Goal: Task Accomplishment & Management: Manage account settings

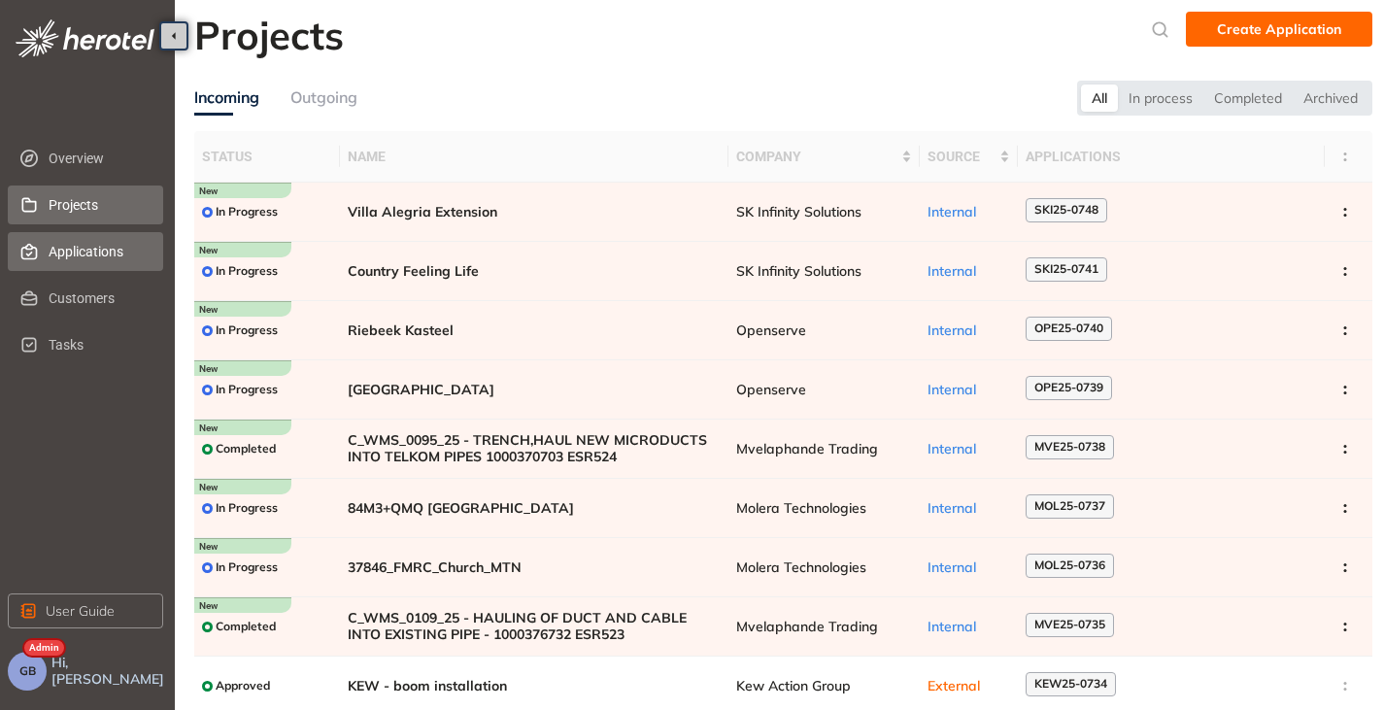
click at [66, 253] on span "Applications" at bounding box center [98, 251] width 99 height 39
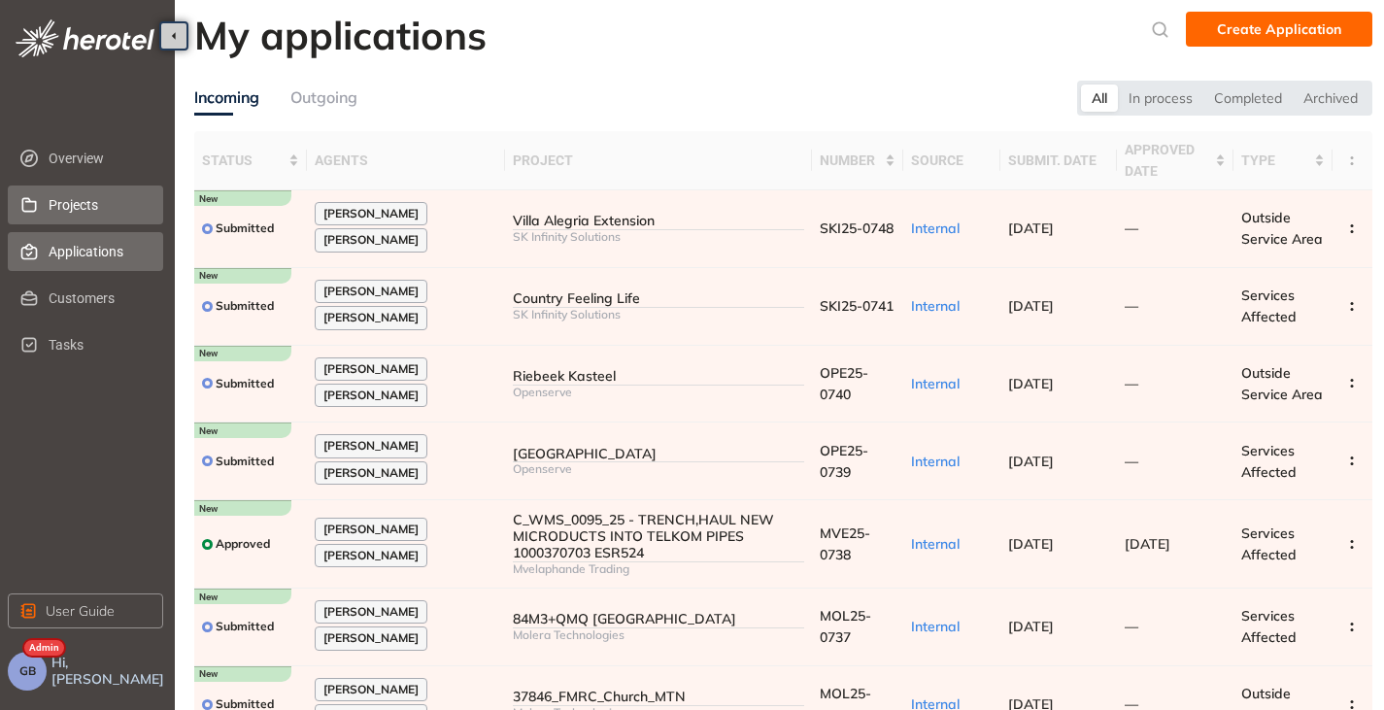
click at [69, 210] on span "Projects" at bounding box center [98, 205] width 99 height 39
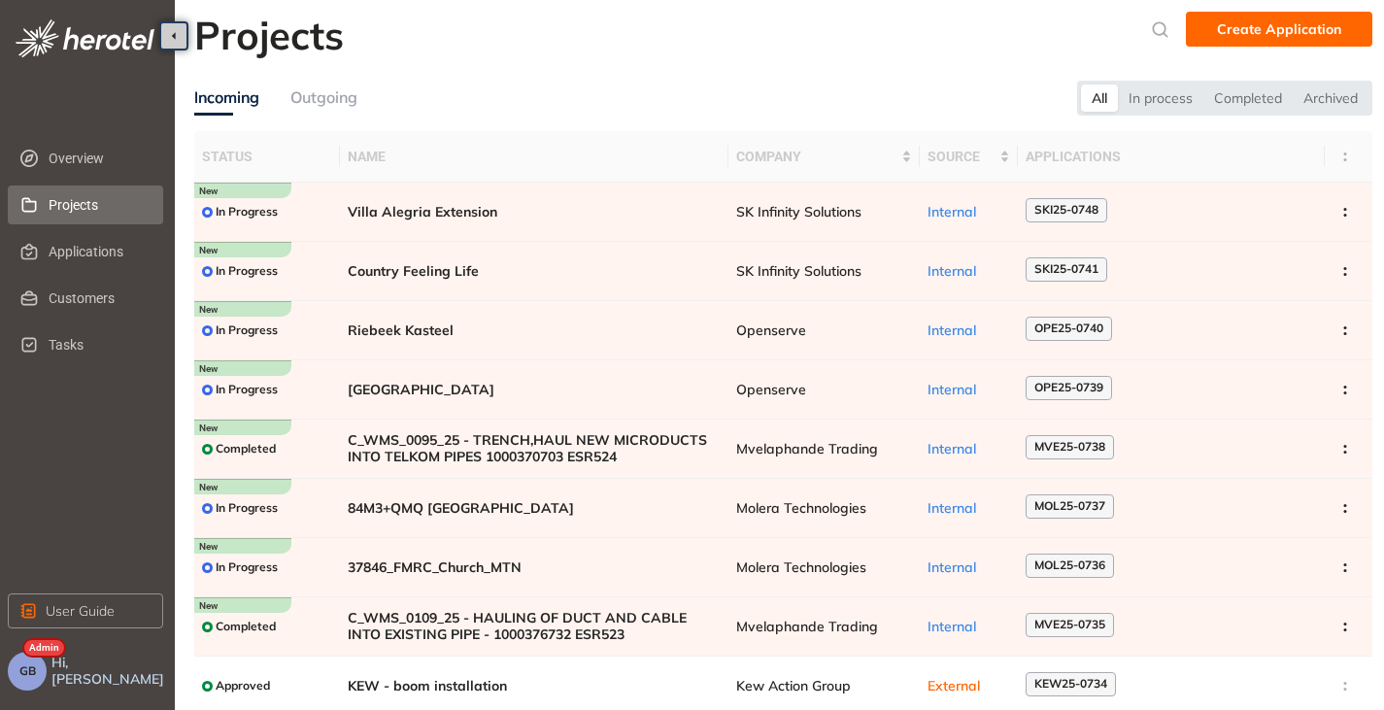
drag, startPoint x: 16, startPoint y: 678, endPoint x: 27, endPoint y: 678, distance: 11.7
click at [16, 678] on button "GB" at bounding box center [27, 671] width 39 height 39
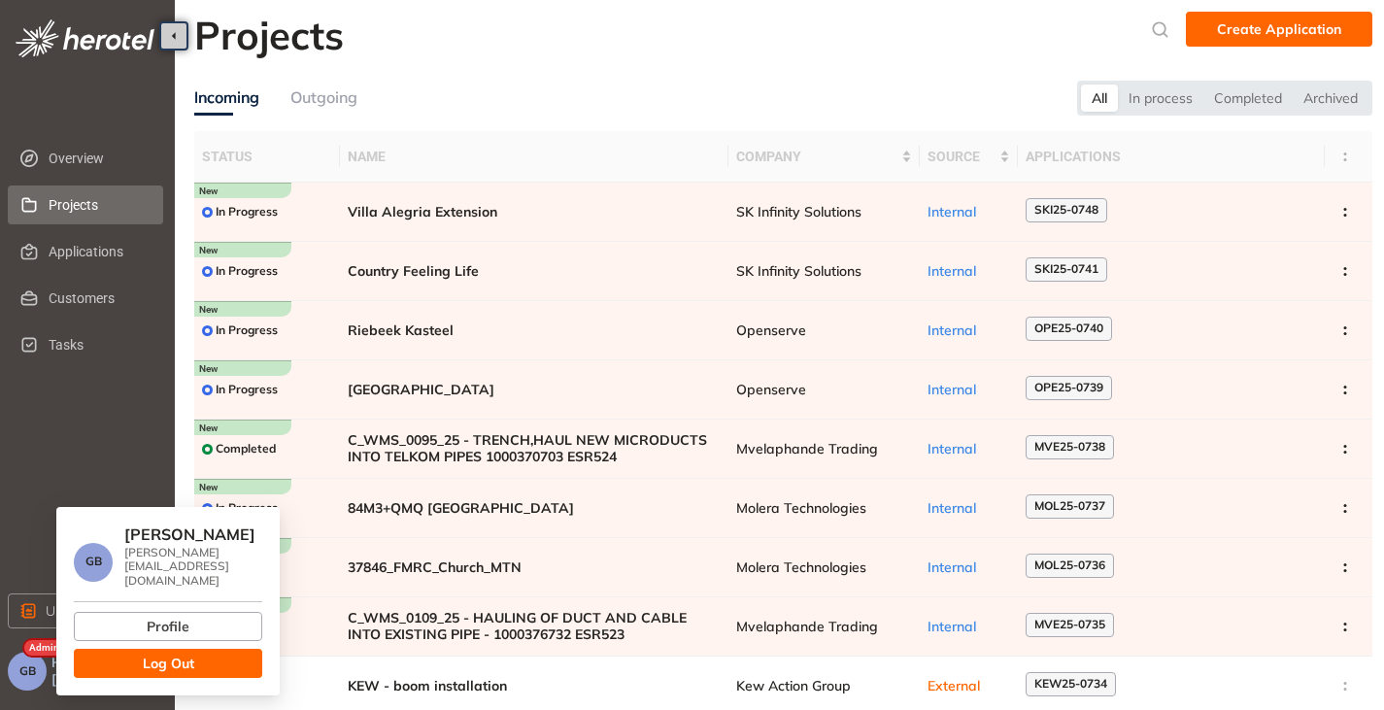
click at [175, 653] on span "Log Out" at bounding box center [168, 663] width 51 height 21
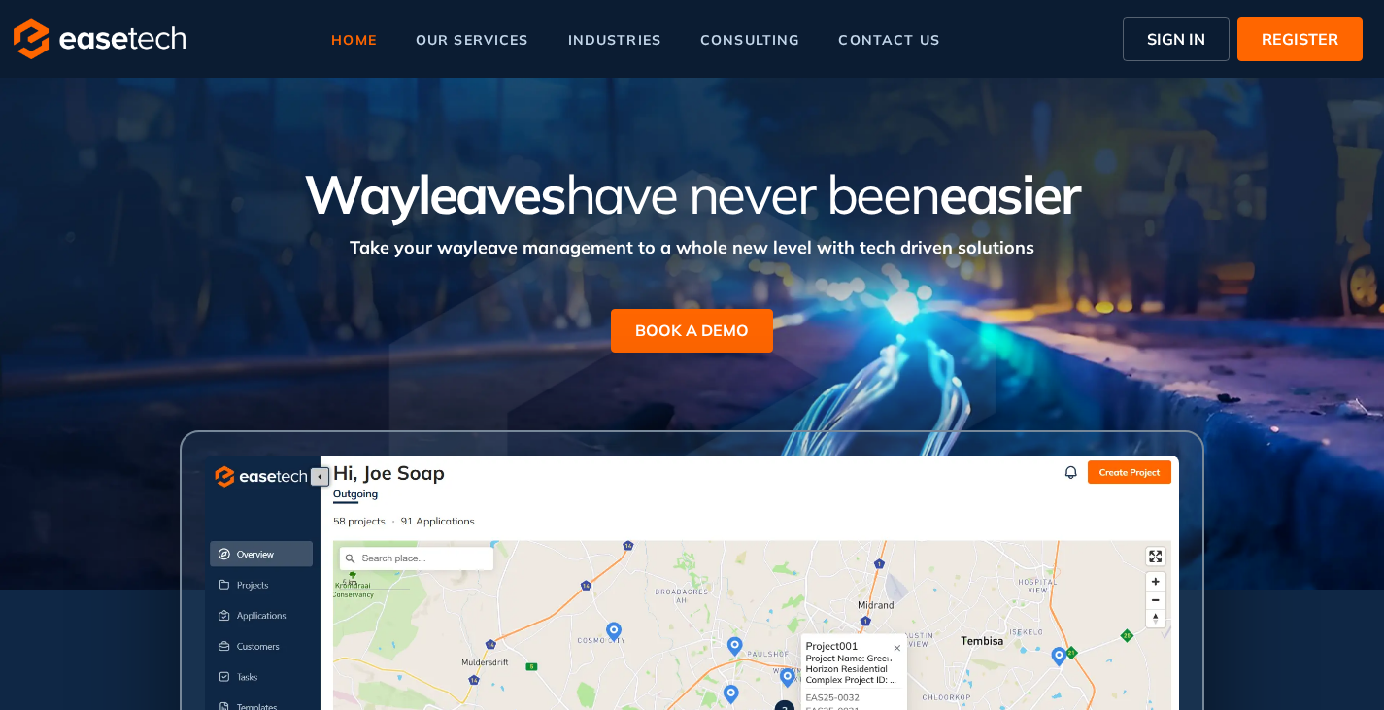
click at [1180, 30] on span "SIGN IN" at bounding box center [1176, 38] width 58 height 23
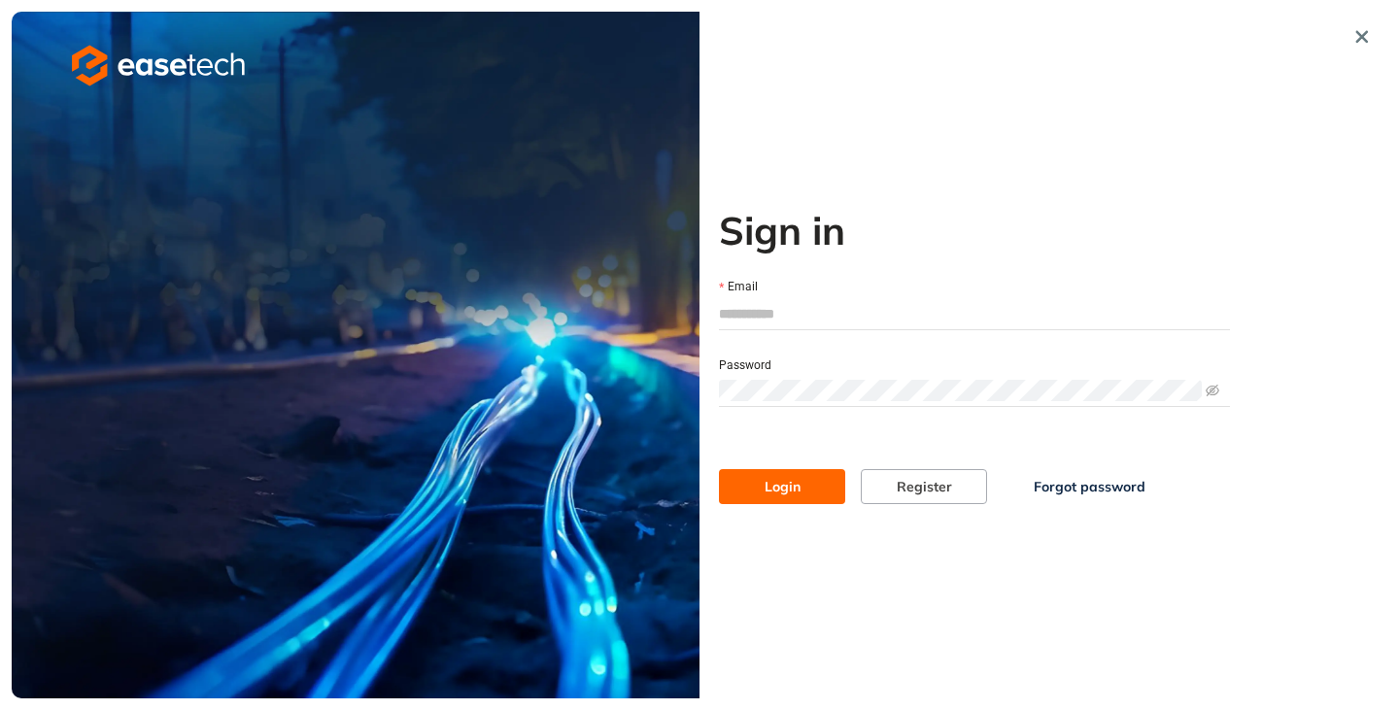
click at [751, 318] on input "Email" at bounding box center [974, 313] width 511 height 29
type input "**********"
click at [765, 489] on span "Login" at bounding box center [782, 486] width 36 height 21
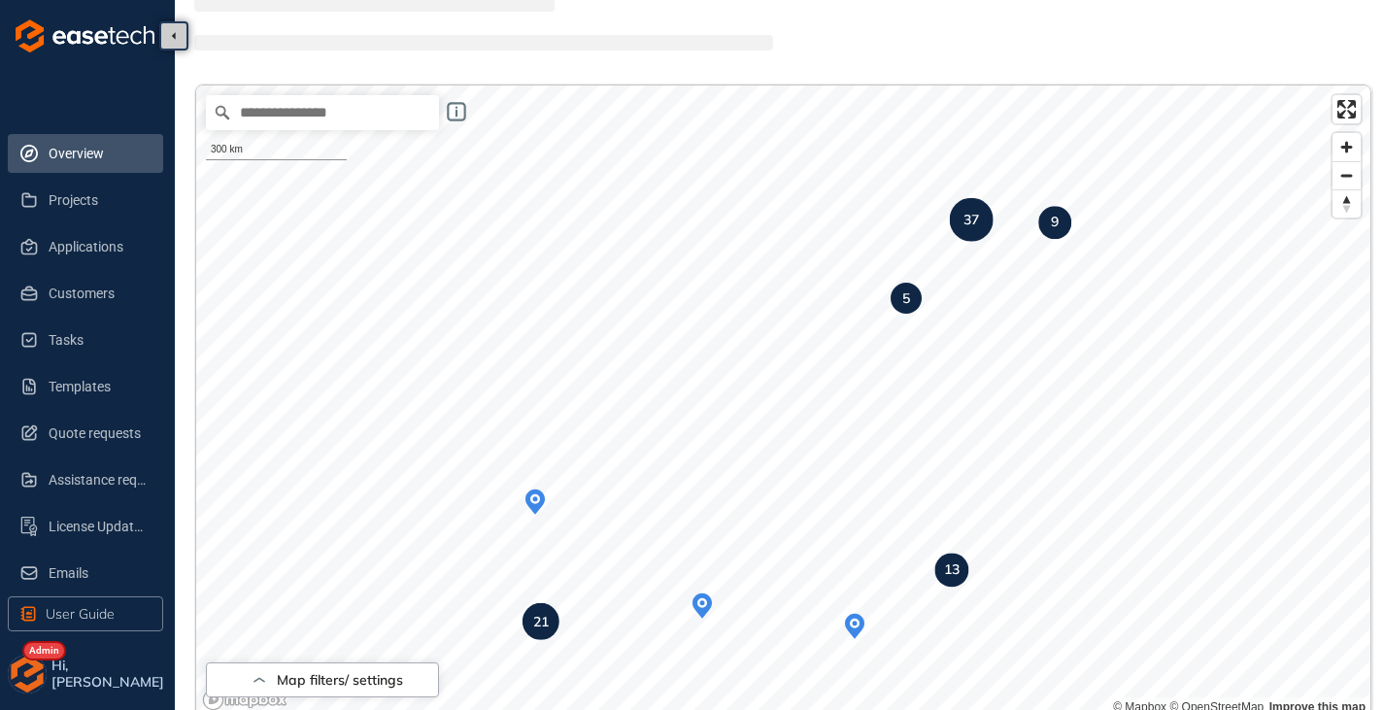
scroll to position [97, 0]
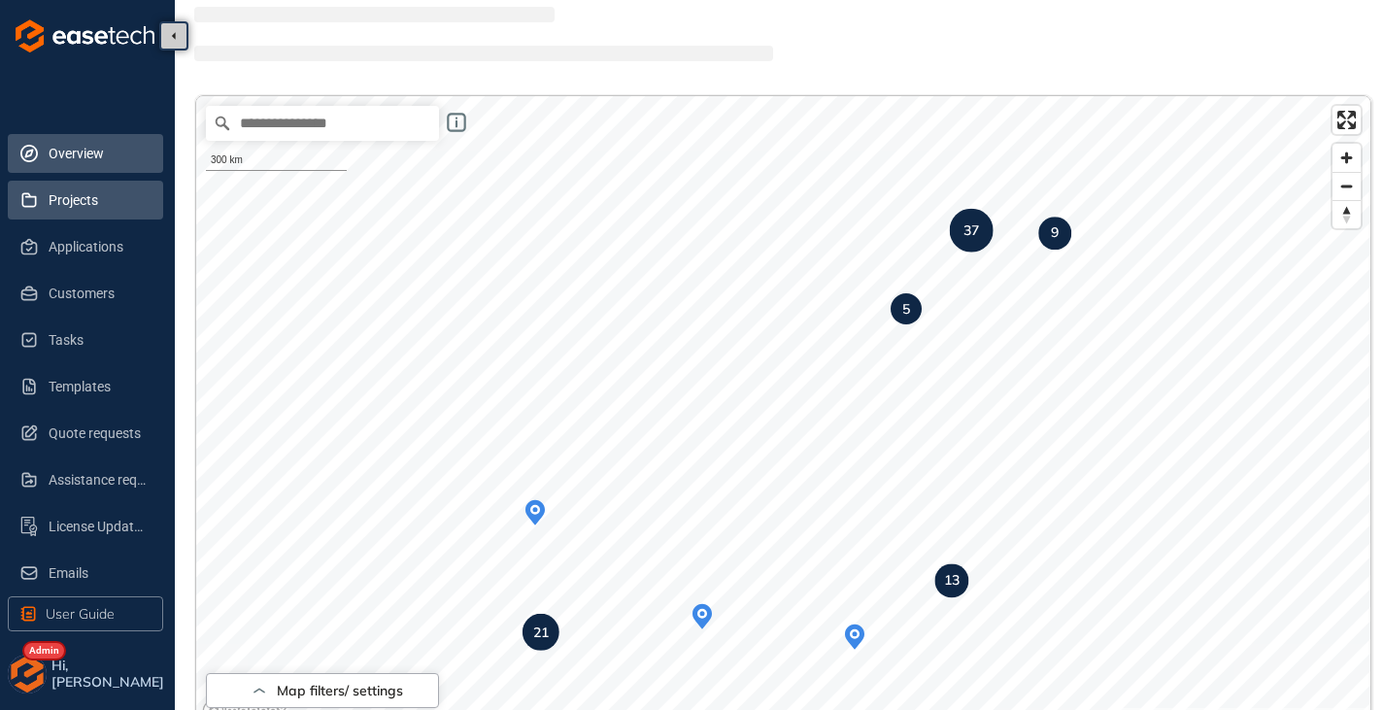
click at [64, 187] on span "Projects" at bounding box center [98, 200] width 99 height 39
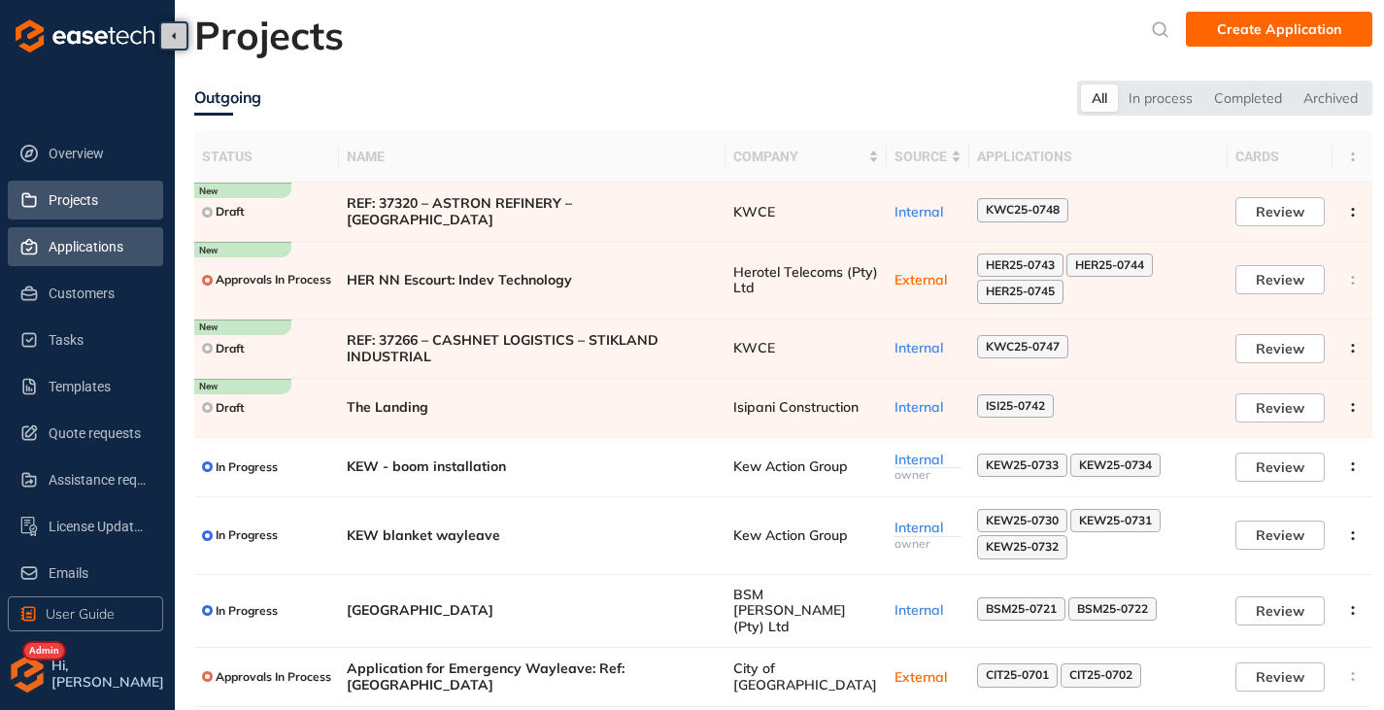
click at [93, 251] on span "Applications" at bounding box center [98, 246] width 99 height 39
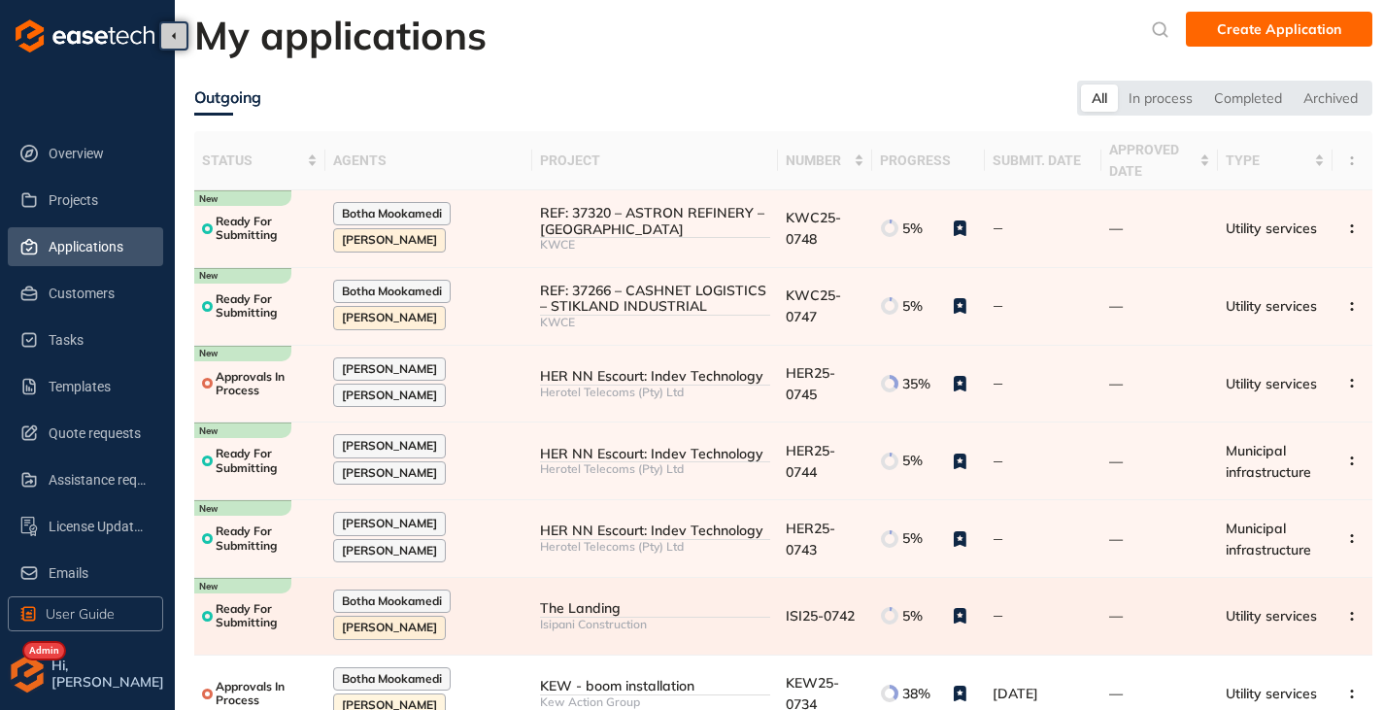
click at [647, 624] on div "Isipani Construction" at bounding box center [655, 625] width 230 height 14
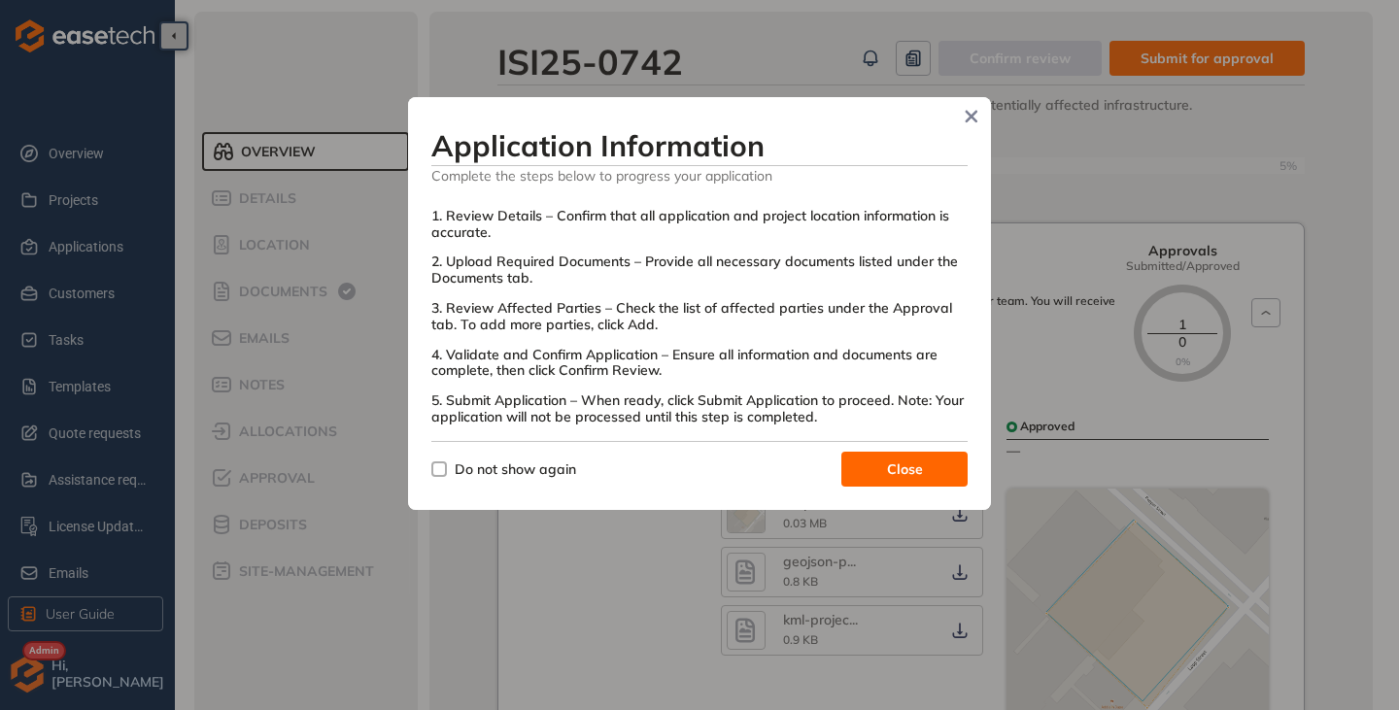
click at [877, 463] on button "Close" at bounding box center [904, 469] width 126 height 35
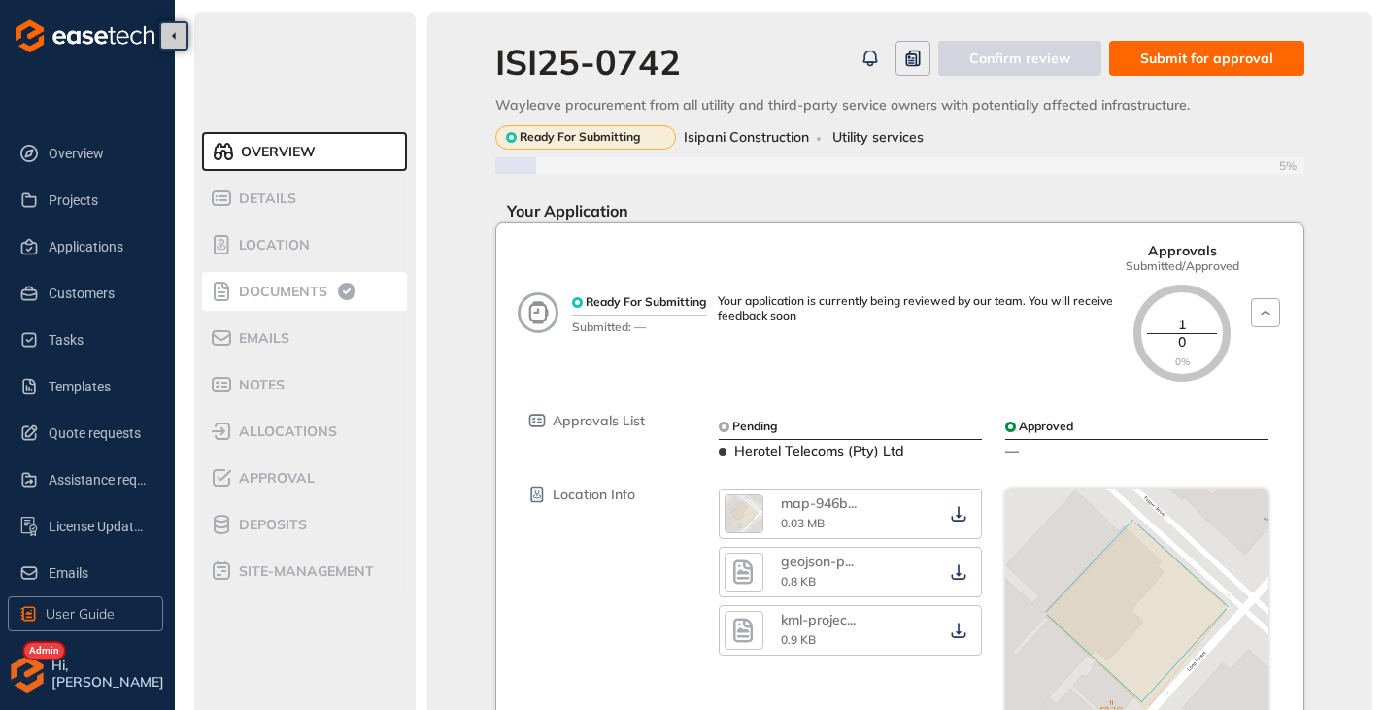
click at [242, 299] on div "Documents" at bounding box center [292, 291] width 165 height 23
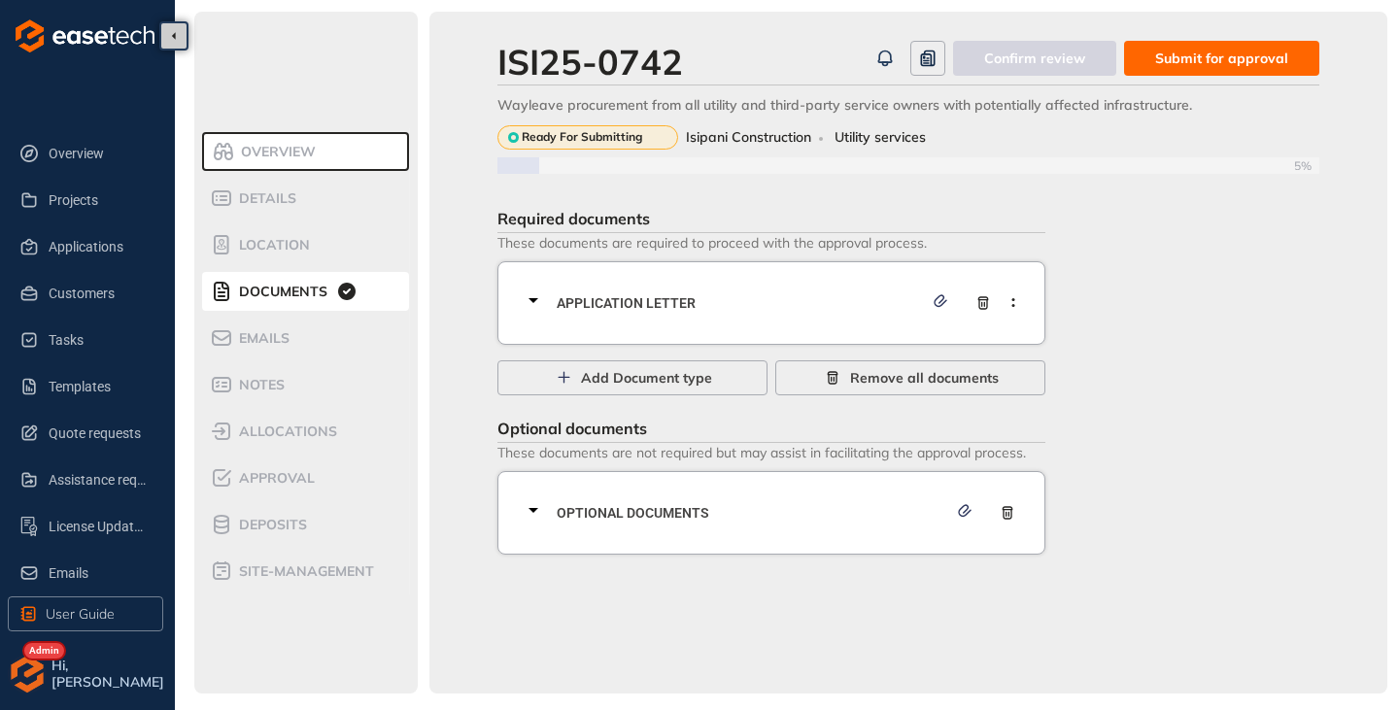
click at [534, 303] on icon at bounding box center [533, 299] width 23 height 23
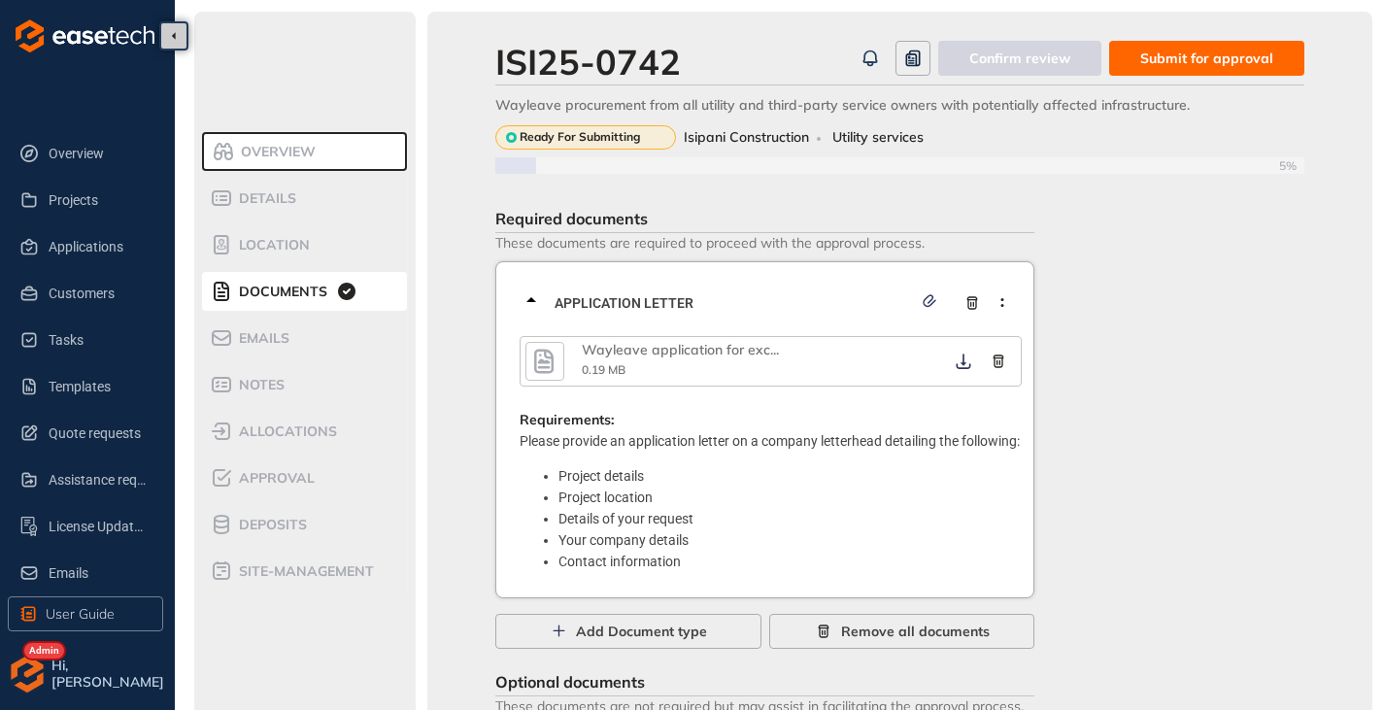
click at [551, 367] on icon "button" at bounding box center [543, 361] width 19 height 24
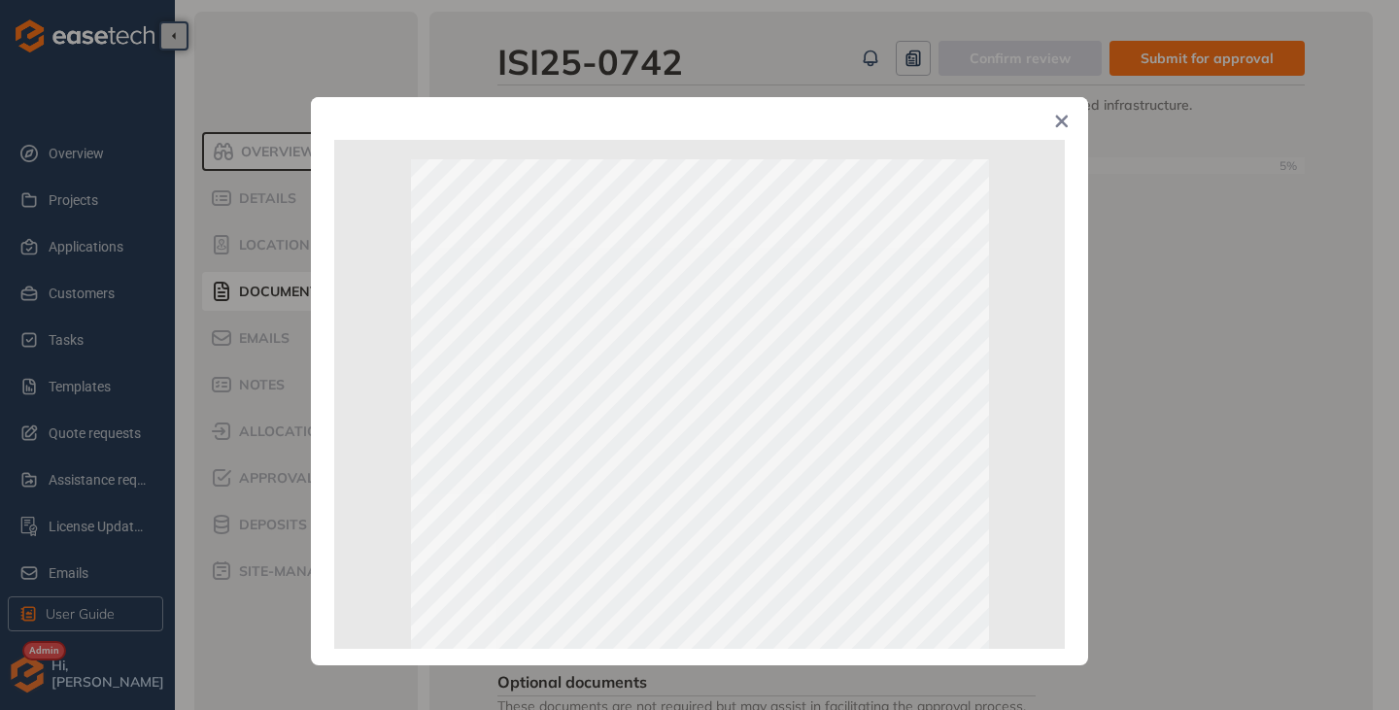
click at [1061, 120] on icon "Close" at bounding box center [1062, 122] width 13 height 13
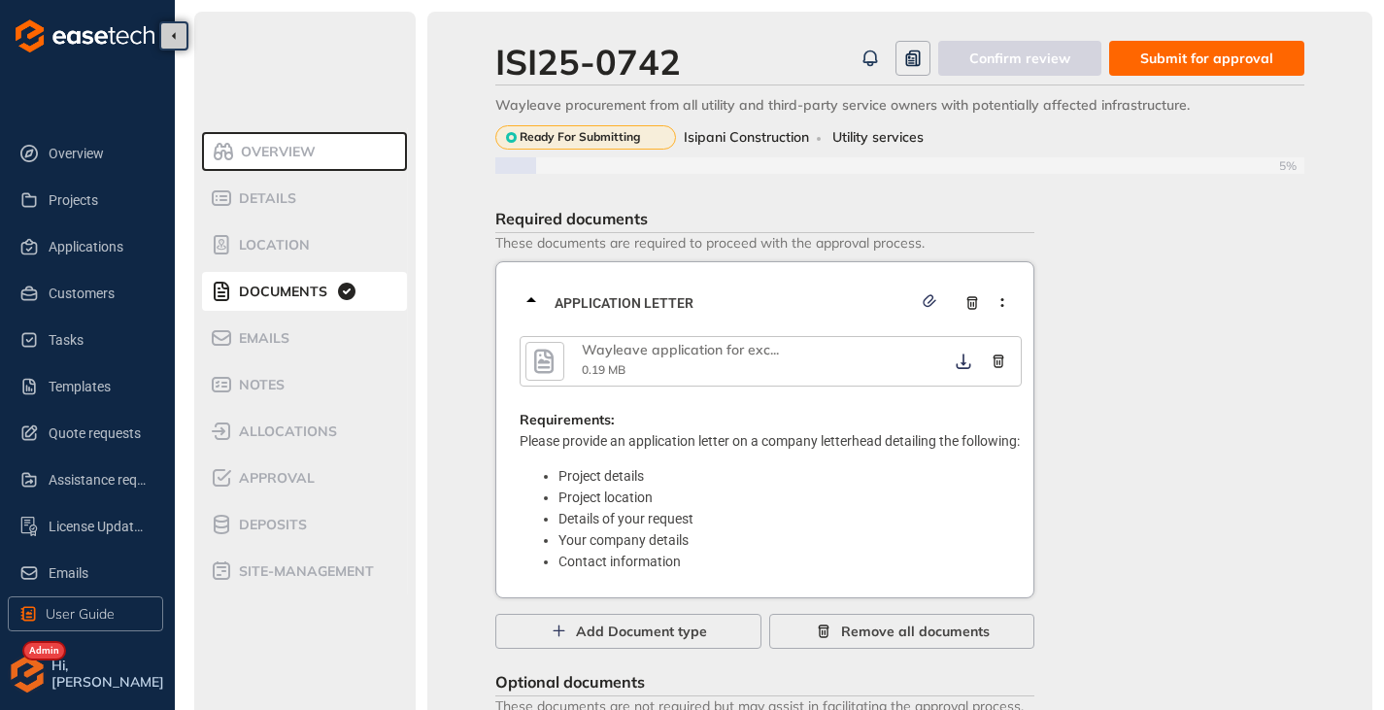
click at [532, 305] on icon at bounding box center [531, 299] width 23 height 23
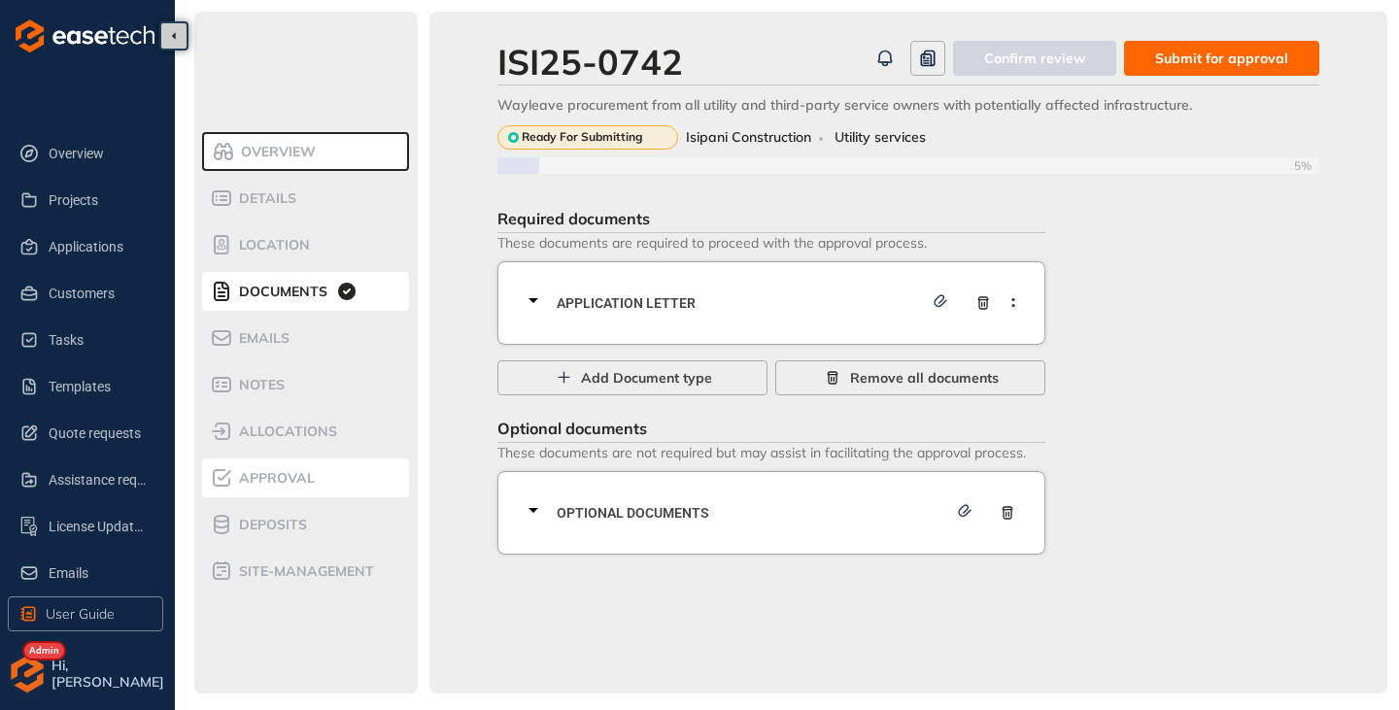
click at [241, 477] on span "Approval" at bounding box center [274, 478] width 82 height 17
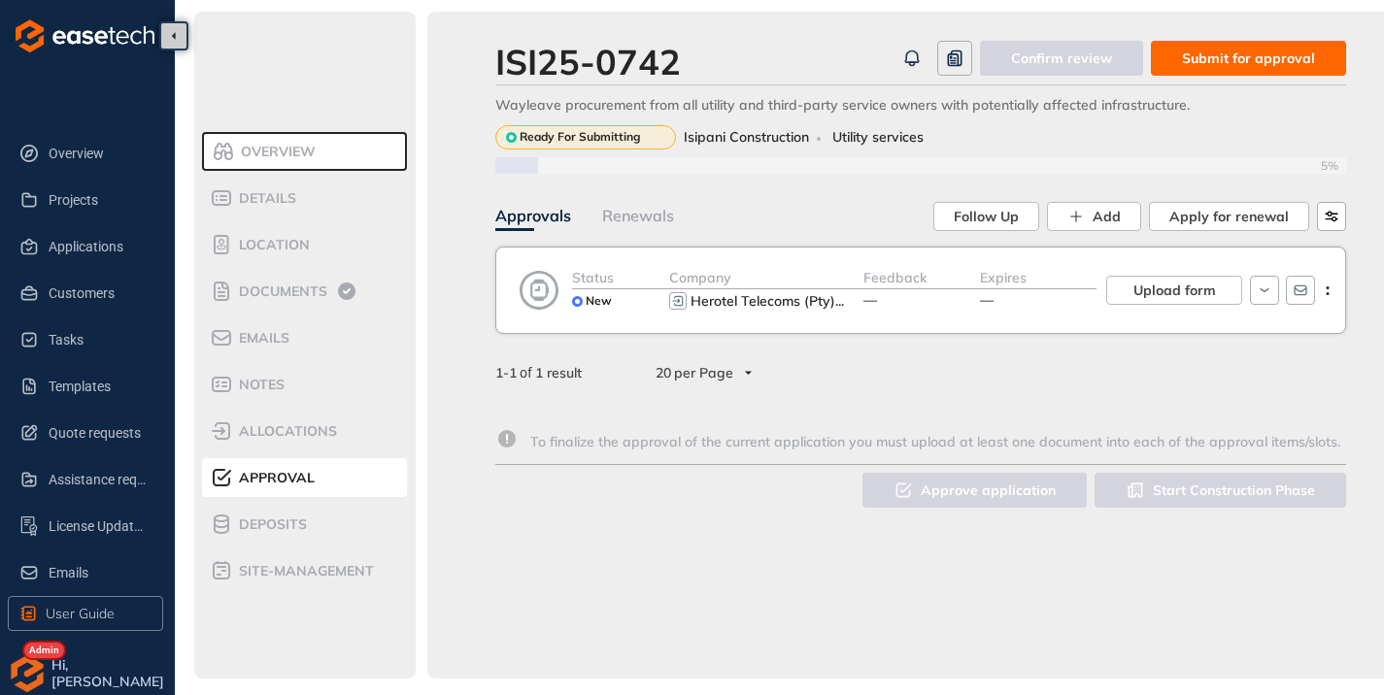
click at [1252, 70] on button "Submit for approval" at bounding box center [1248, 58] width 195 height 35
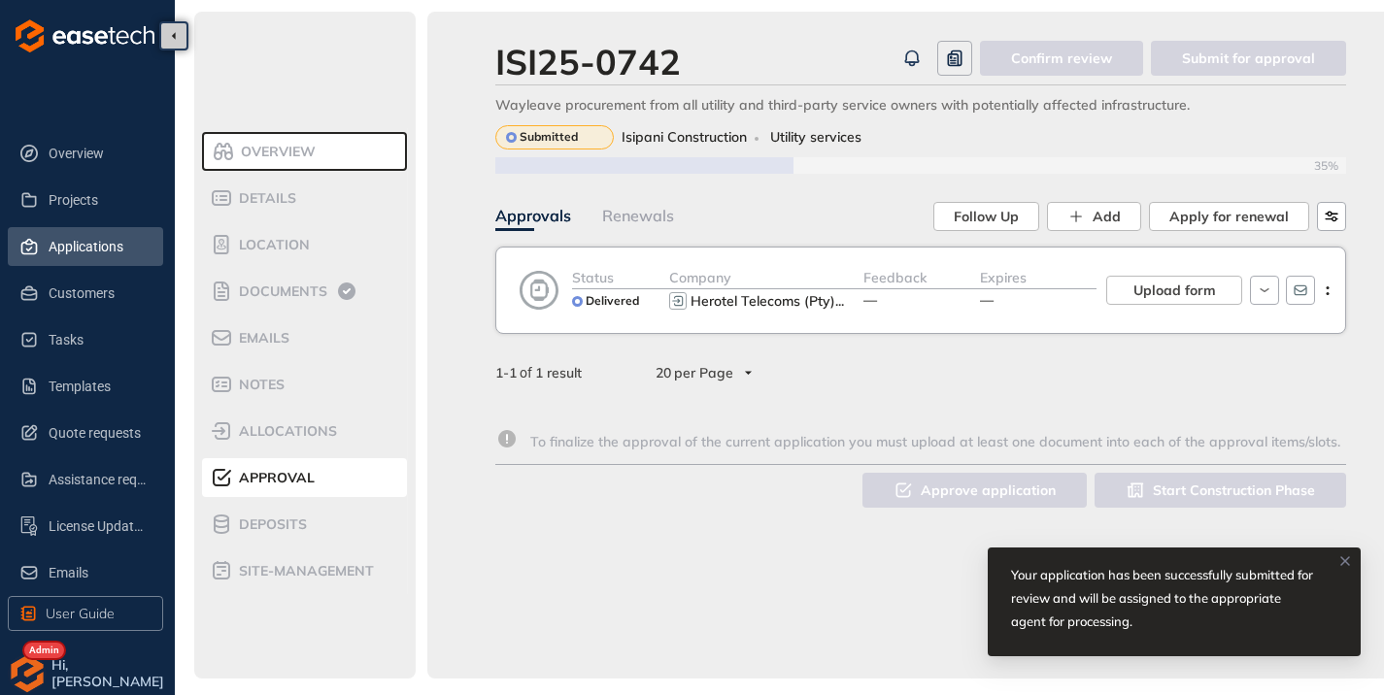
click at [79, 243] on span "Applications" at bounding box center [98, 246] width 99 height 39
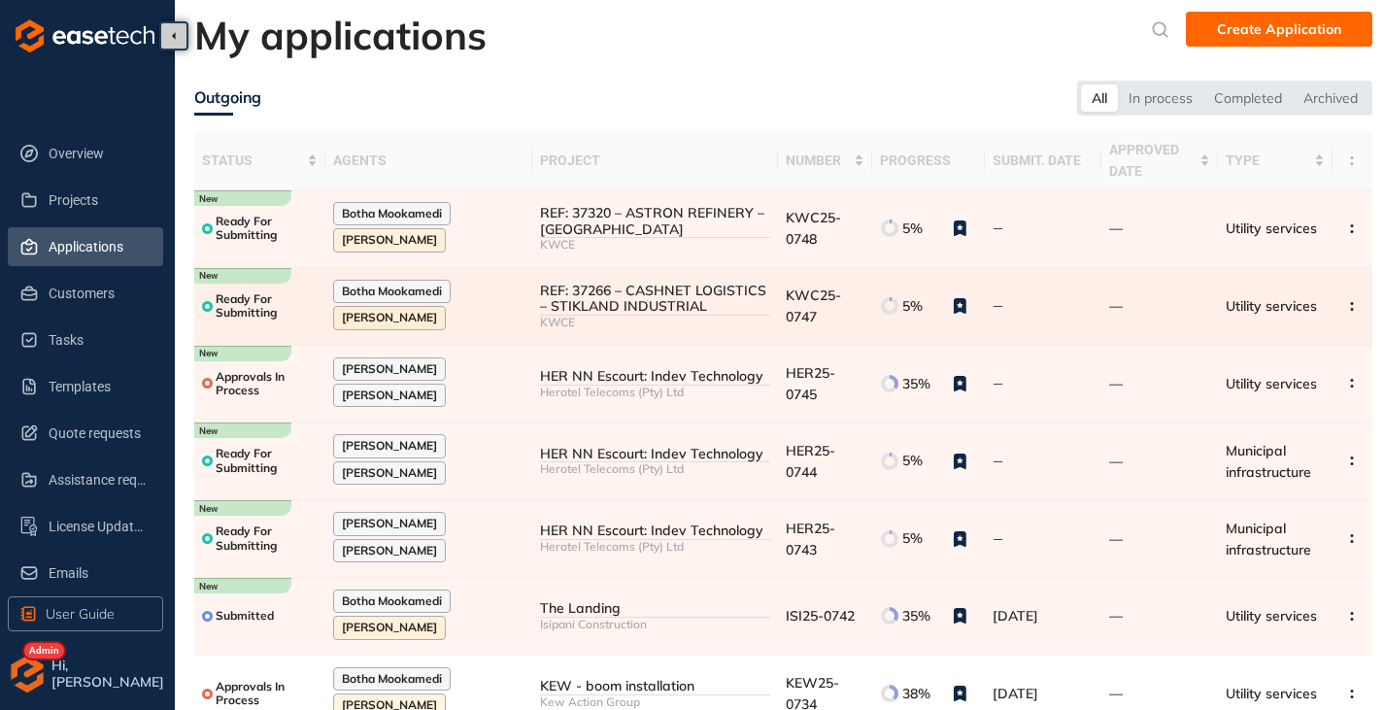
click at [681, 300] on div "REF: 37266 – CASHNET LOGISTICS – STIKLAND INDUSTRIAL" at bounding box center [655, 299] width 230 height 33
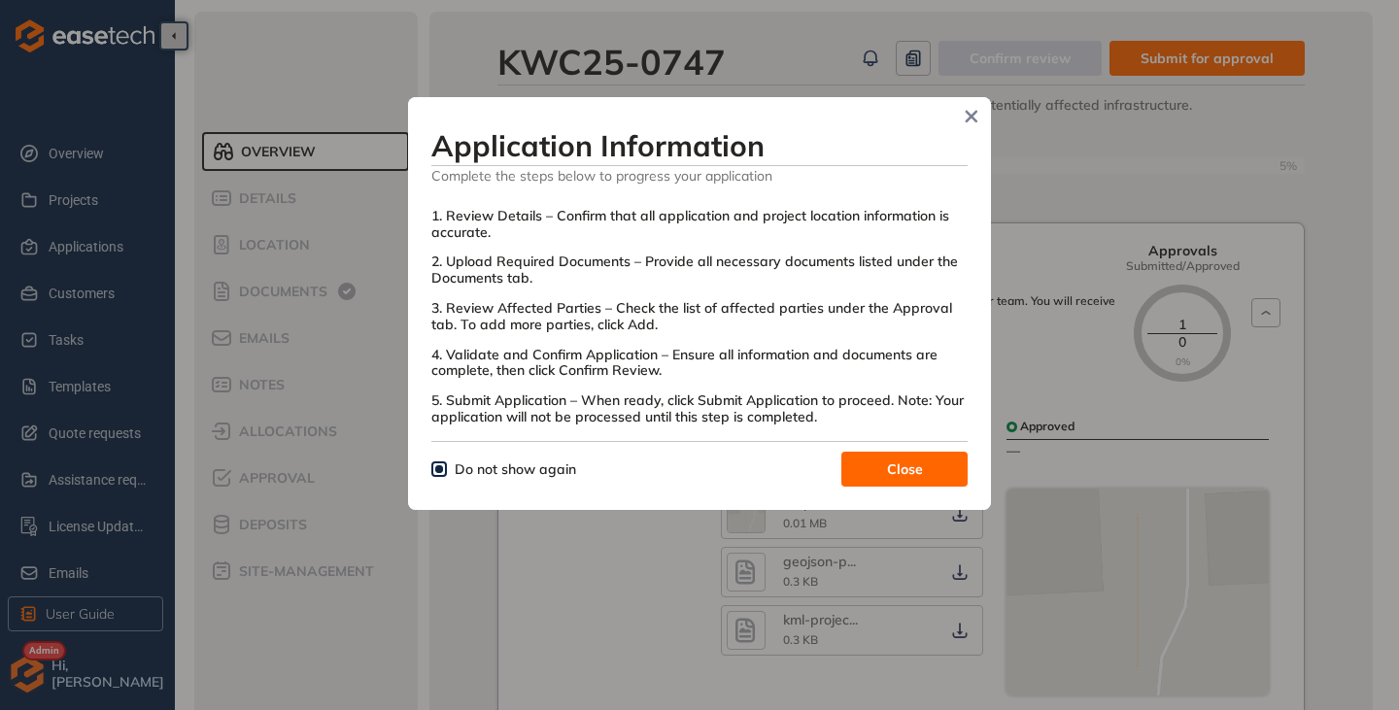
click at [848, 467] on button "Close" at bounding box center [904, 469] width 126 height 35
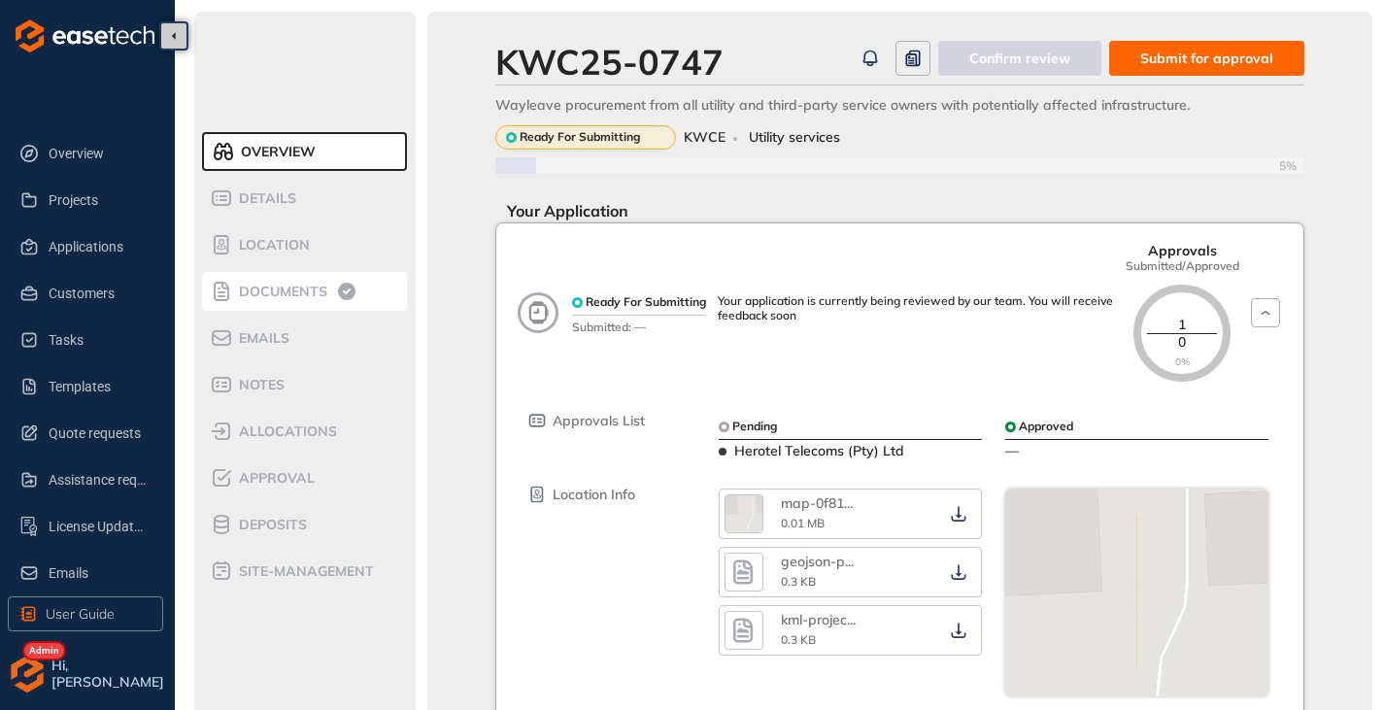
click at [289, 290] on span "Documents" at bounding box center [280, 292] width 94 height 17
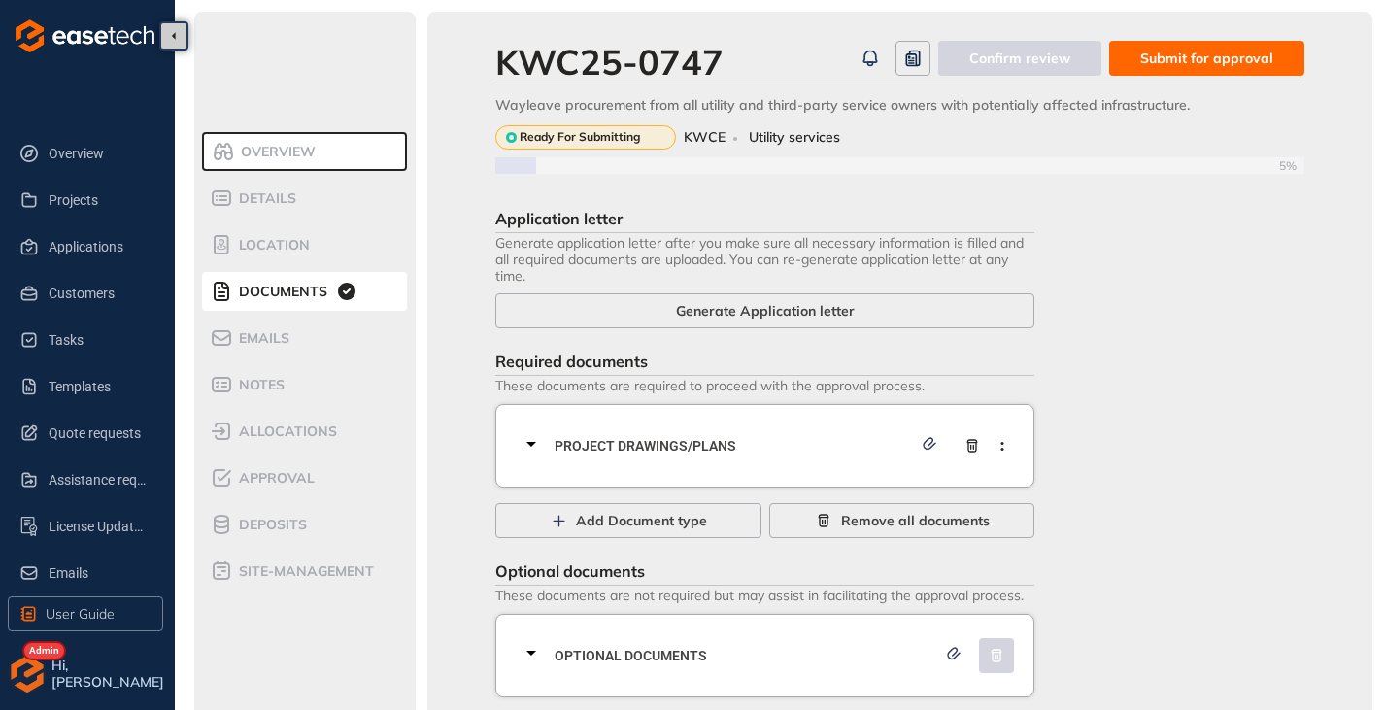
click at [532, 445] on icon at bounding box center [531, 444] width 10 height 5
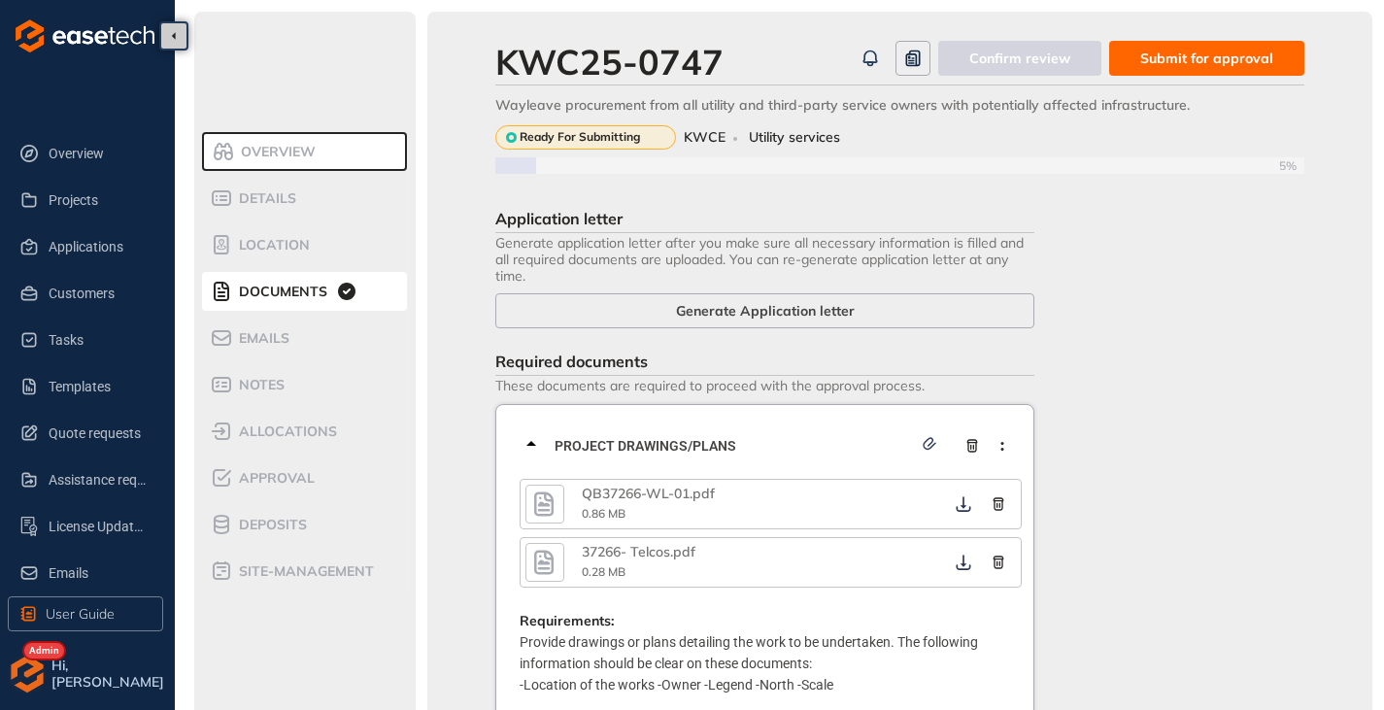
click at [553, 506] on icon "button" at bounding box center [543, 504] width 29 height 35
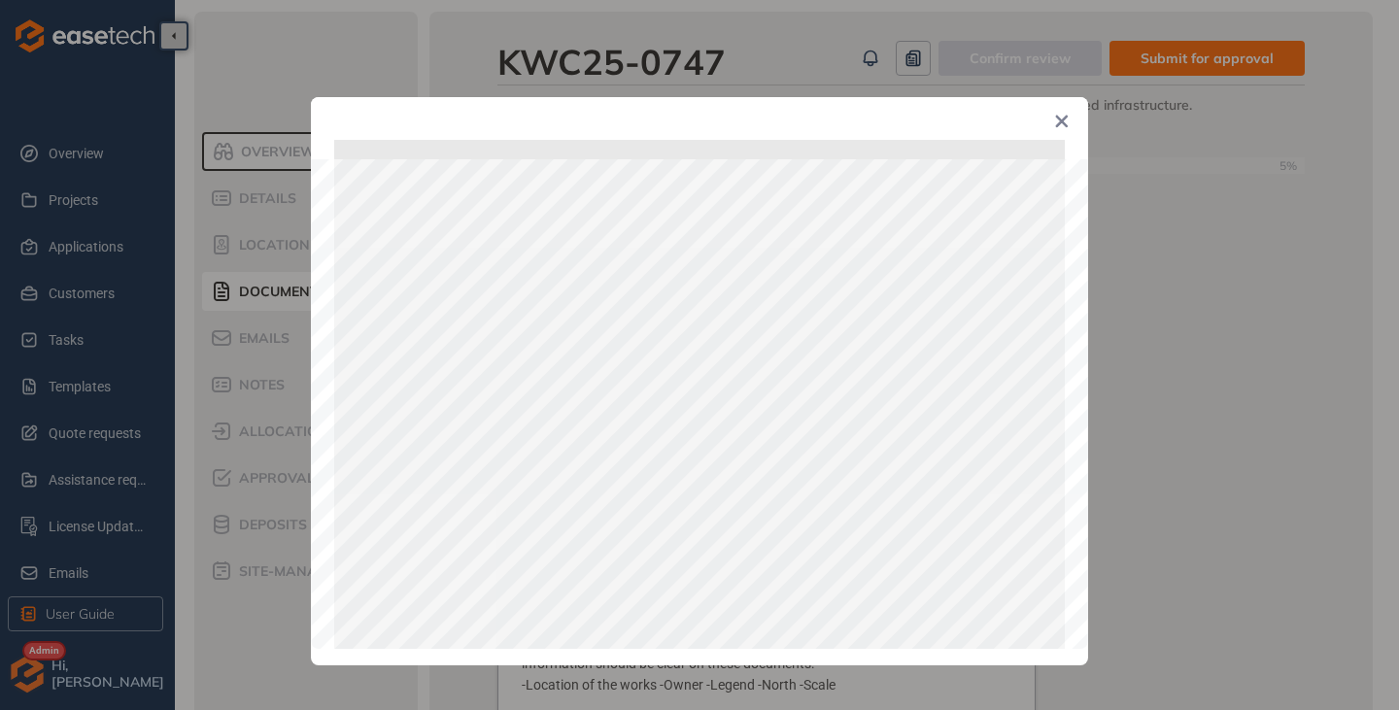
click at [1061, 123] on icon "Close" at bounding box center [1062, 122] width 12 height 12
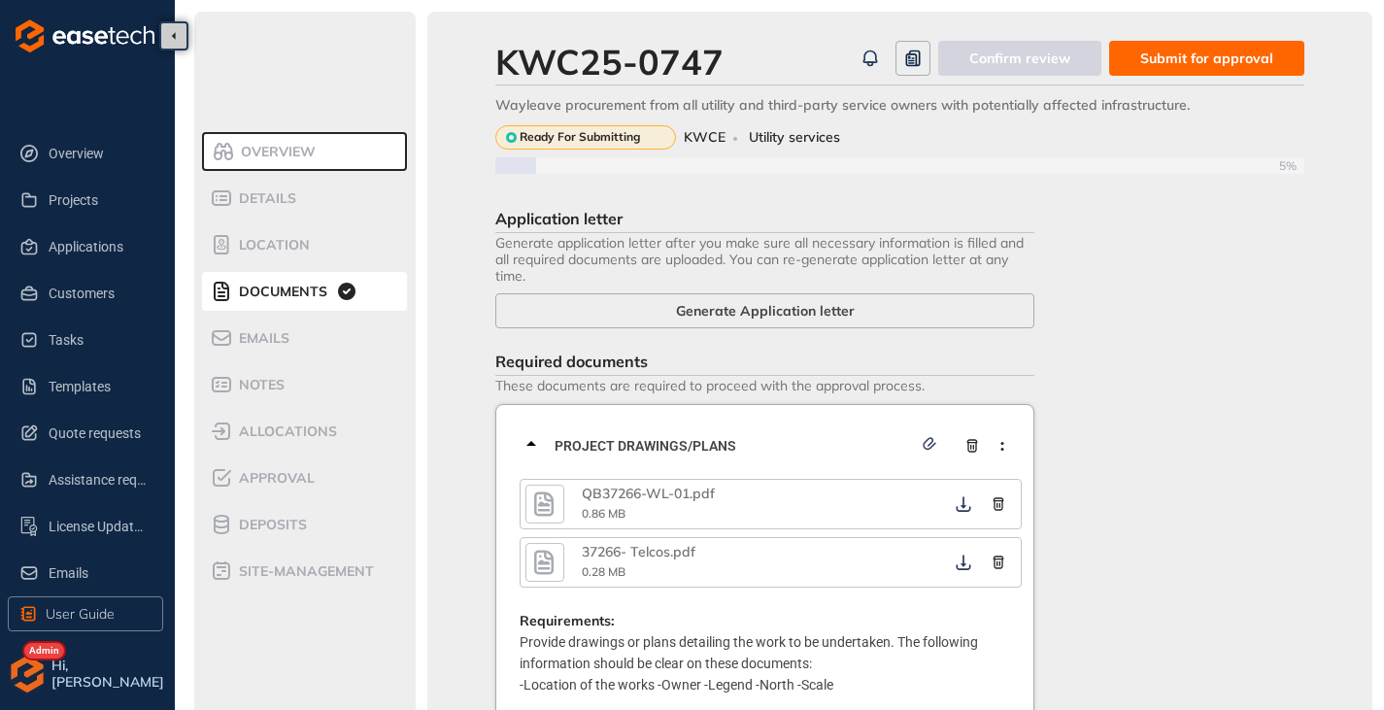
click at [544, 559] on icon "button" at bounding box center [543, 562] width 29 height 35
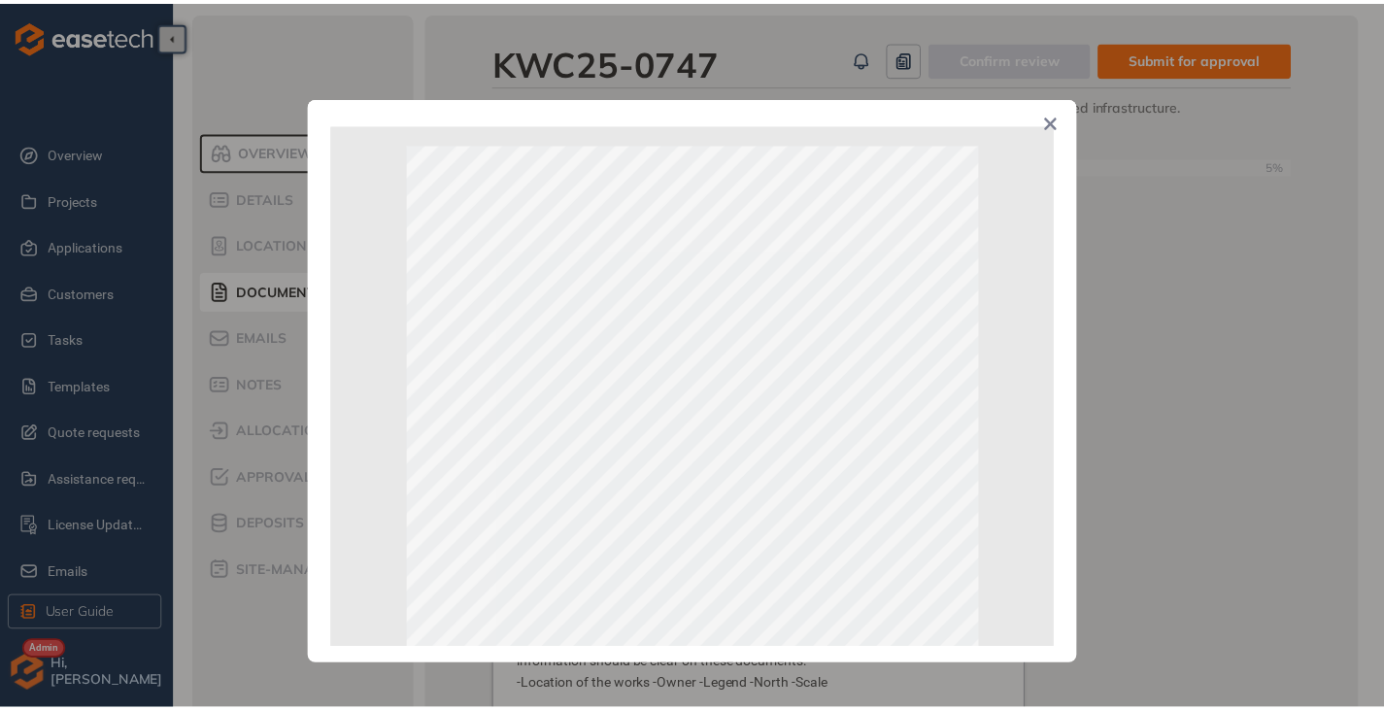
scroll to position [14, 0]
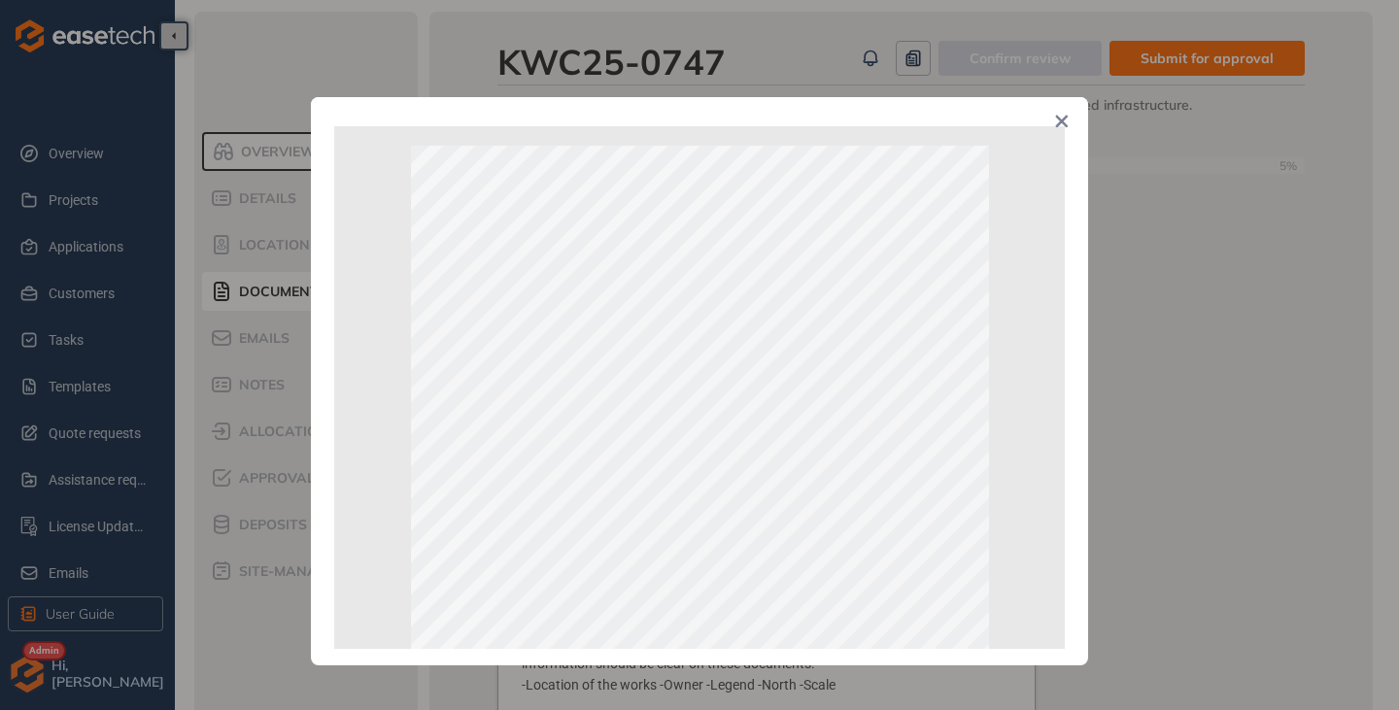
click at [1059, 122] on icon "Close" at bounding box center [1062, 122] width 14 height 14
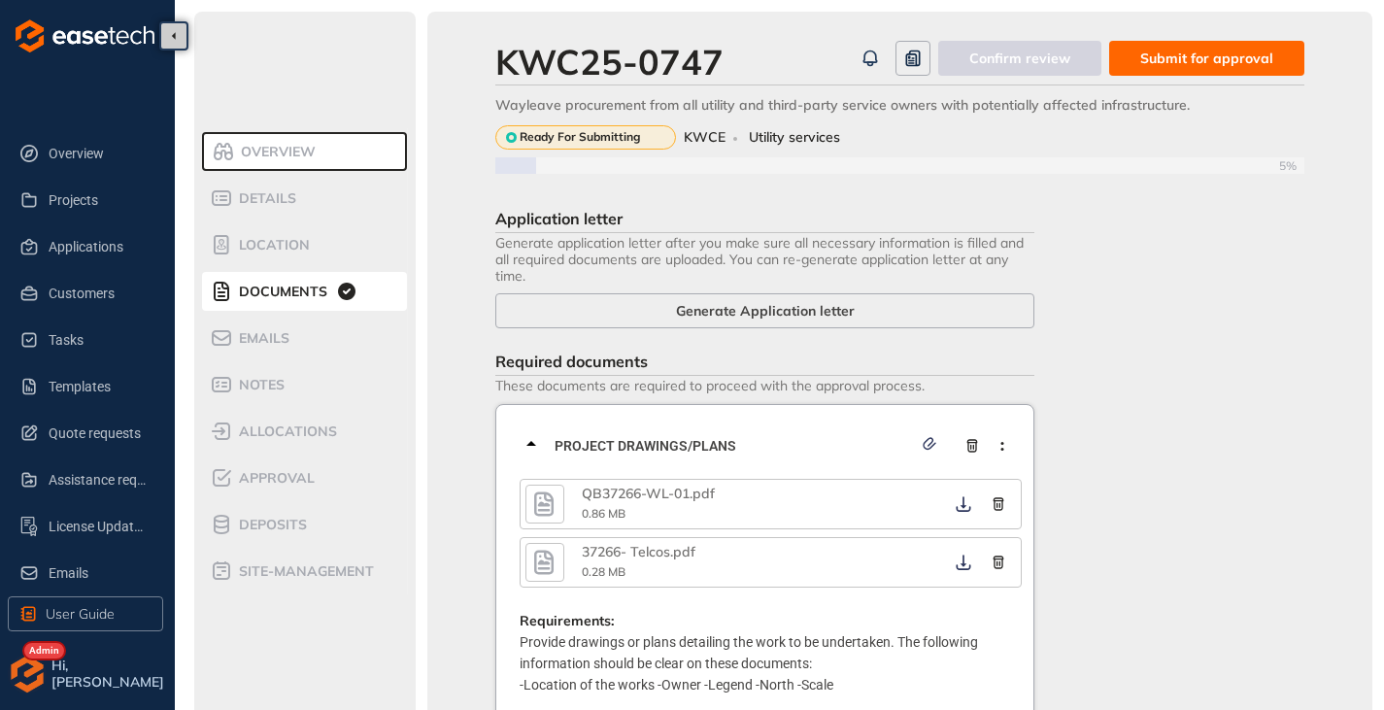
click at [533, 435] on icon at bounding box center [531, 443] width 23 height 23
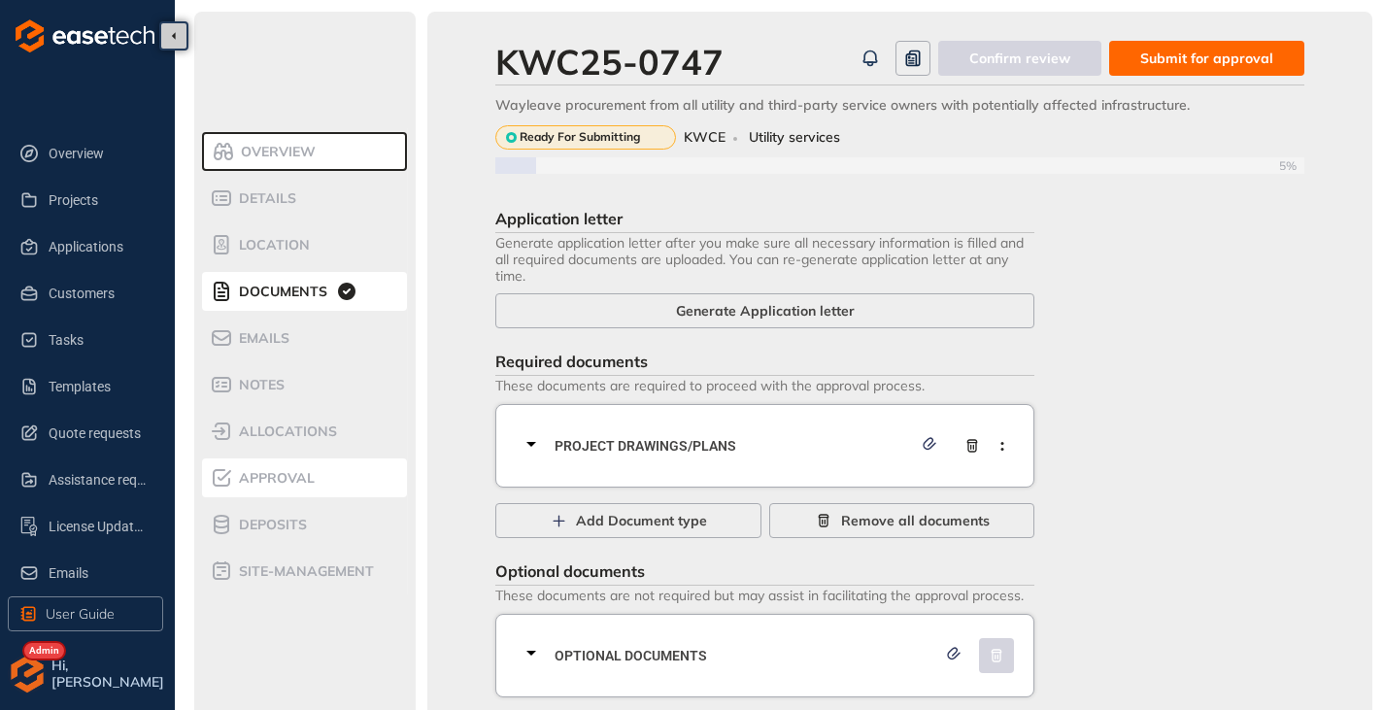
click at [295, 484] on span "Approval" at bounding box center [274, 478] width 82 height 17
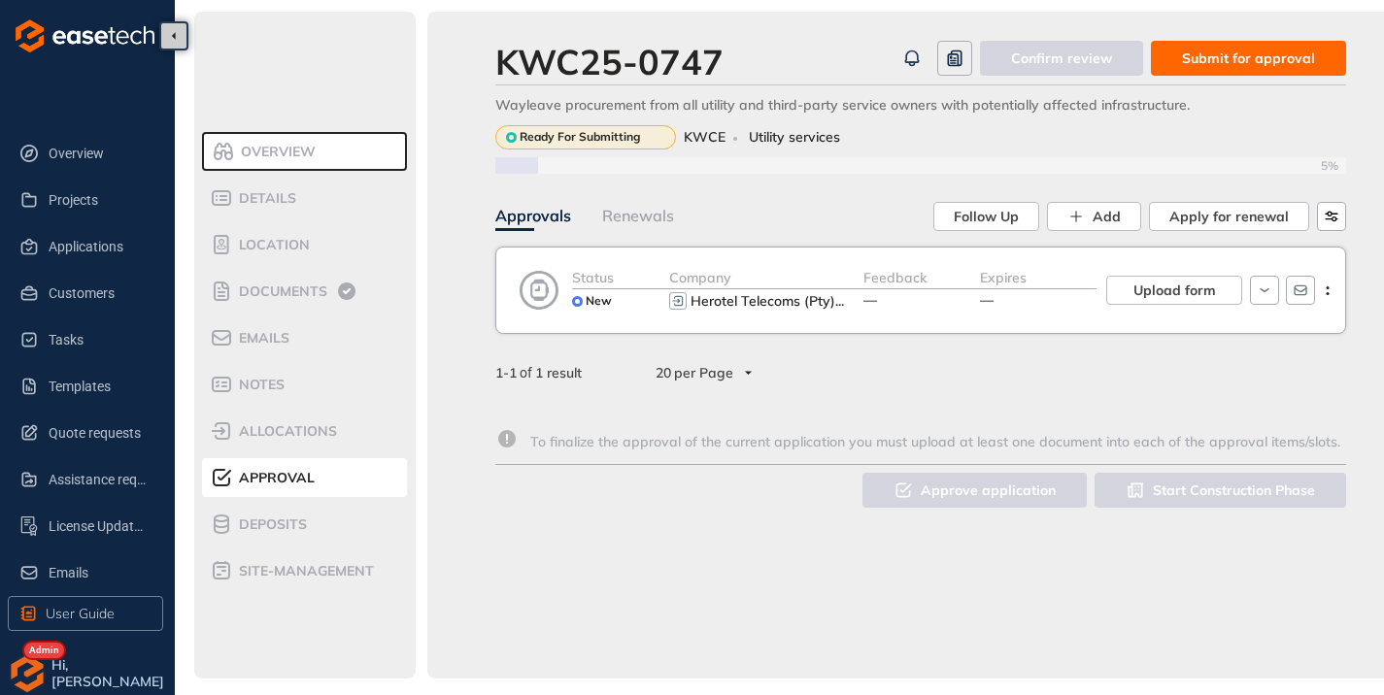
click at [1232, 54] on span "Submit for approval" at bounding box center [1248, 58] width 133 height 21
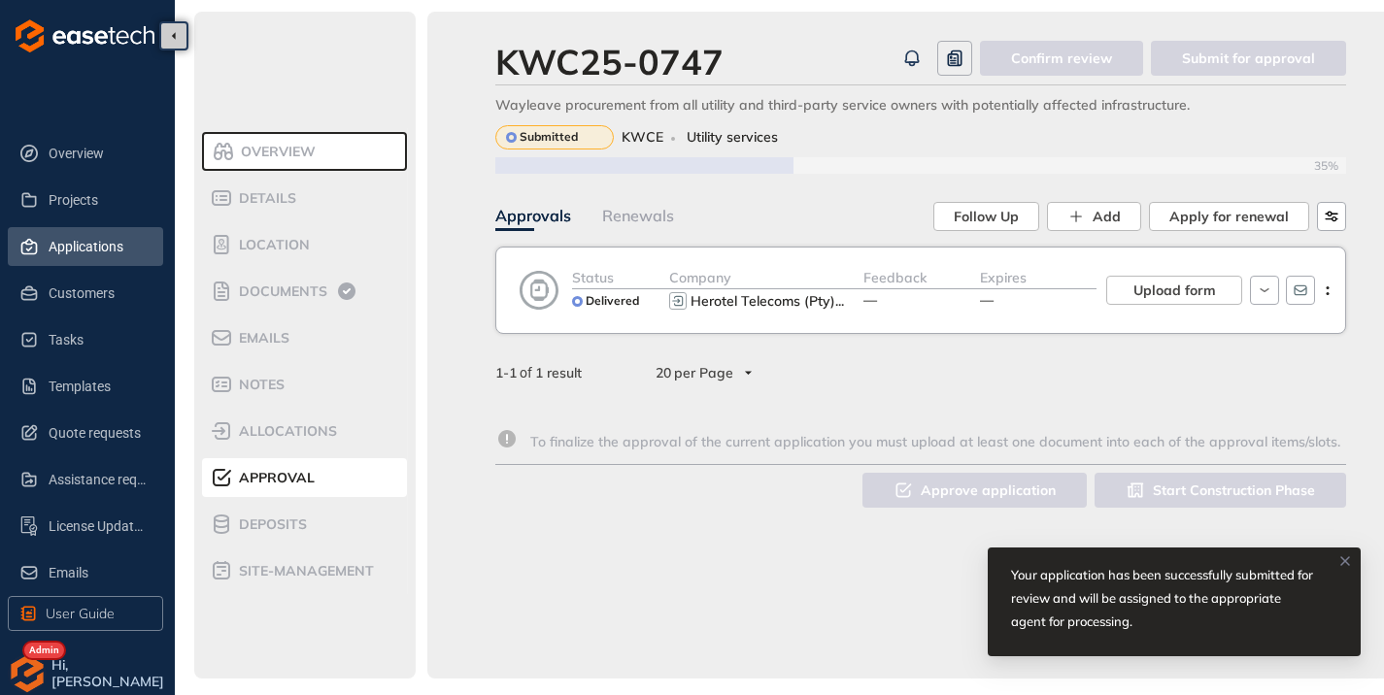
click at [86, 248] on span "Applications" at bounding box center [98, 246] width 99 height 39
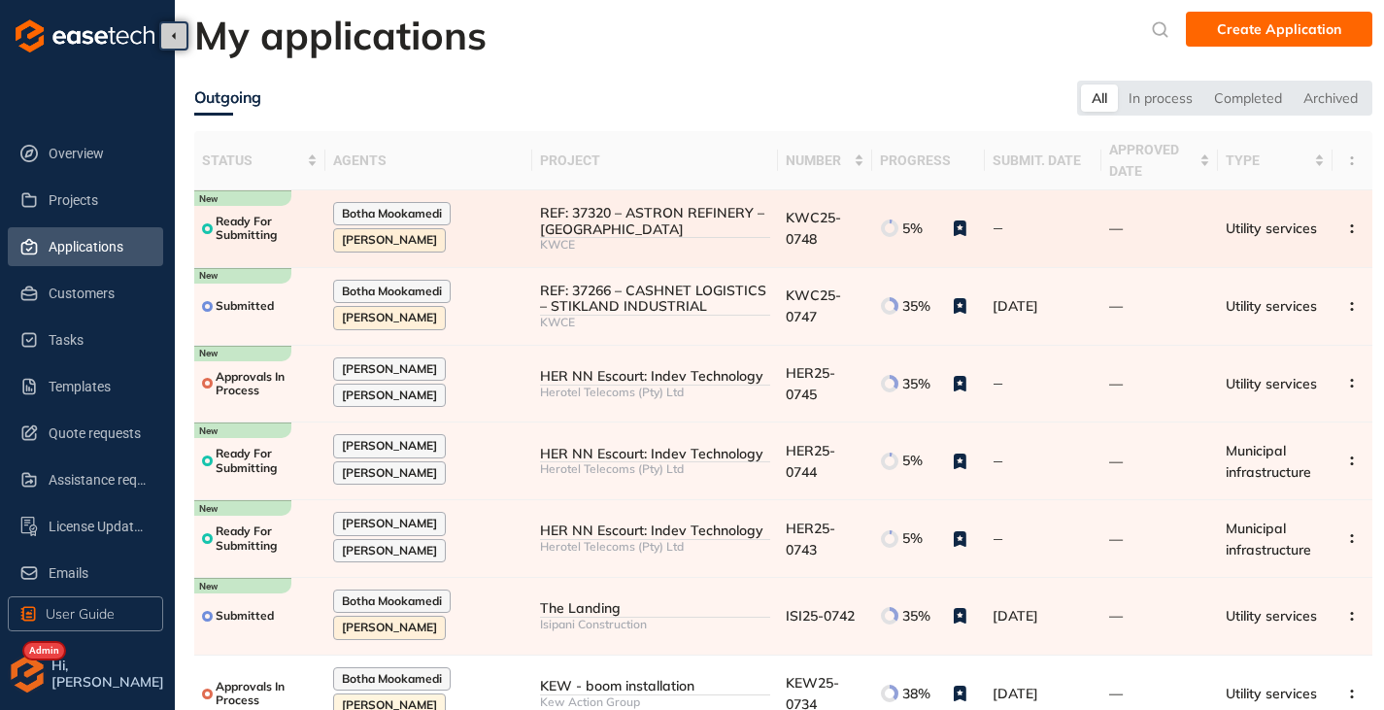
click at [675, 231] on div "REF: 37320 – ASTRON REFINERY – [GEOGRAPHIC_DATA]" at bounding box center [655, 221] width 230 height 33
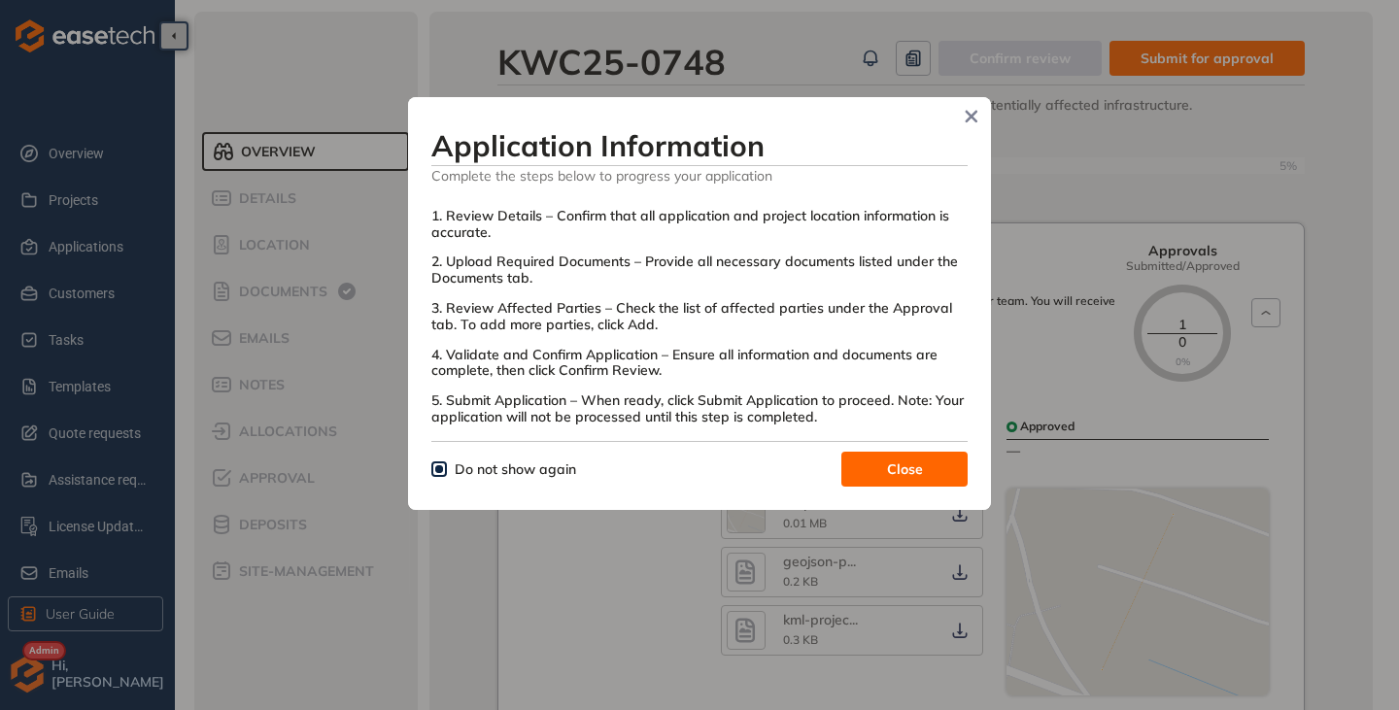
click at [882, 468] on button "Close" at bounding box center [904, 469] width 126 height 35
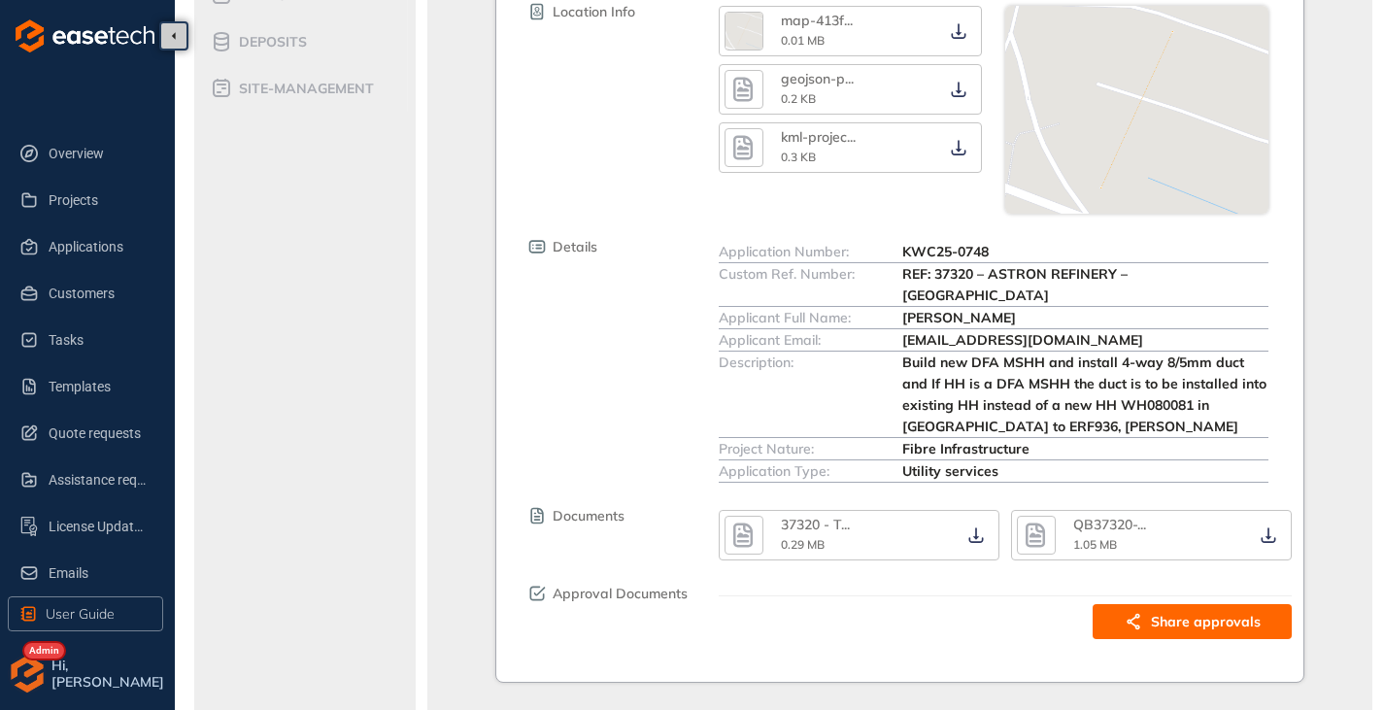
scroll to position [97, 0]
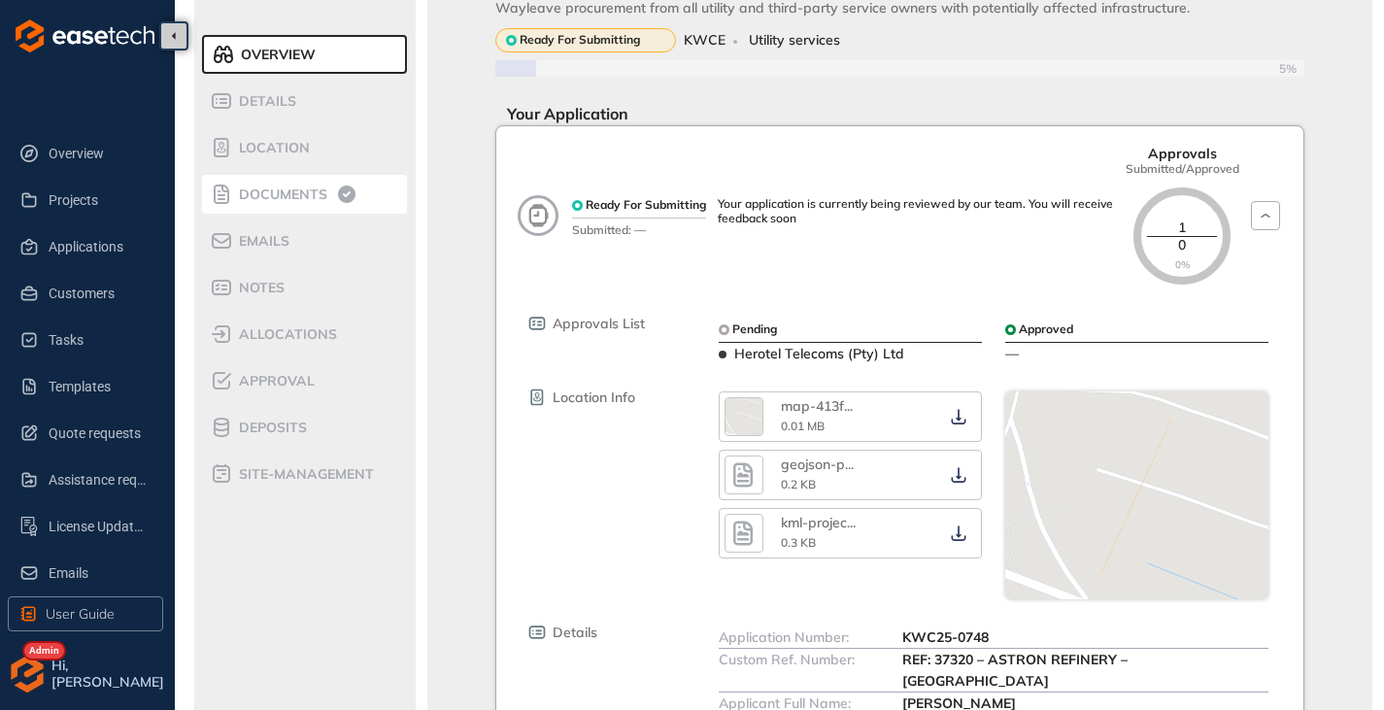
click at [305, 206] on li "Documents" at bounding box center [304, 194] width 205 height 39
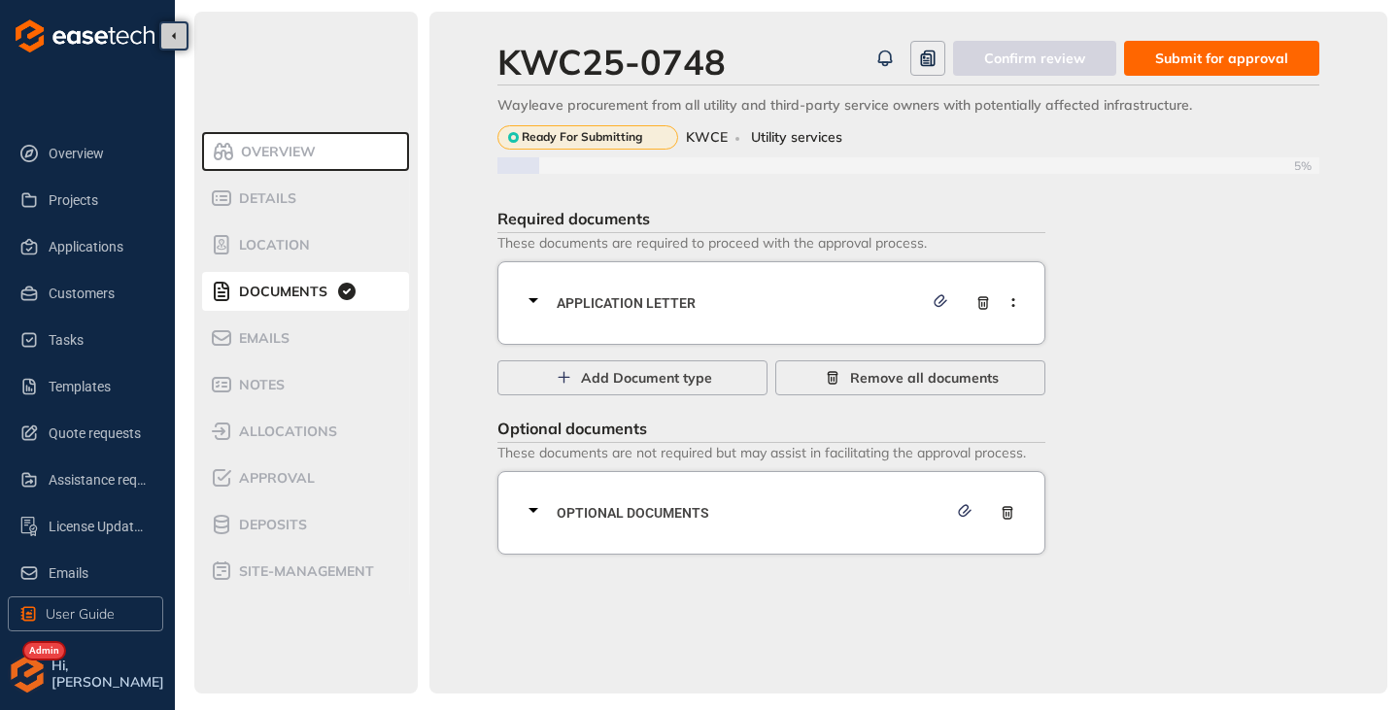
click at [529, 303] on icon at bounding box center [533, 299] width 23 height 23
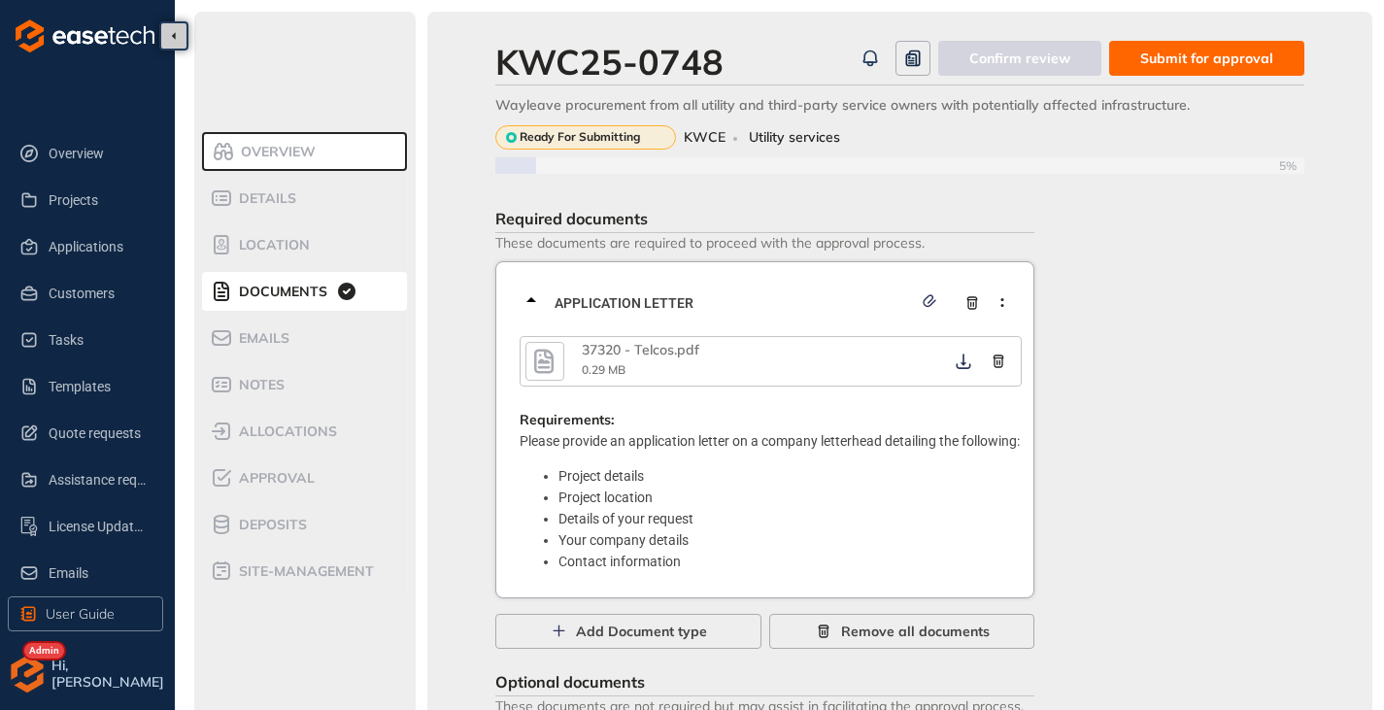
click at [553, 371] on icon "button" at bounding box center [543, 361] width 19 height 24
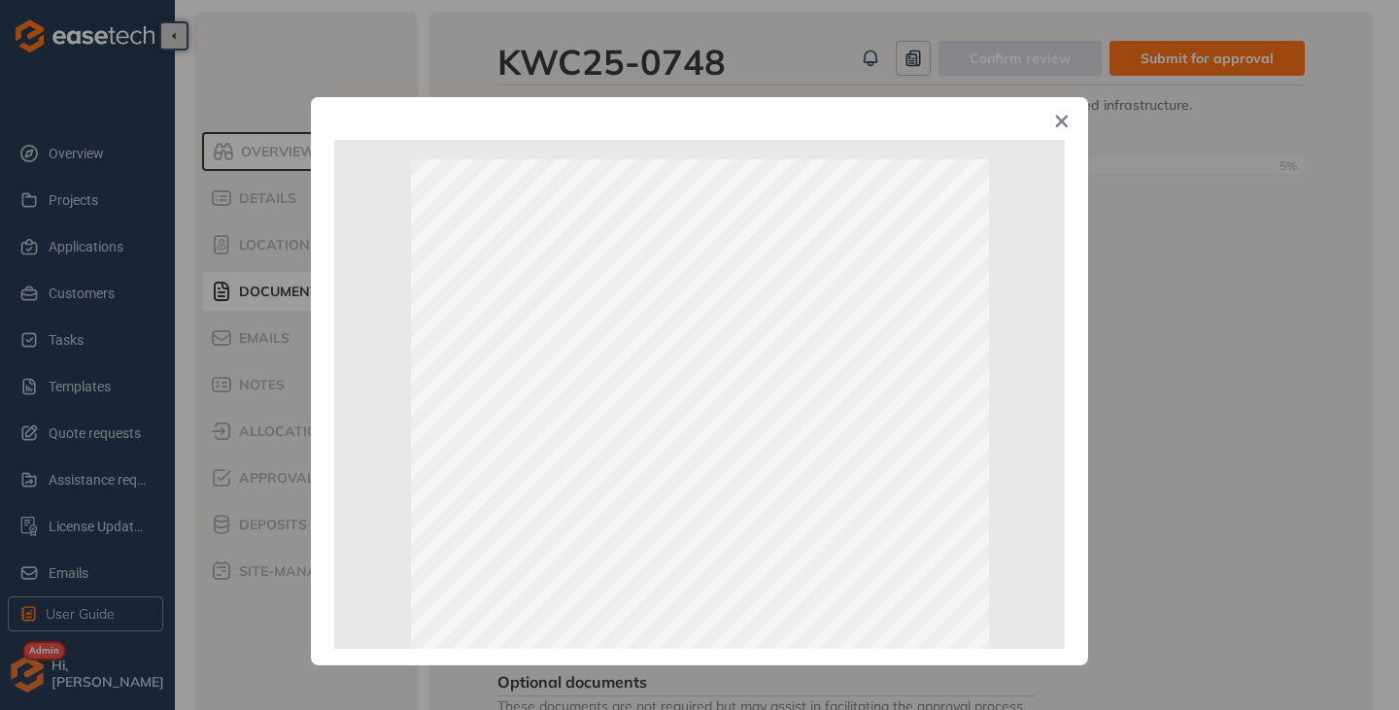
click at [1060, 127] on icon "Close" at bounding box center [1062, 122] width 14 height 14
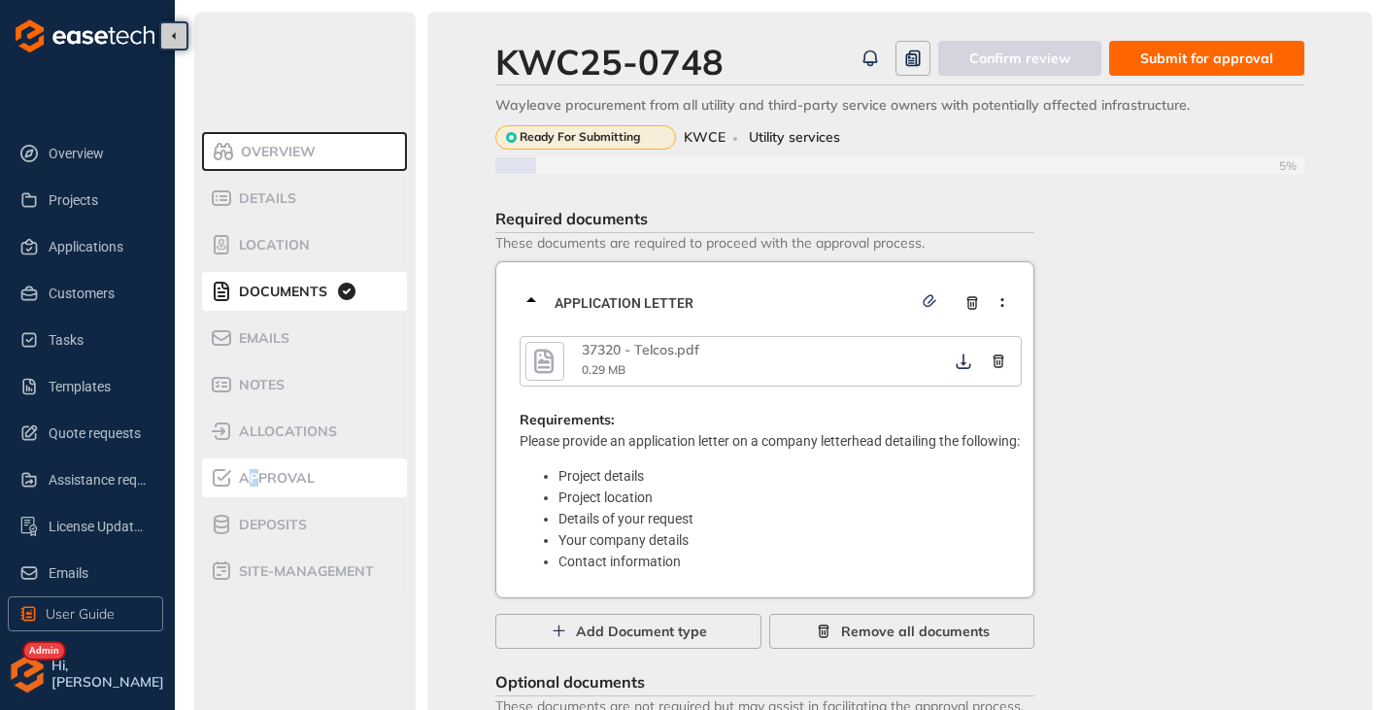
click at [253, 489] on li "Approval" at bounding box center [304, 477] width 205 height 39
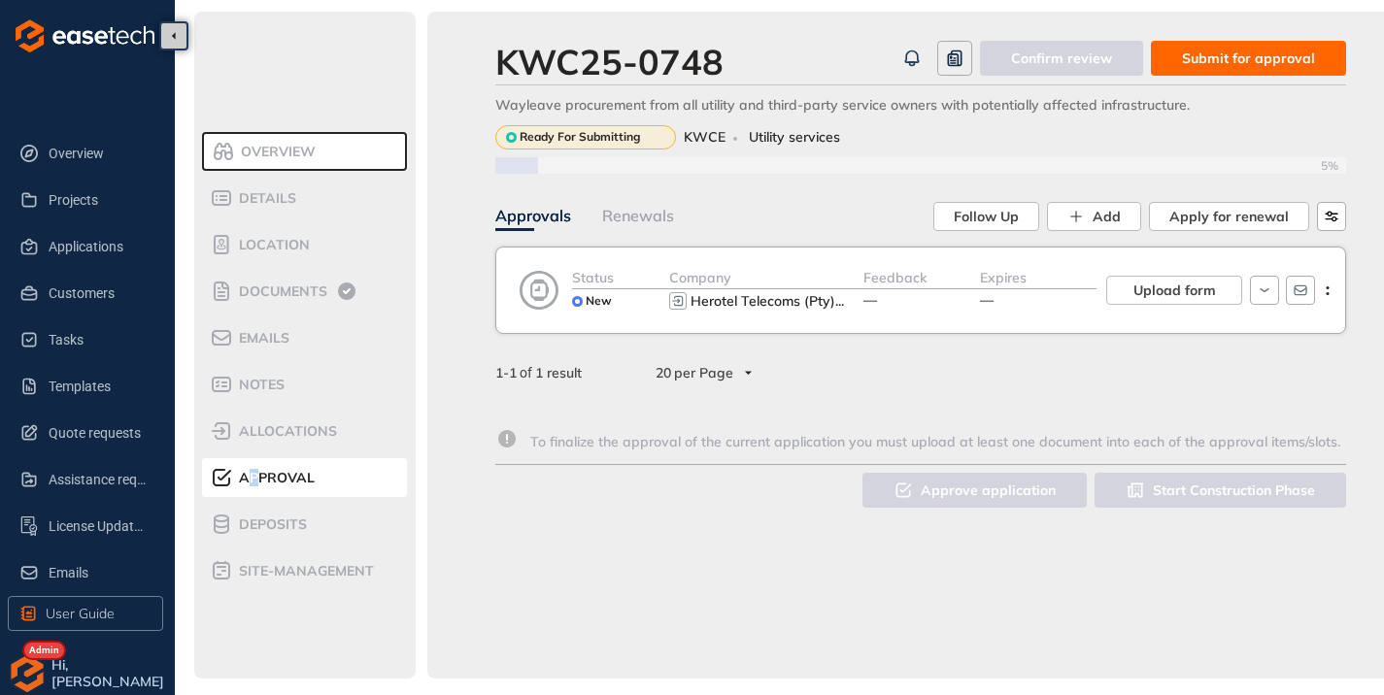
click at [1234, 61] on span "Submit for approval" at bounding box center [1248, 58] width 133 height 21
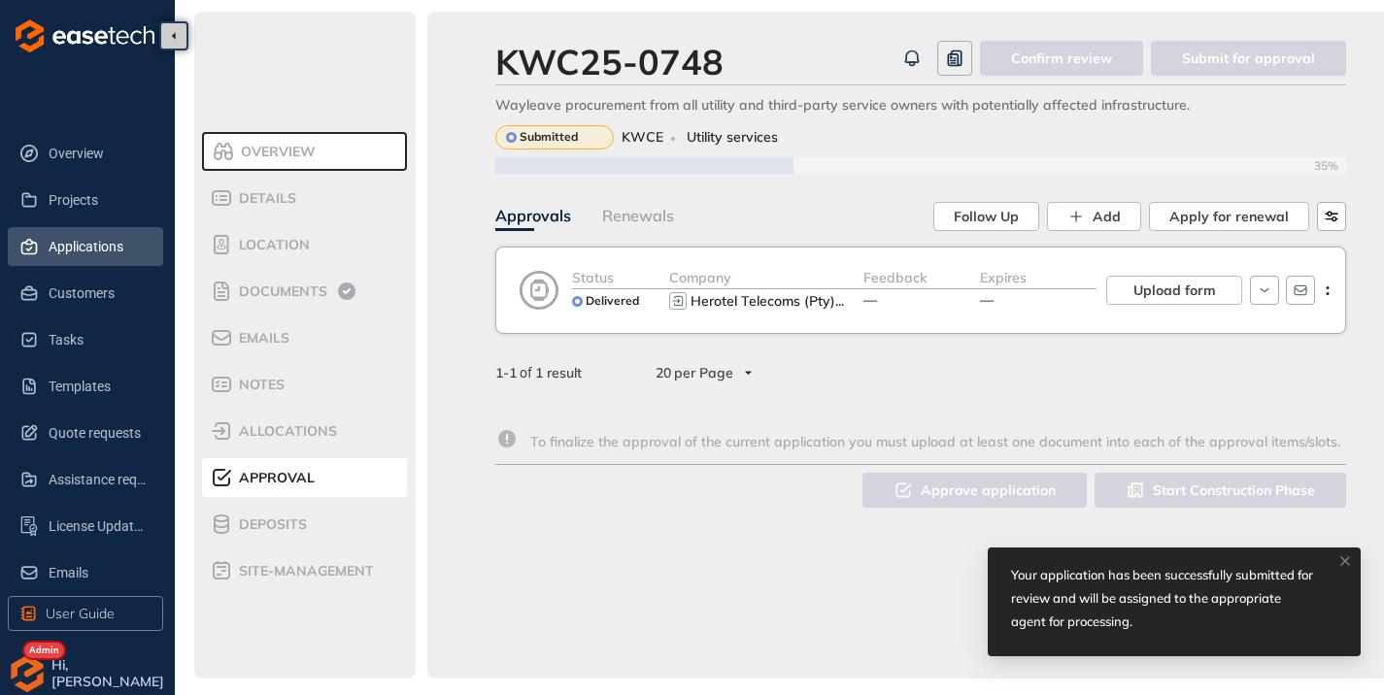
click at [48, 237] on li "Applications" at bounding box center [85, 246] width 155 height 39
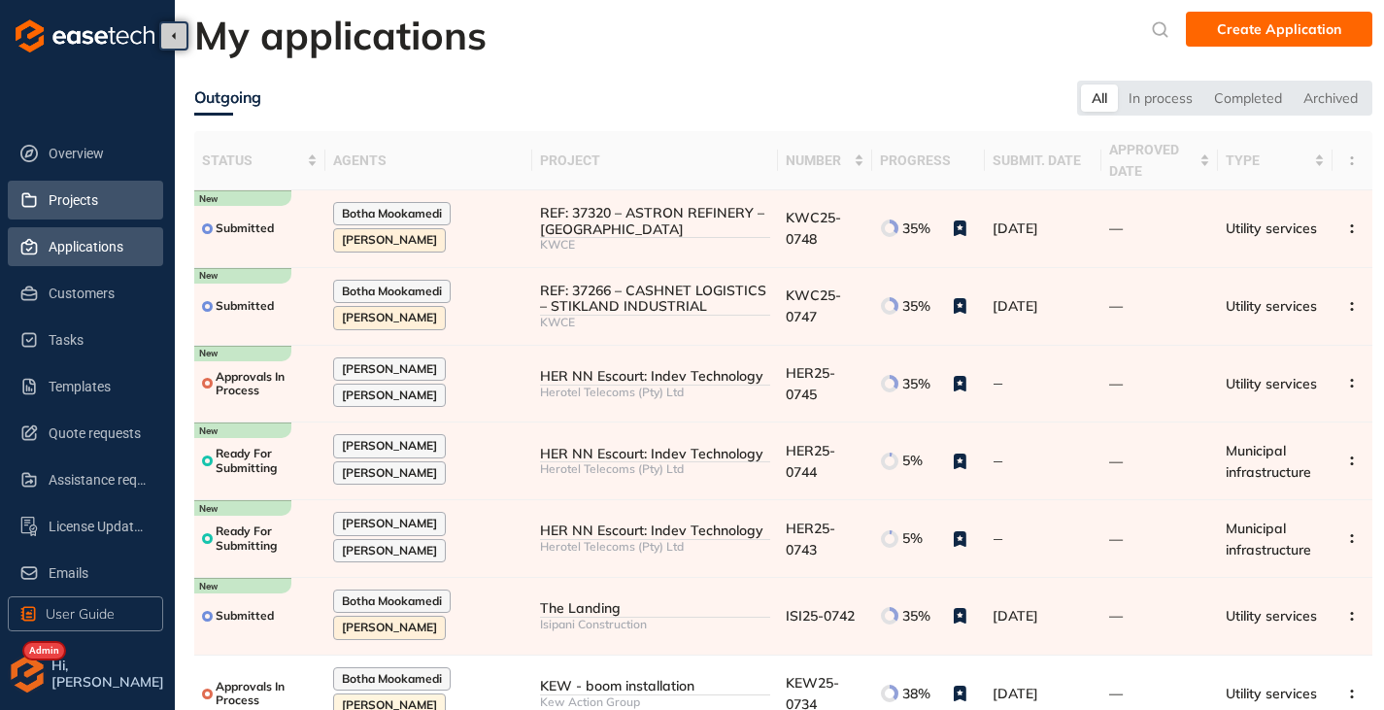
click at [59, 199] on span "Projects" at bounding box center [98, 200] width 99 height 39
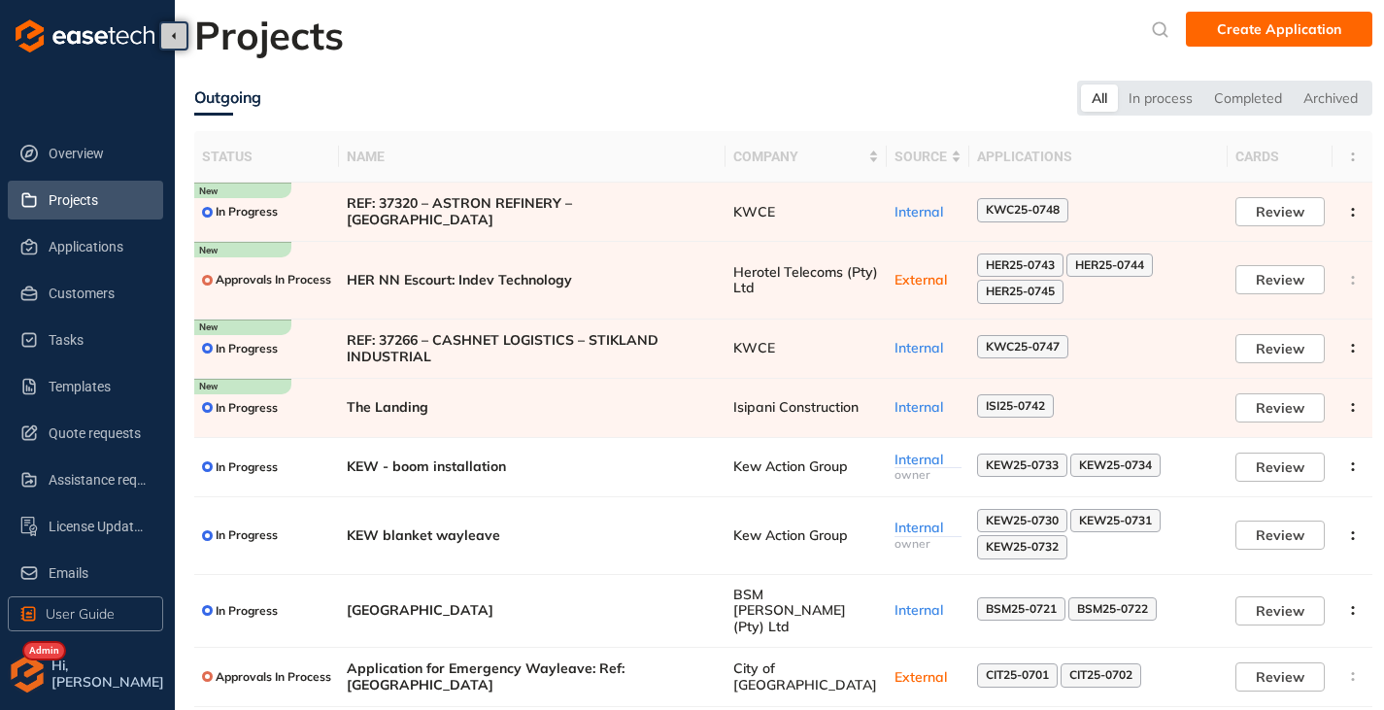
click at [28, 663] on img "button" at bounding box center [27, 674] width 39 height 39
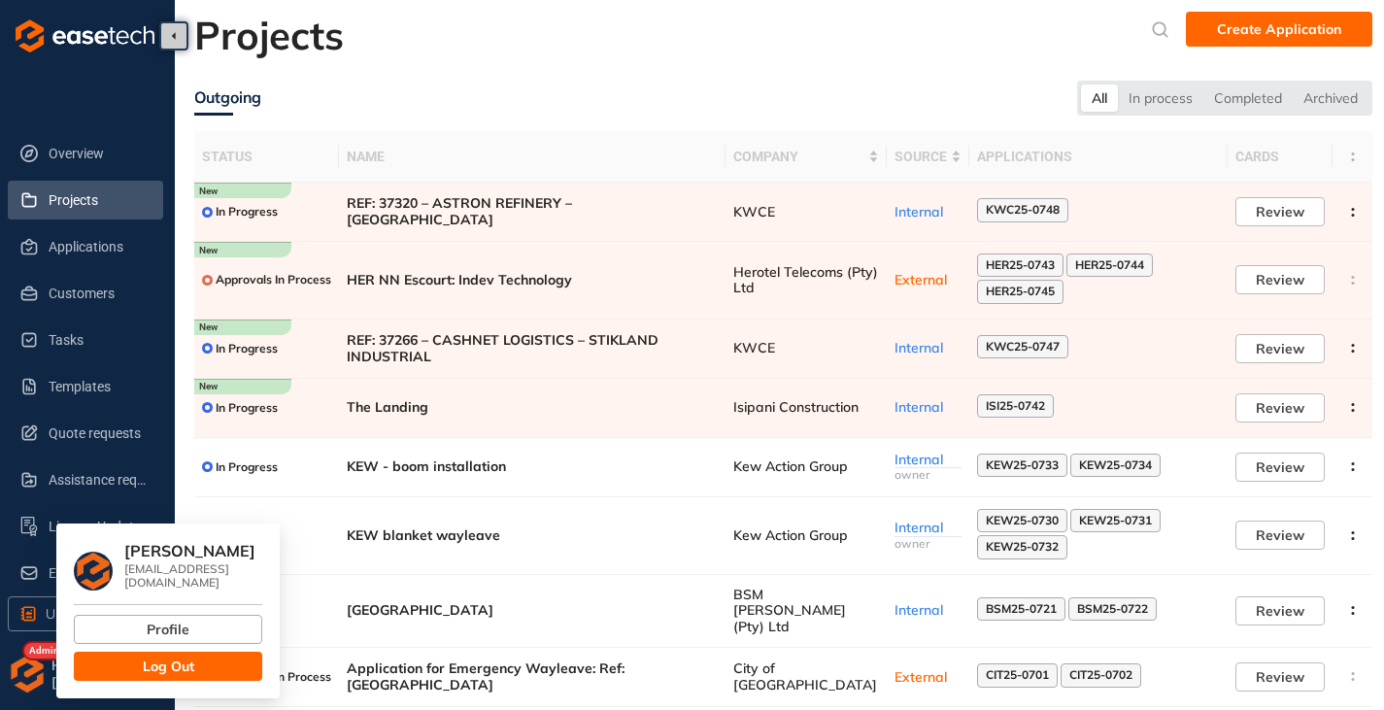
click at [102, 652] on button "Log Out" at bounding box center [168, 666] width 188 height 29
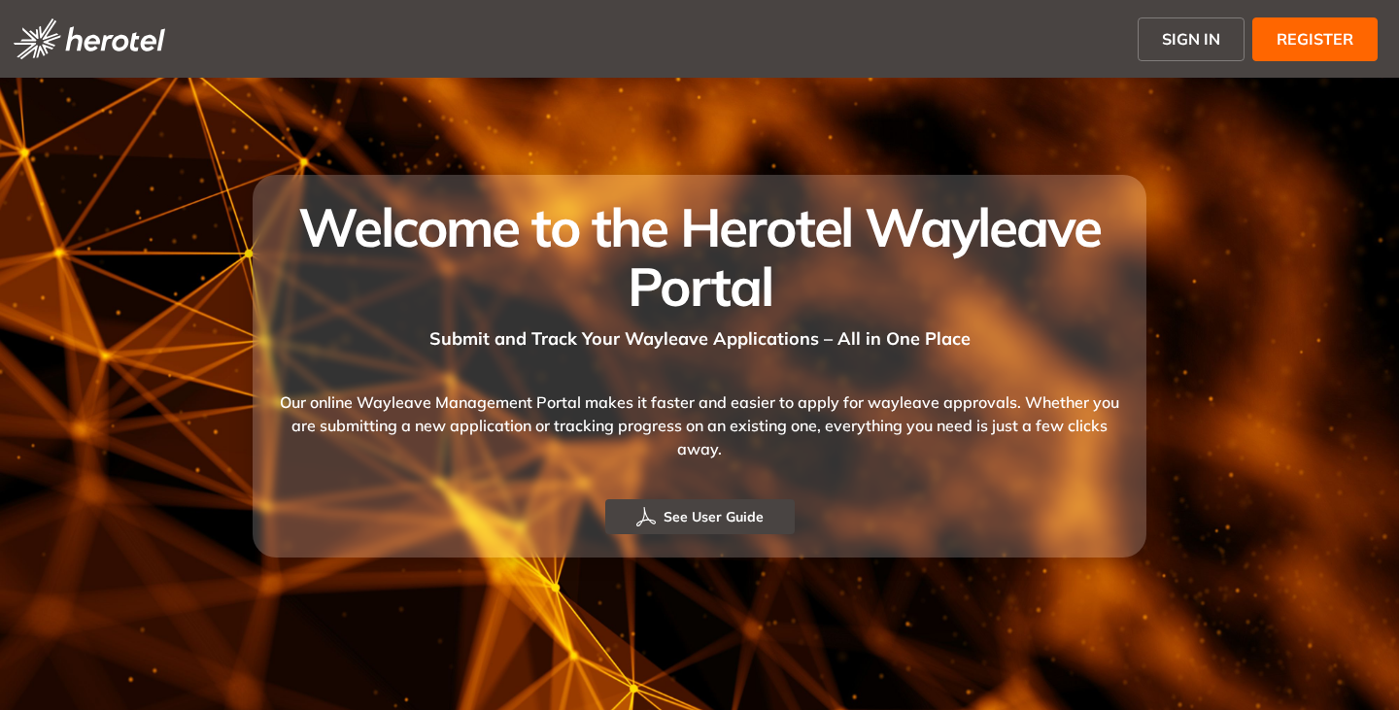
click at [1160, 46] on button "SIGN IN" at bounding box center [1190, 39] width 107 height 44
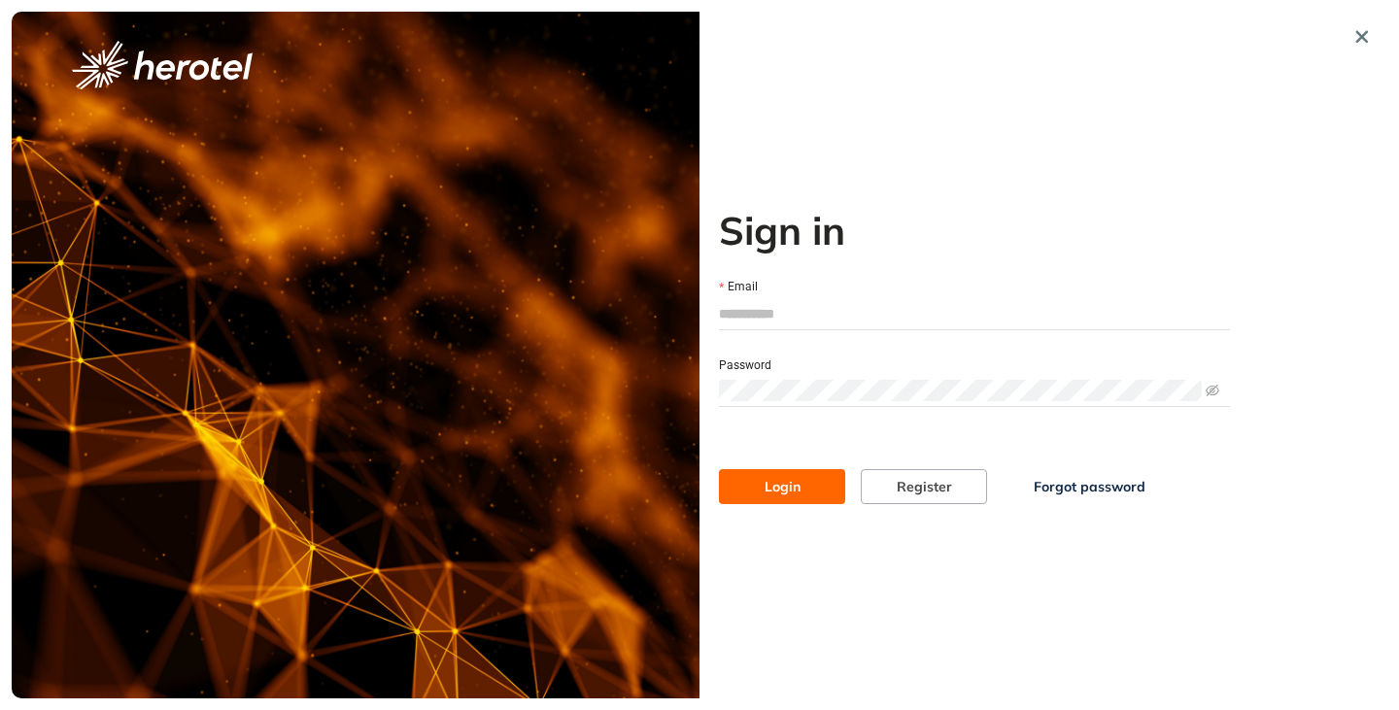
click at [800, 317] on input "Email" at bounding box center [974, 313] width 511 height 29
type input "**********"
click at [719, 469] on button "Login" at bounding box center [782, 486] width 126 height 35
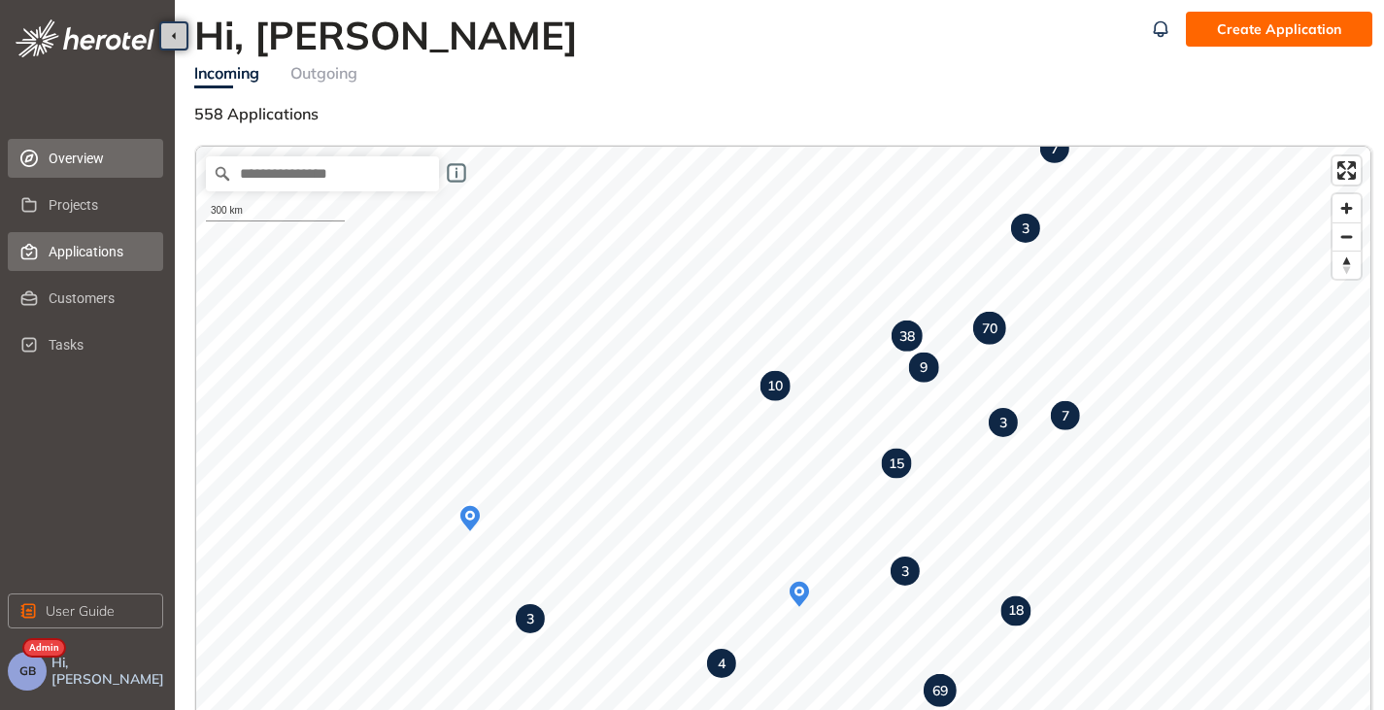
click at [55, 254] on span "Applications" at bounding box center [98, 251] width 99 height 39
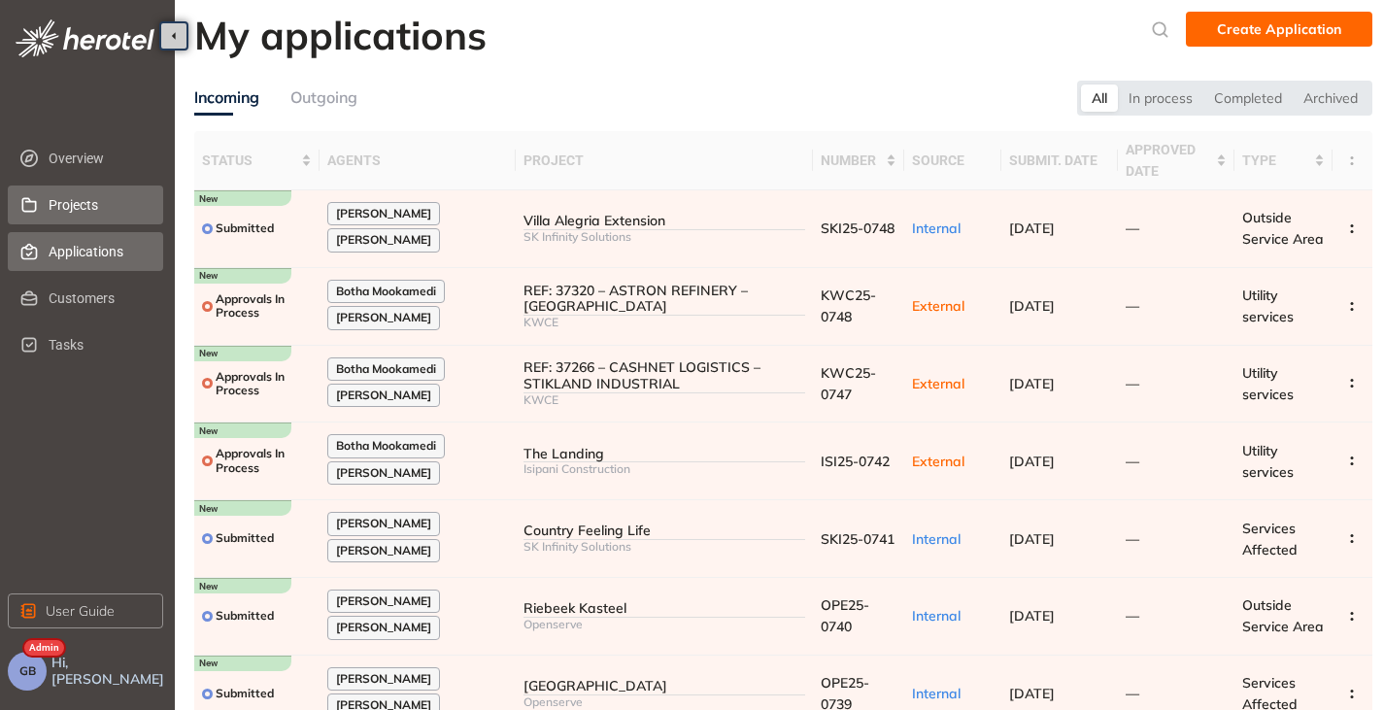
click at [71, 206] on span "Projects" at bounding box center [98, 205] width 99 height 39
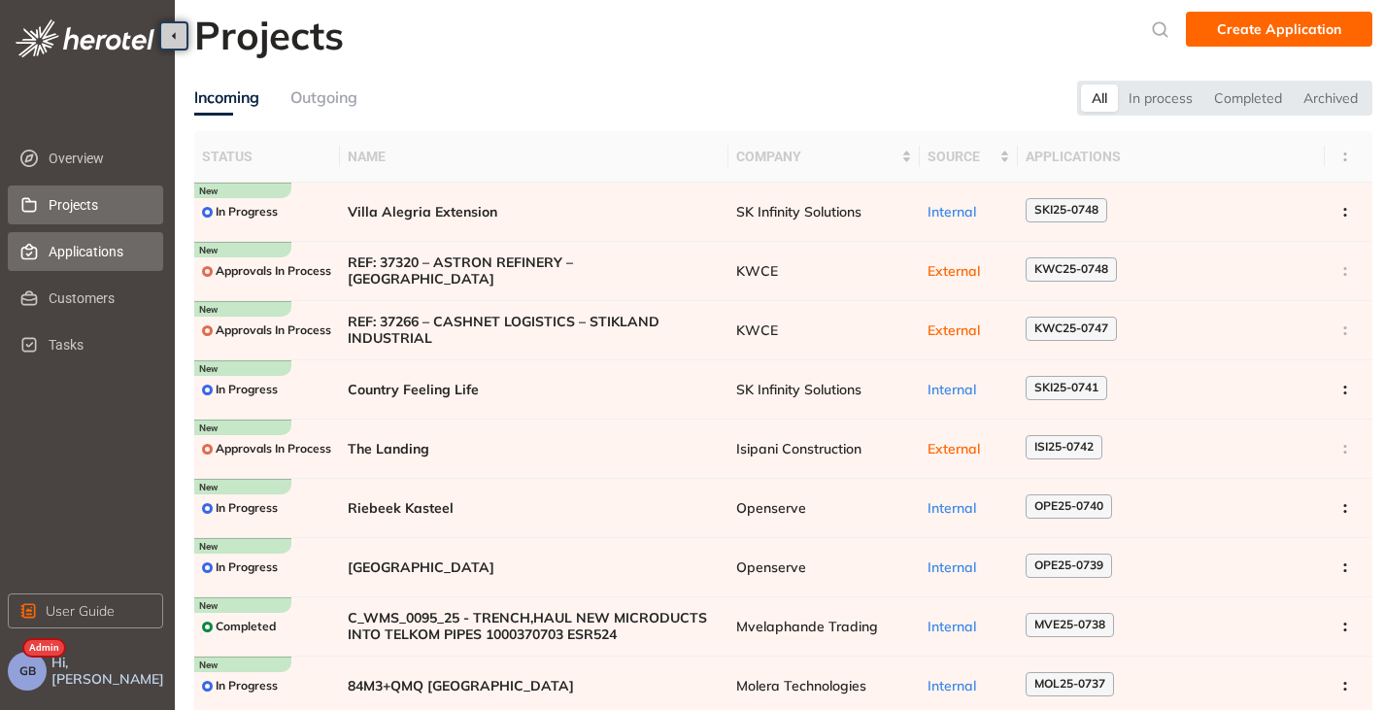
click at [69, 243] on span "Applications" at bounding box center [98, 251] width 99 height 39
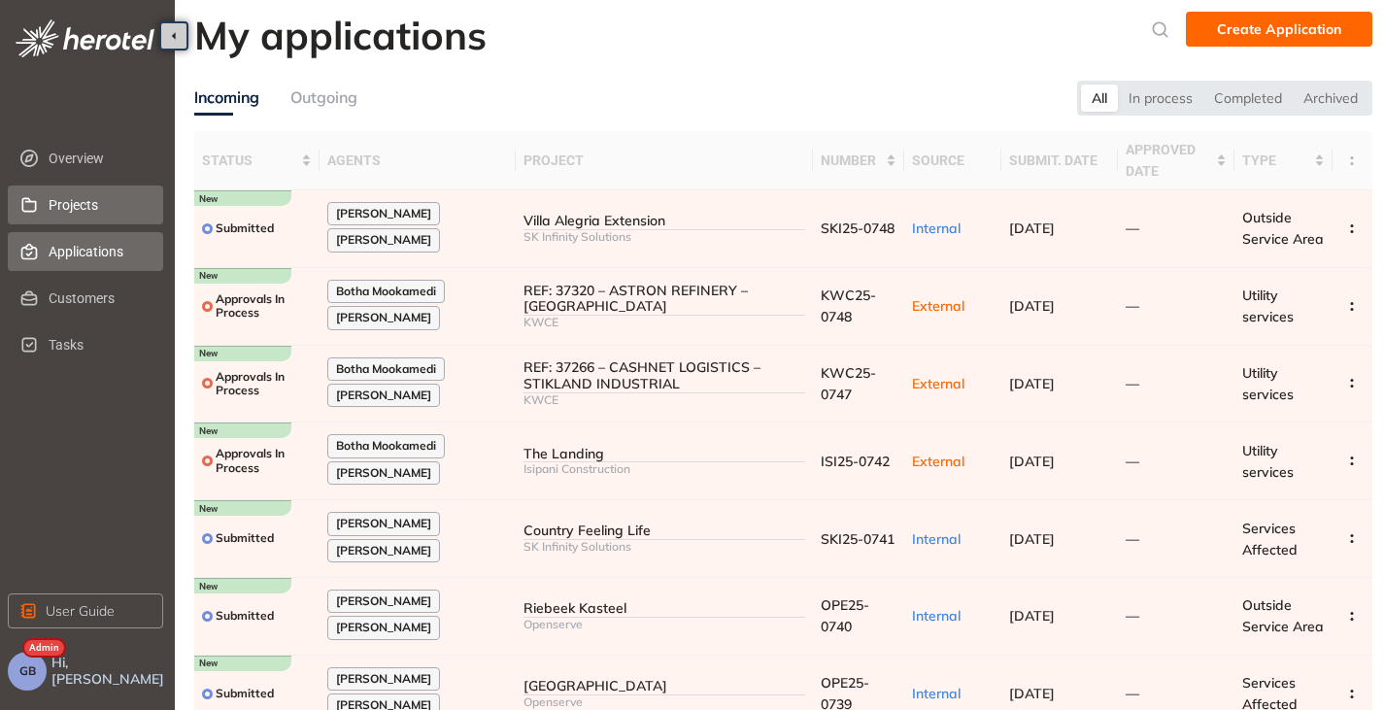
click at [103, 217] on span "Projects" at bounding box center [98, 205] width 99 height 39
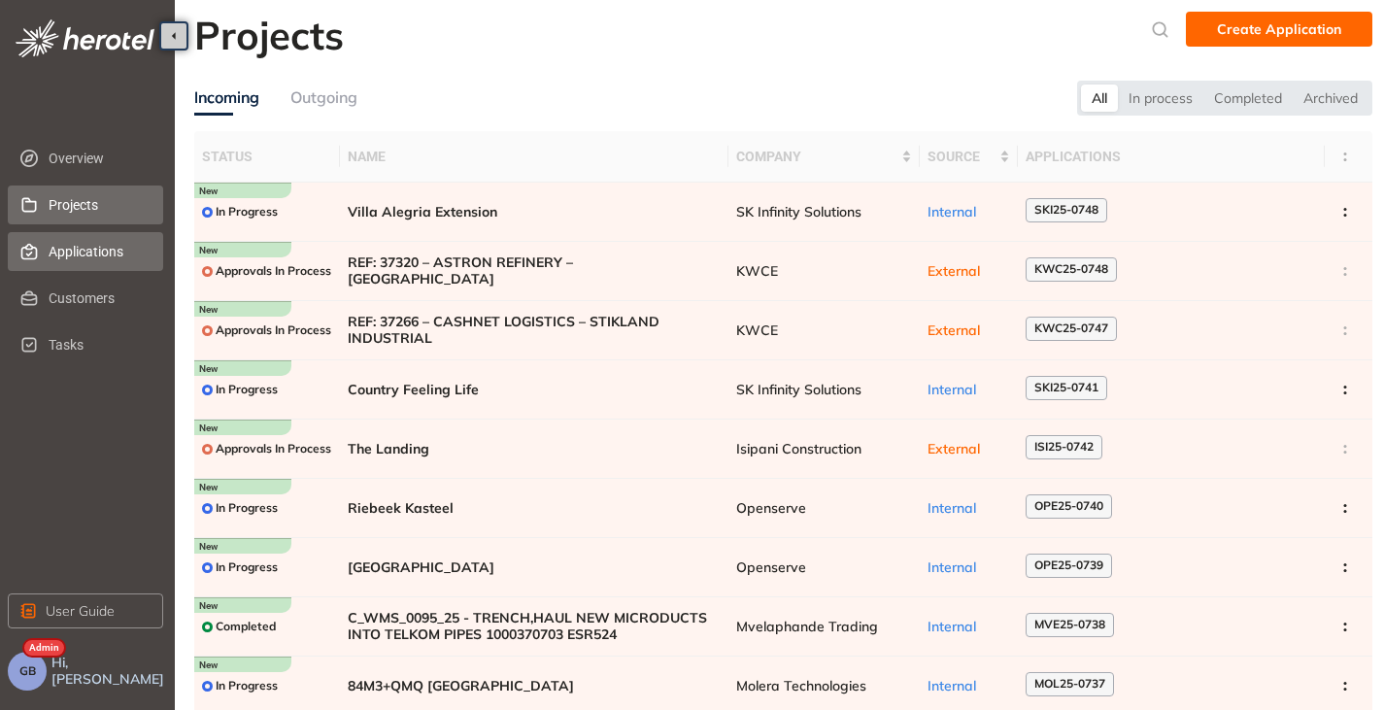
click at [69, 248] on span "Applications" at bounding box center [98, 251] width 99 height 39
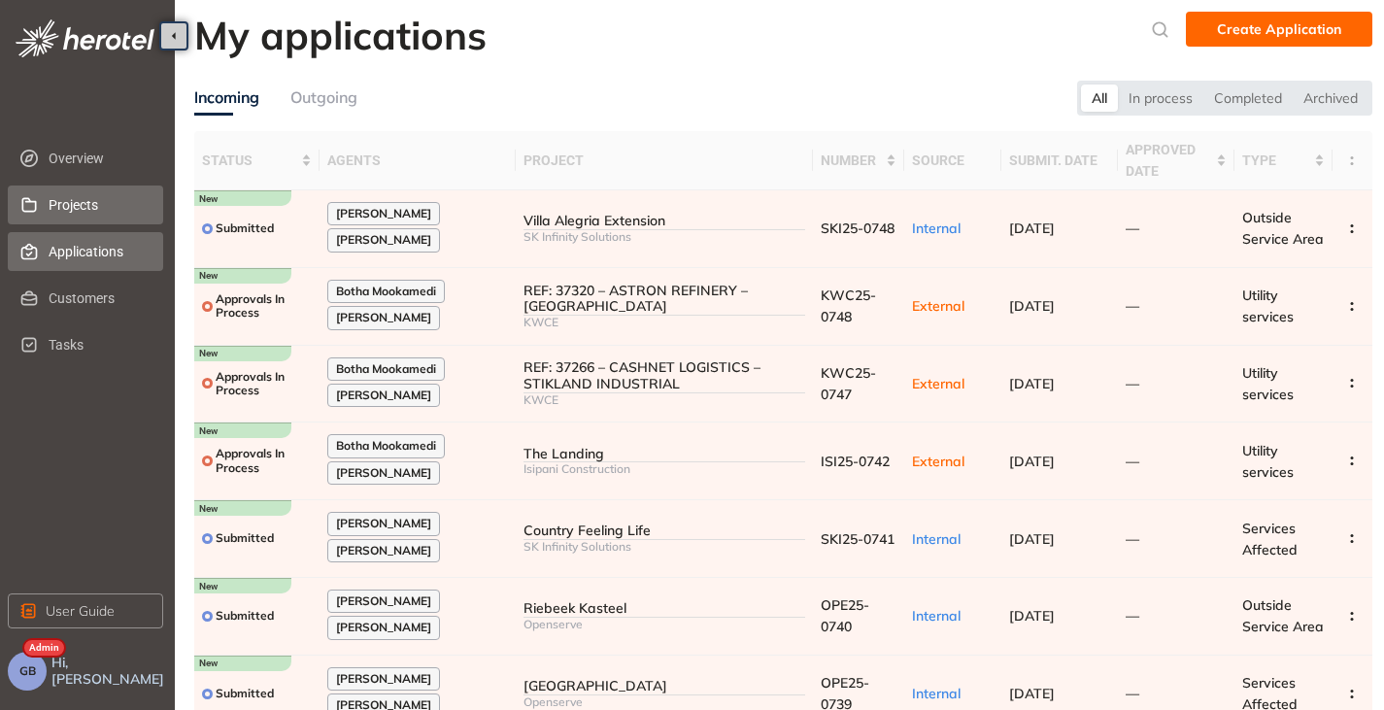
click at [84, 208] on span "Projects" at bounding box center [98, 205] width 99 height 39
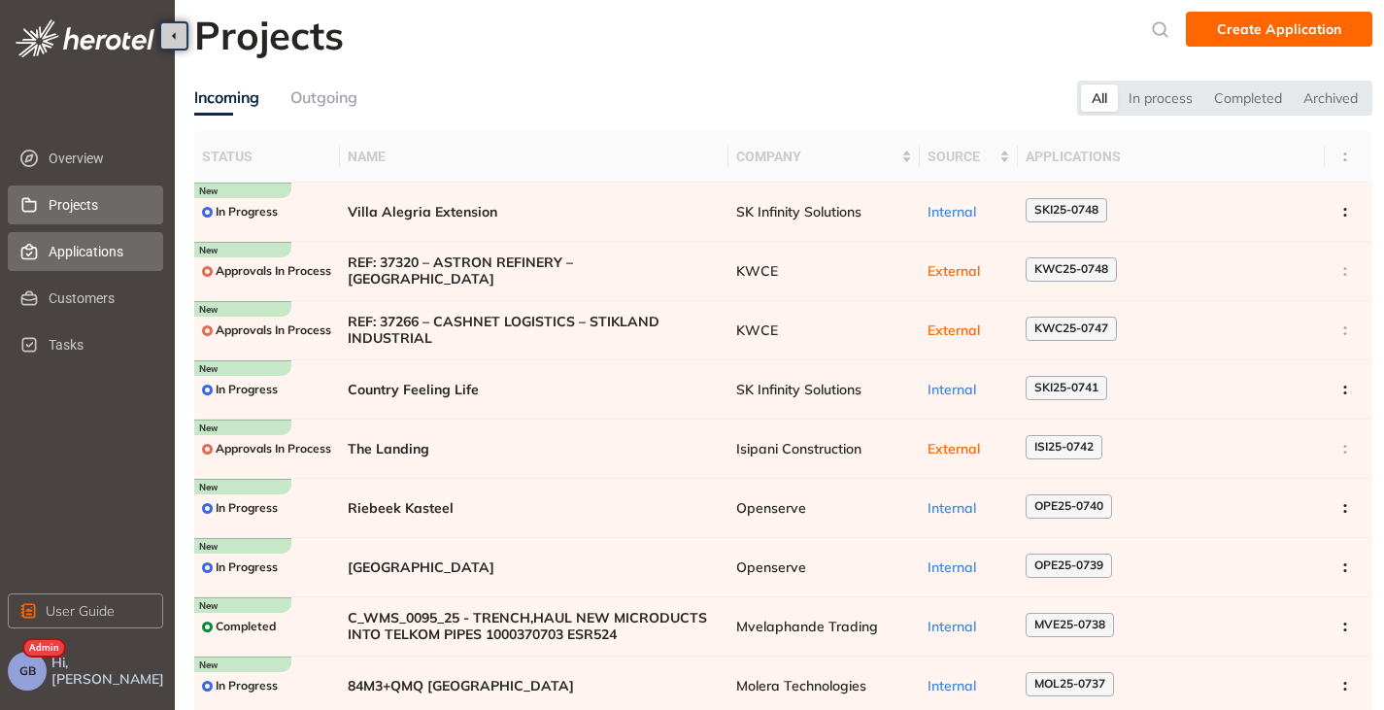
click at [88, 258] on span "Applications" at bounding box center [98, 251] width 99 height 39
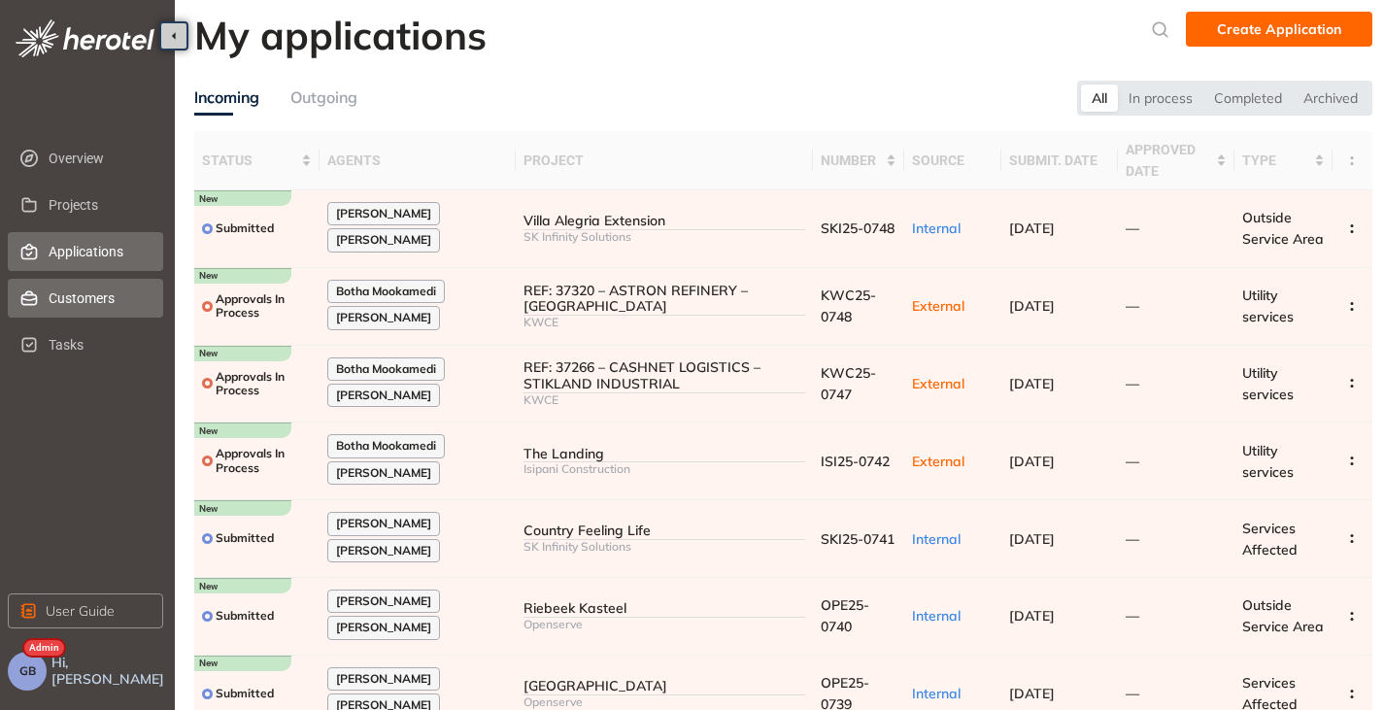
click at [84, 308] on span "Customers" at bounding box center [98, 298] width 99 height 39
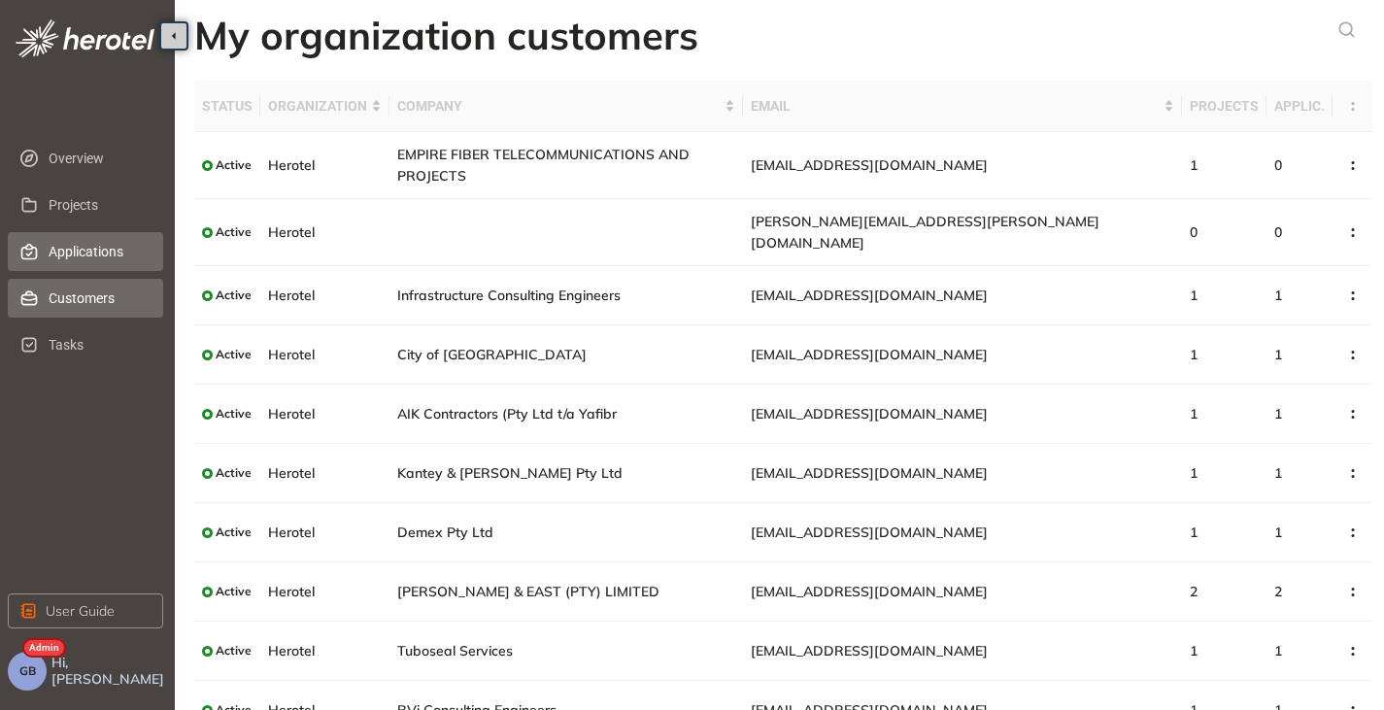
click at [83, 245] on span "Applications" at bounding box center [98, 251] width 99 height 39
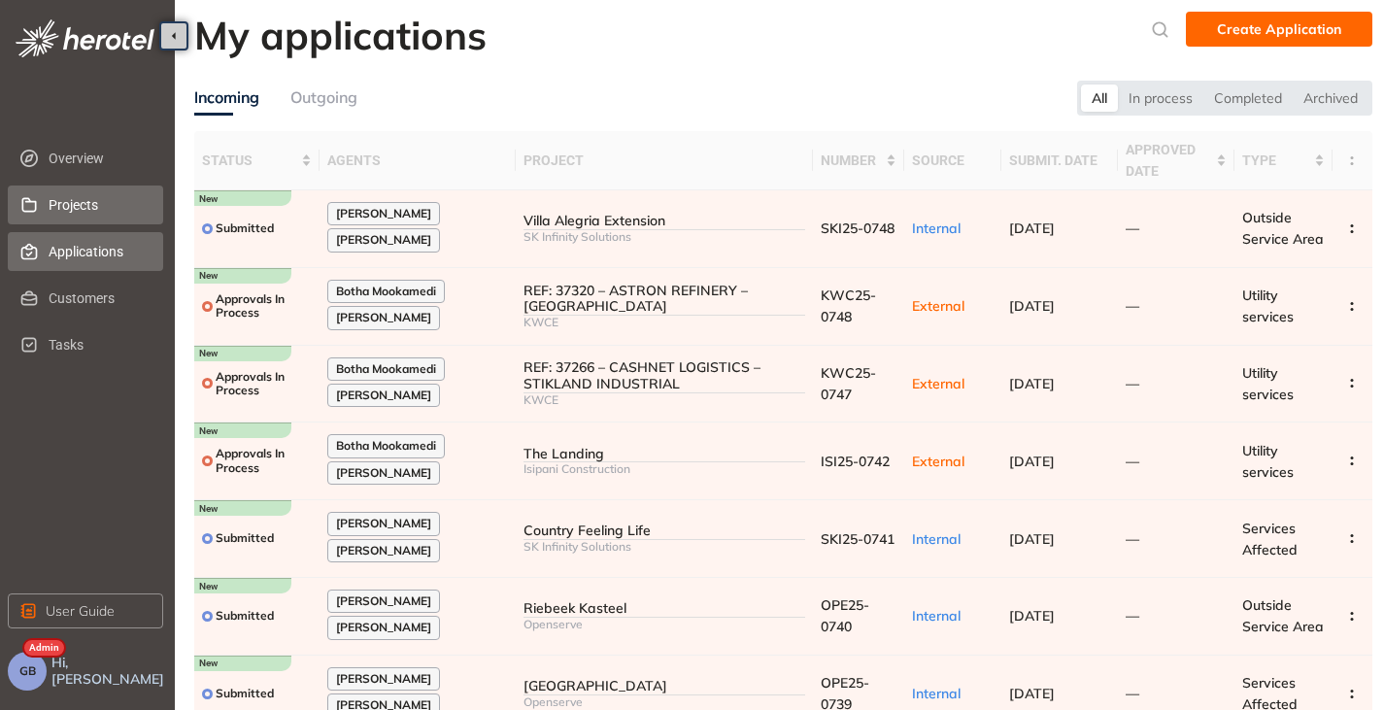
click at [62, 210] on span "Projects" at bounding box center [98, 205] width 99 height 39
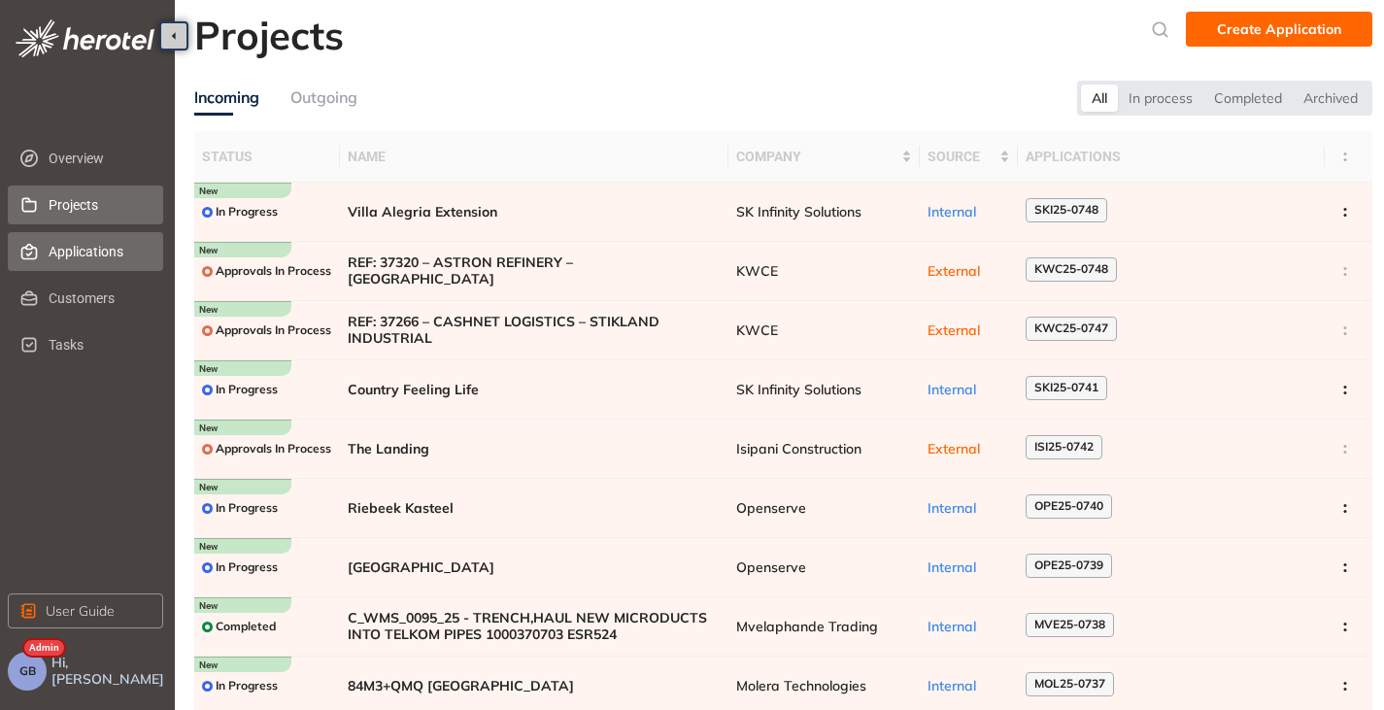
click at [53, 250] on span "Applications" at bounding box center [98, 251] width 99 height 39
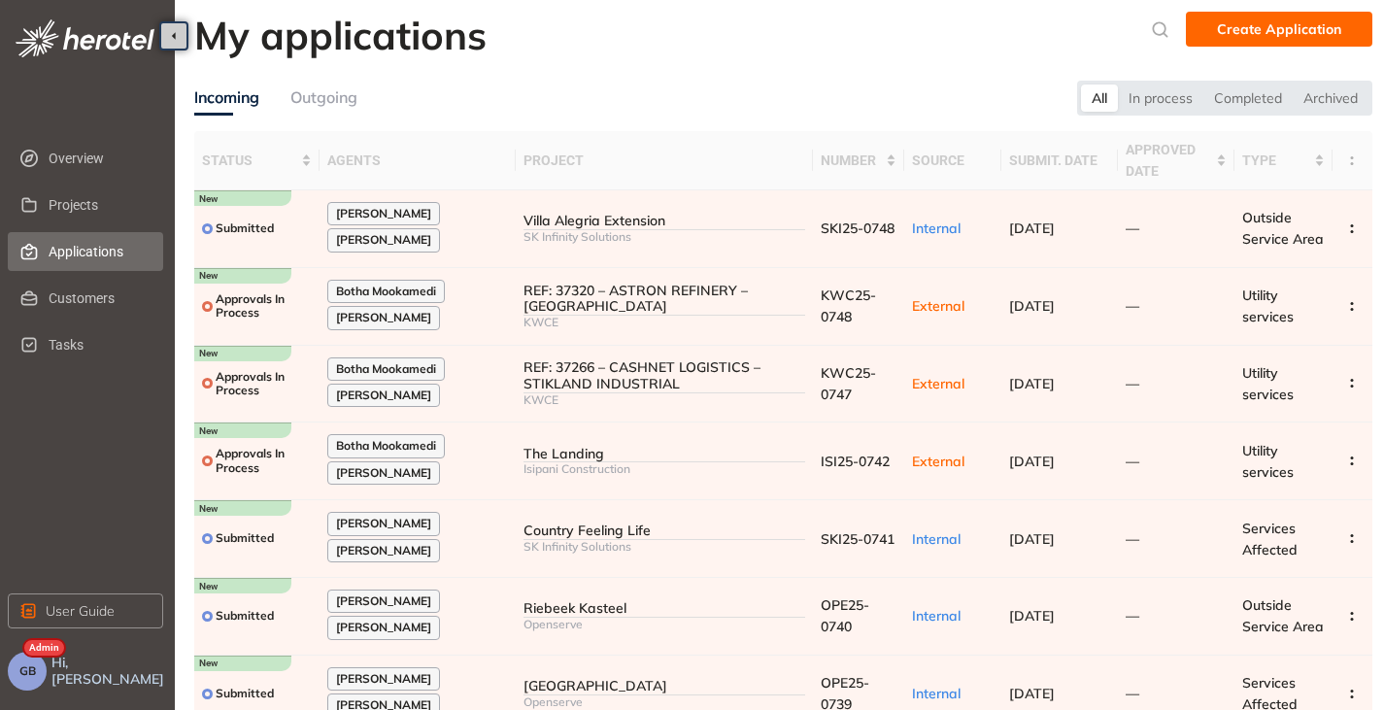
click at [31, 678] on span "GB" at bounding box center [27, 671] width 17 height 14
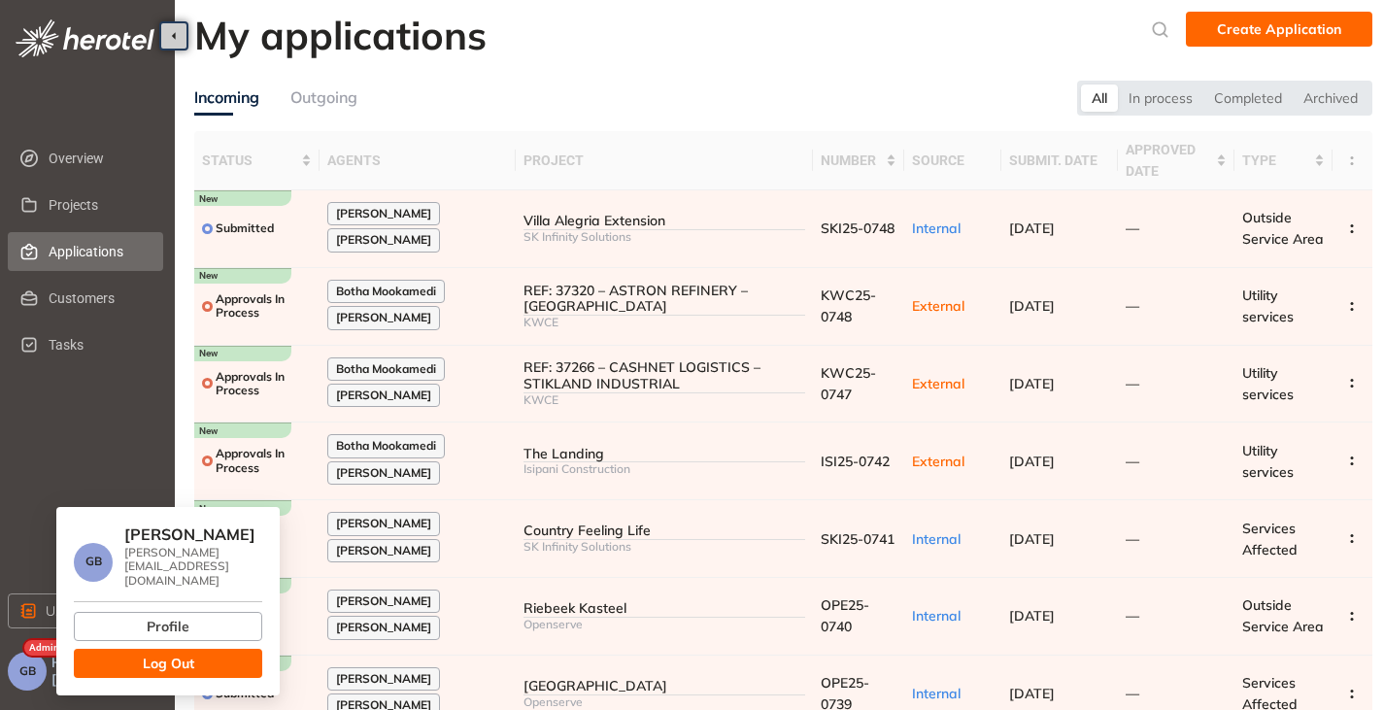
click at [115, 652] on button "Log Out" at bounding box center [168, 663] width 188 height 29
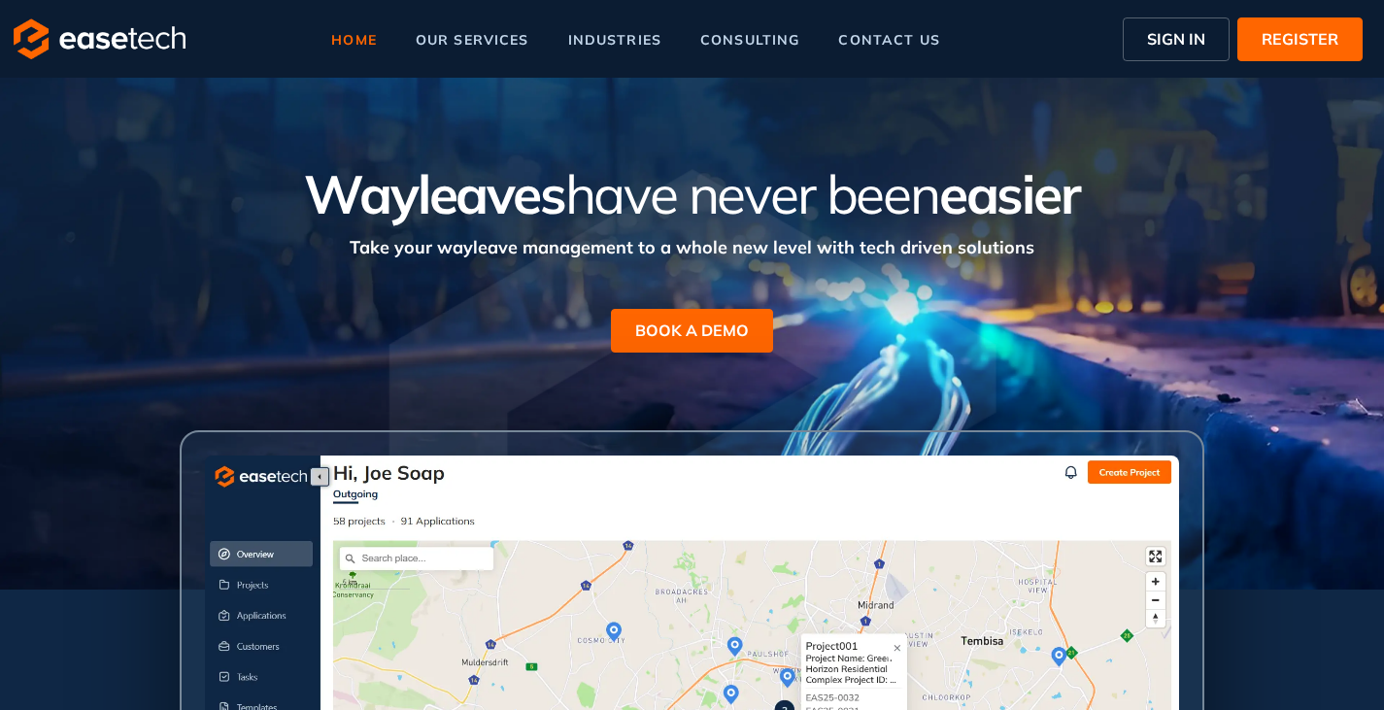
click at [1148, 39] on span "SIGN IN" at bounding box center [1176, 38] width 58 height 23
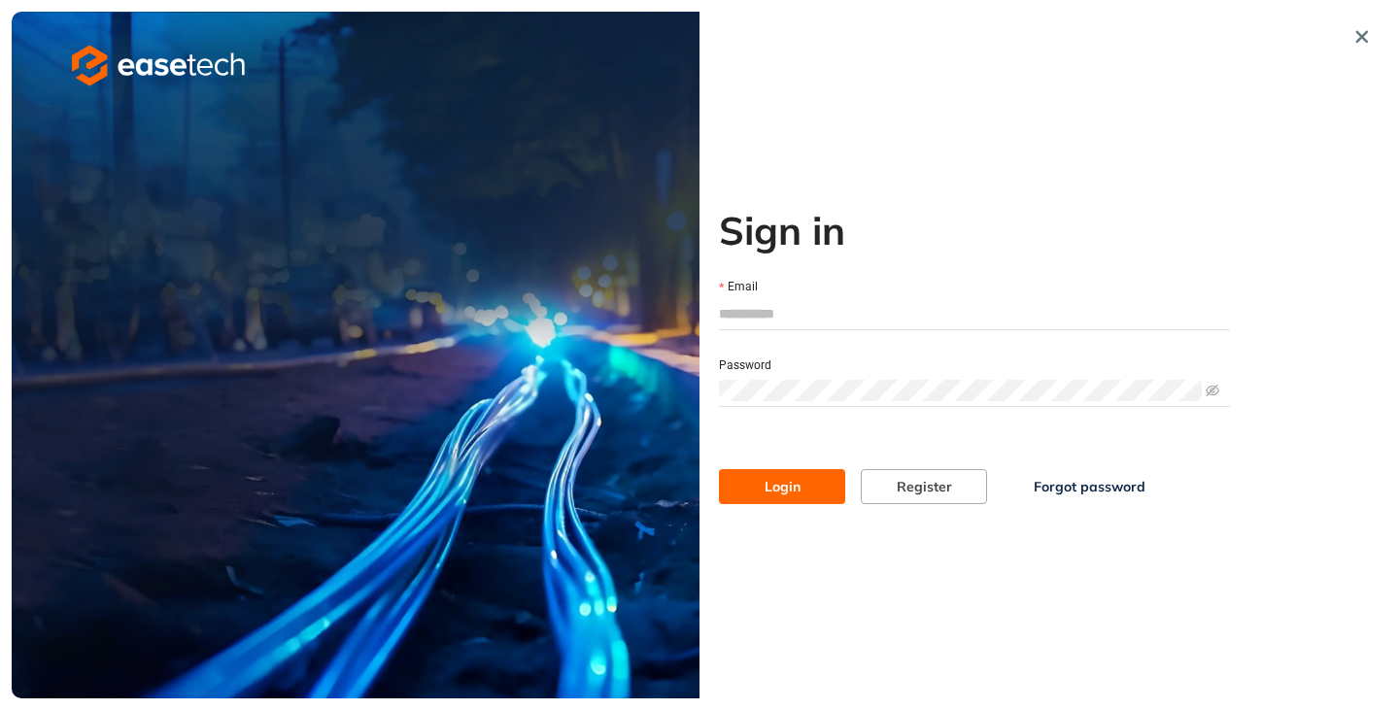
click at [779, 313] on input "Email" at bounding box center [974, 313] width 511 height 29
type input "*"
type input "**********"
click at [793, 469] on button "Login" at bounding box center [782, 486] width 126 height 35
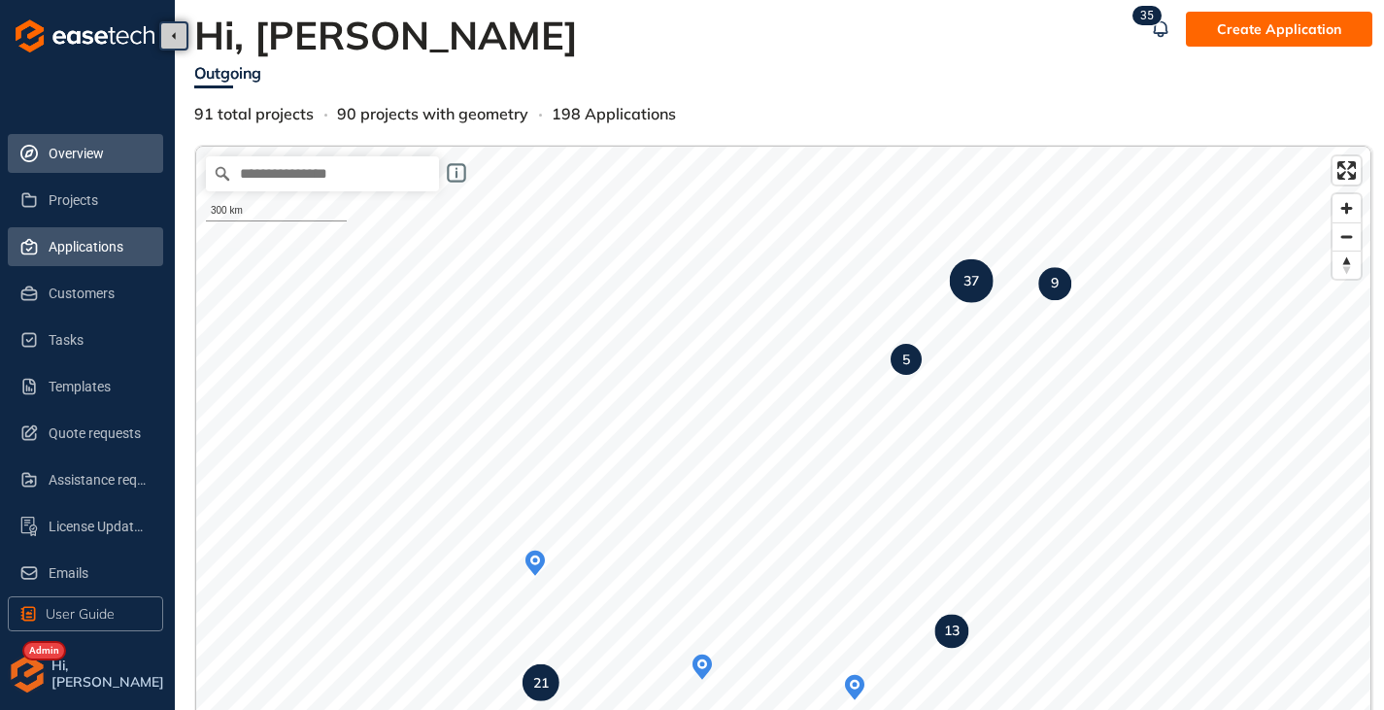
click at [75, 254] on span "Applications" at bounding box center [98, 246] width 99 height 39
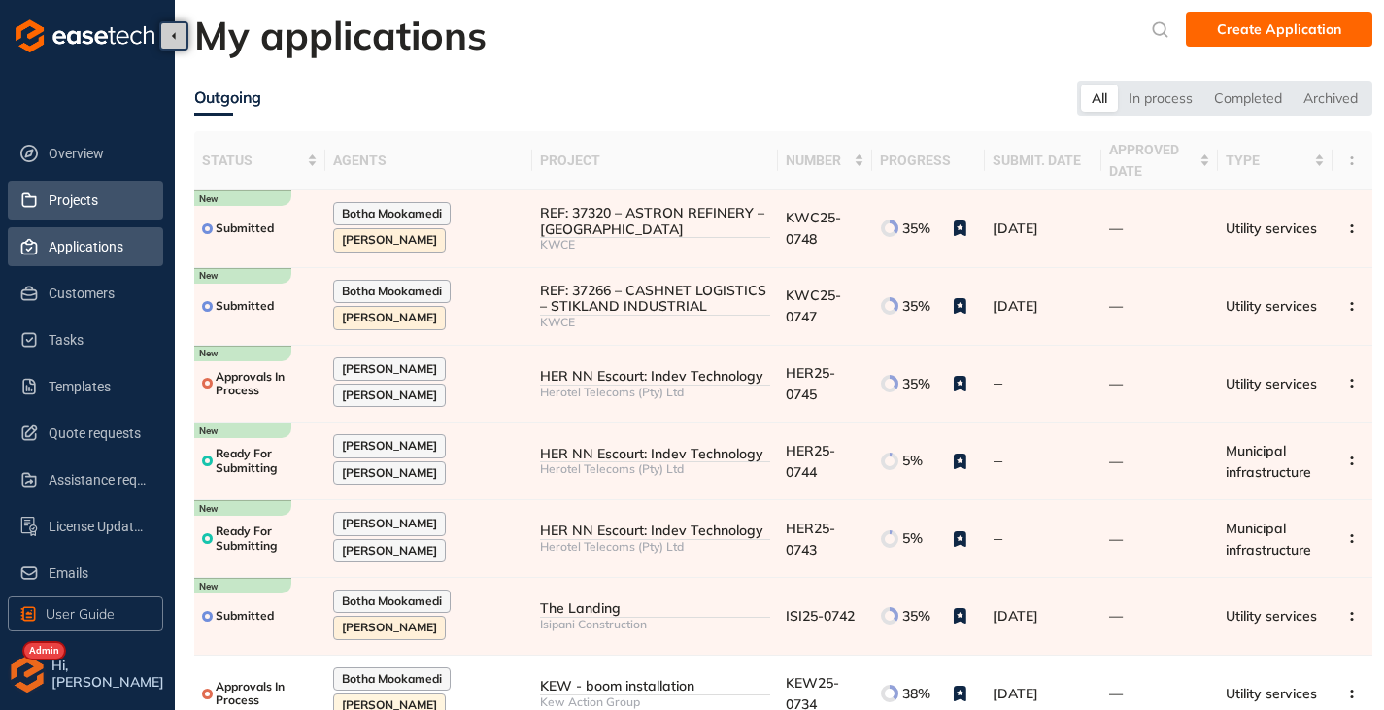
click at [64, 192] on span "Projects" at bounding box center [98, 200] width 99 height 39
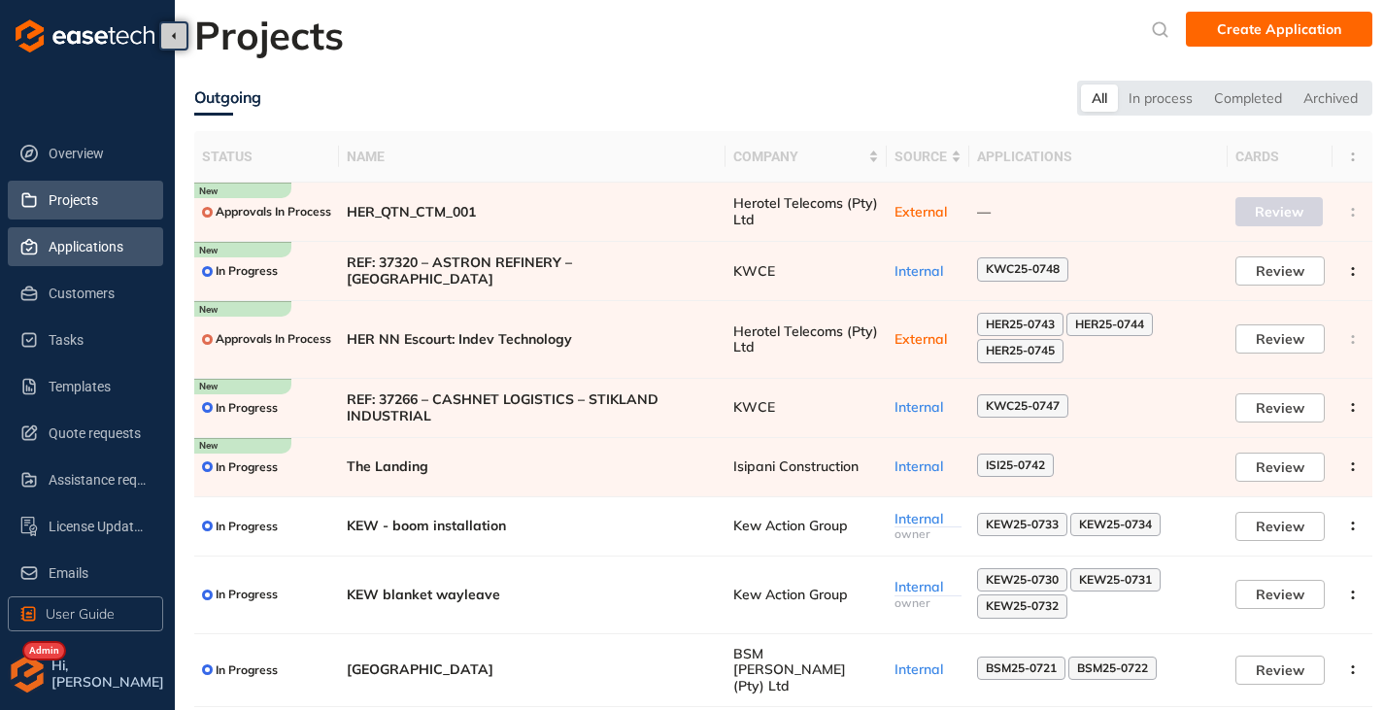
click at [116, 248] on span "Applications" at bounding box center [98, 246] width 99 height 39
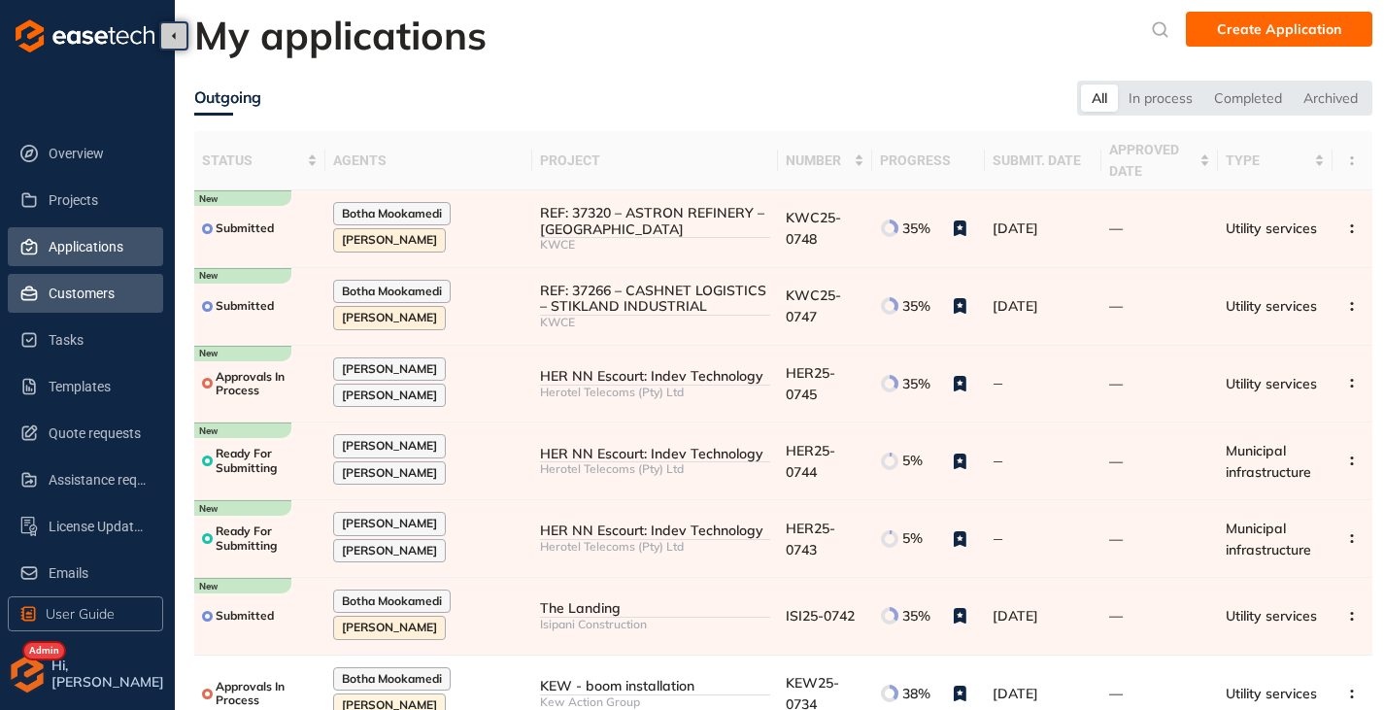
click at [82, 304] on span "Customers" at bounding box center [98, 293] width 99 height 39
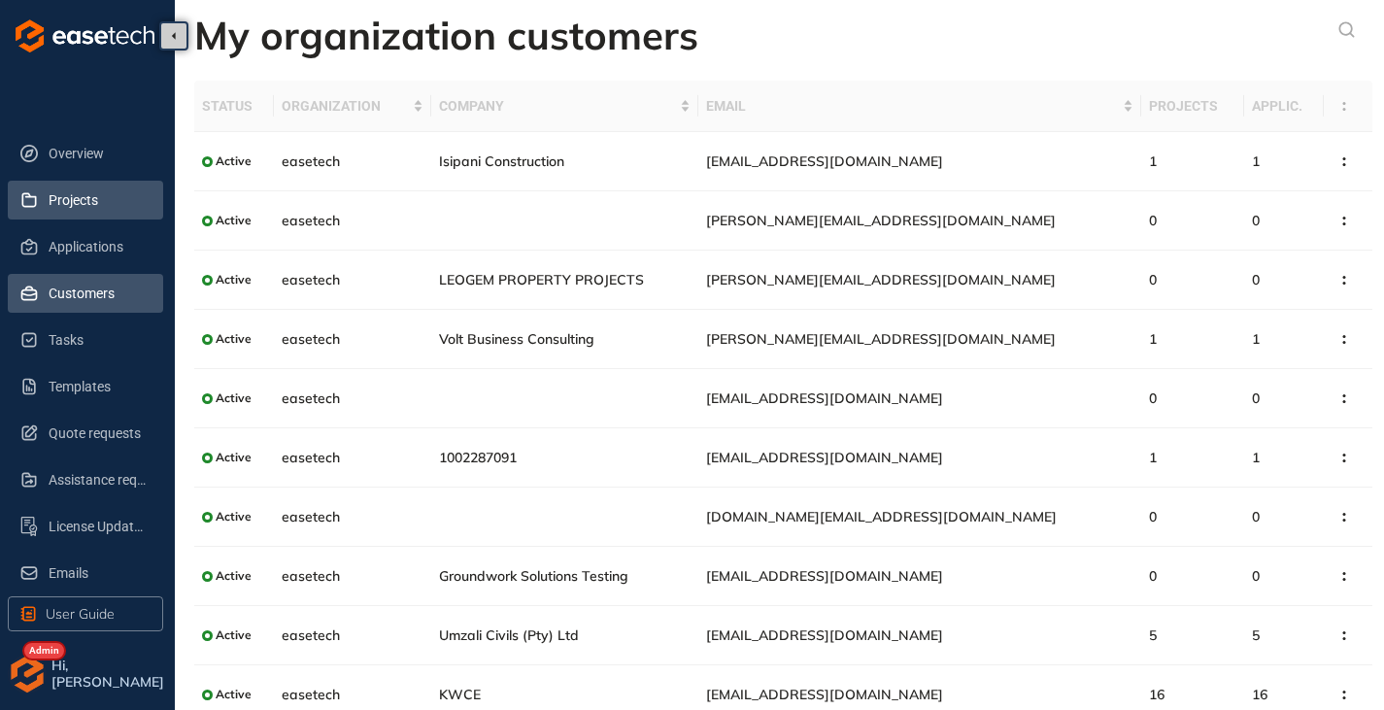
click at [69, 210] on span "Projects" at bounding box center [98, 200] width 99 height 39
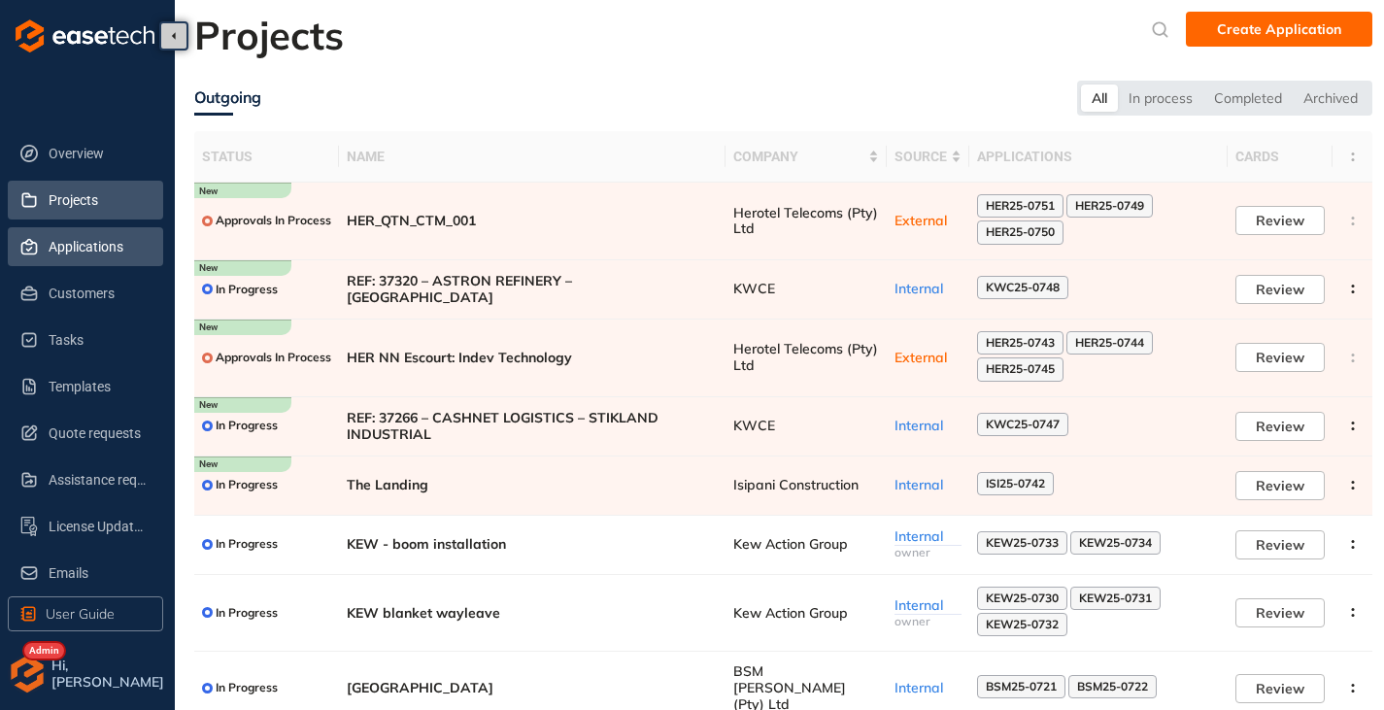
click at [89, 240] on span "Applications" at bounding box center [98, 246] width 99 height 39
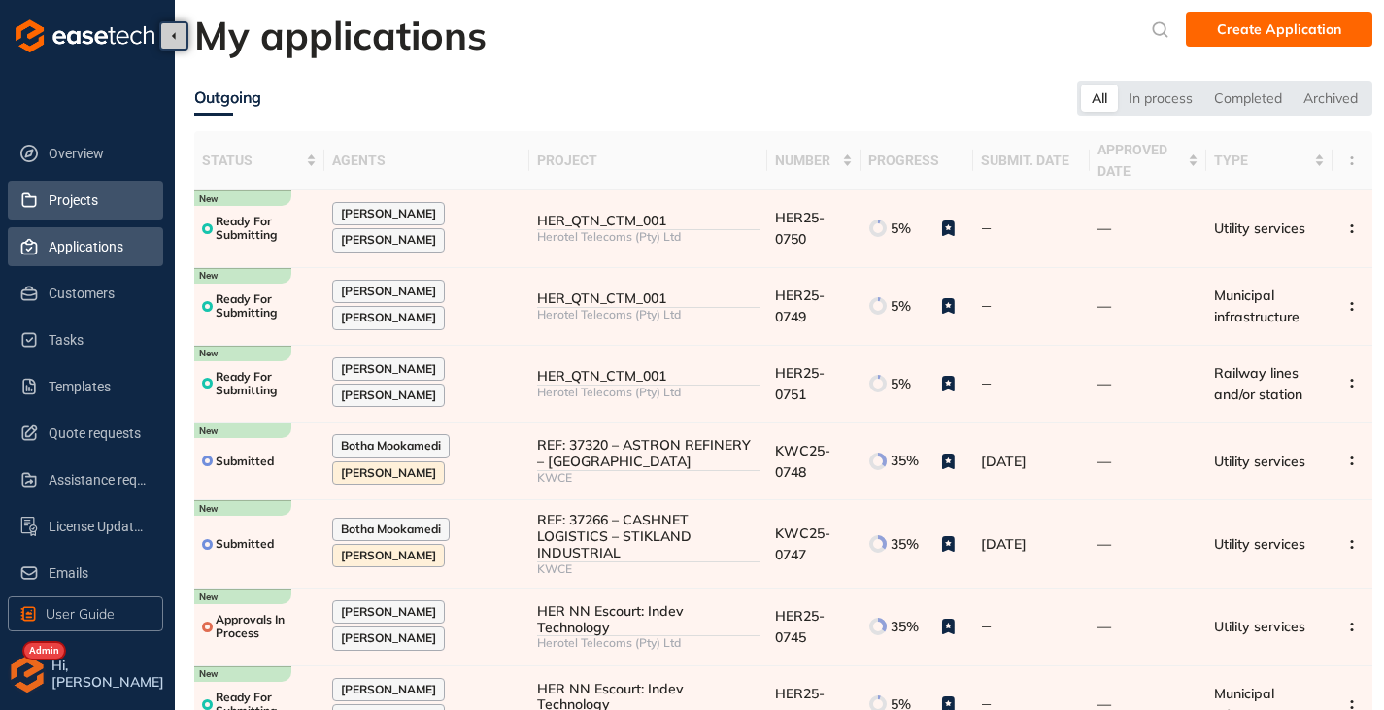
click at [74, 191] on span "Projects" at bounding box center [98, 200] width 99 height 39
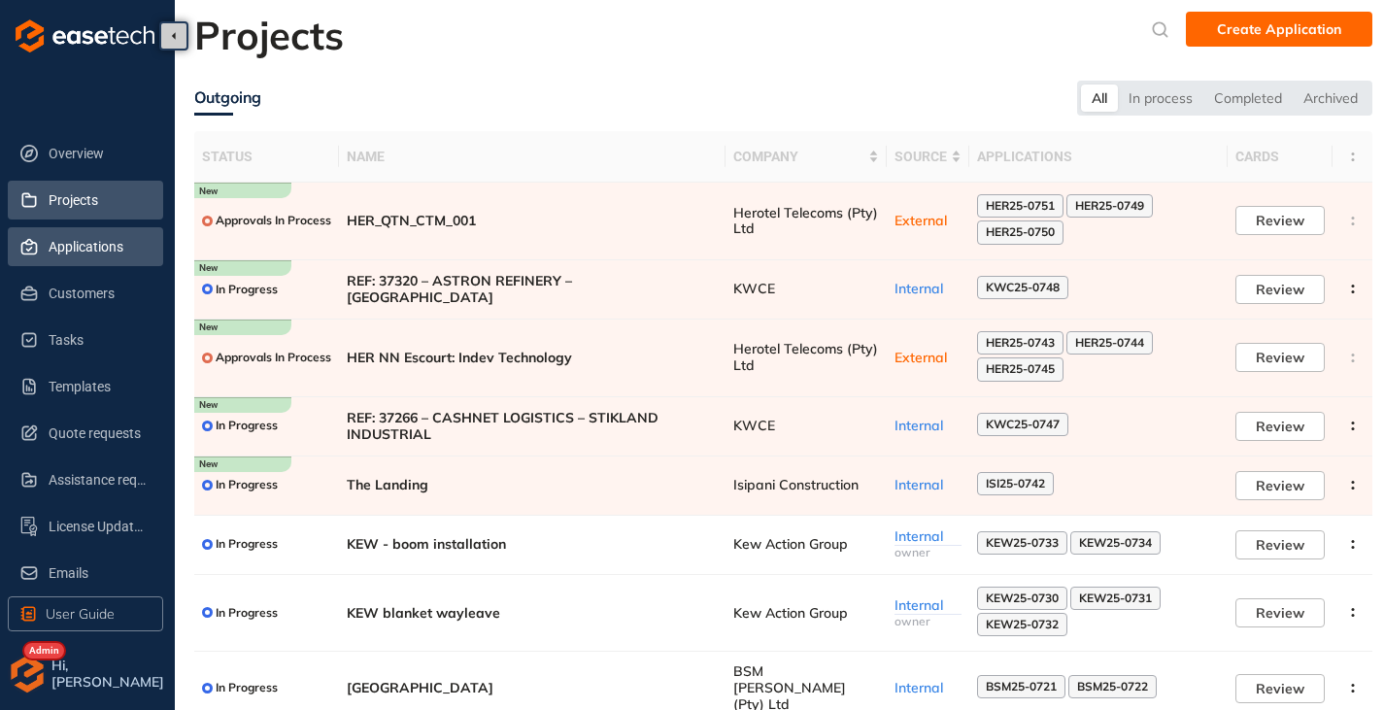
click at [121, 253] on span "Applications" at bounding box center [98, 246] width 99 height 39
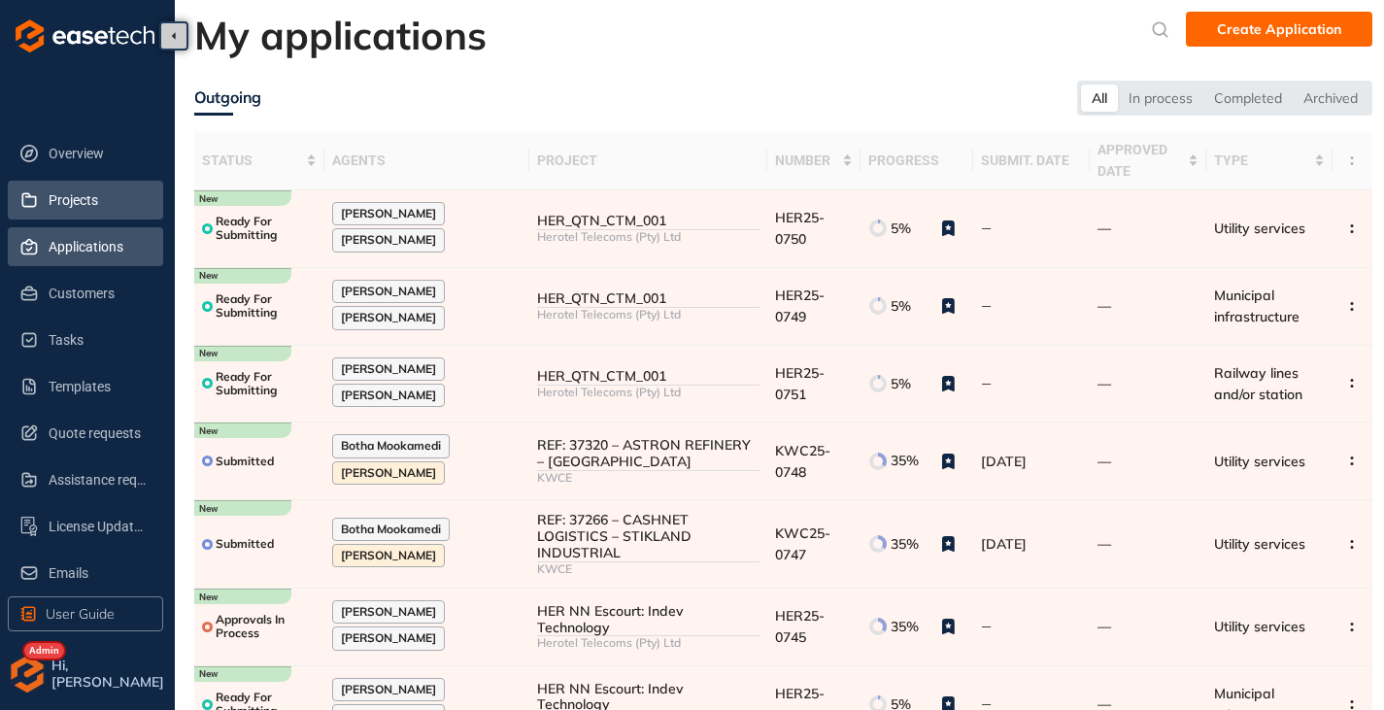
click at [73, 211] on span "Projects" at bounding box center [98, 200] width 99 height 39
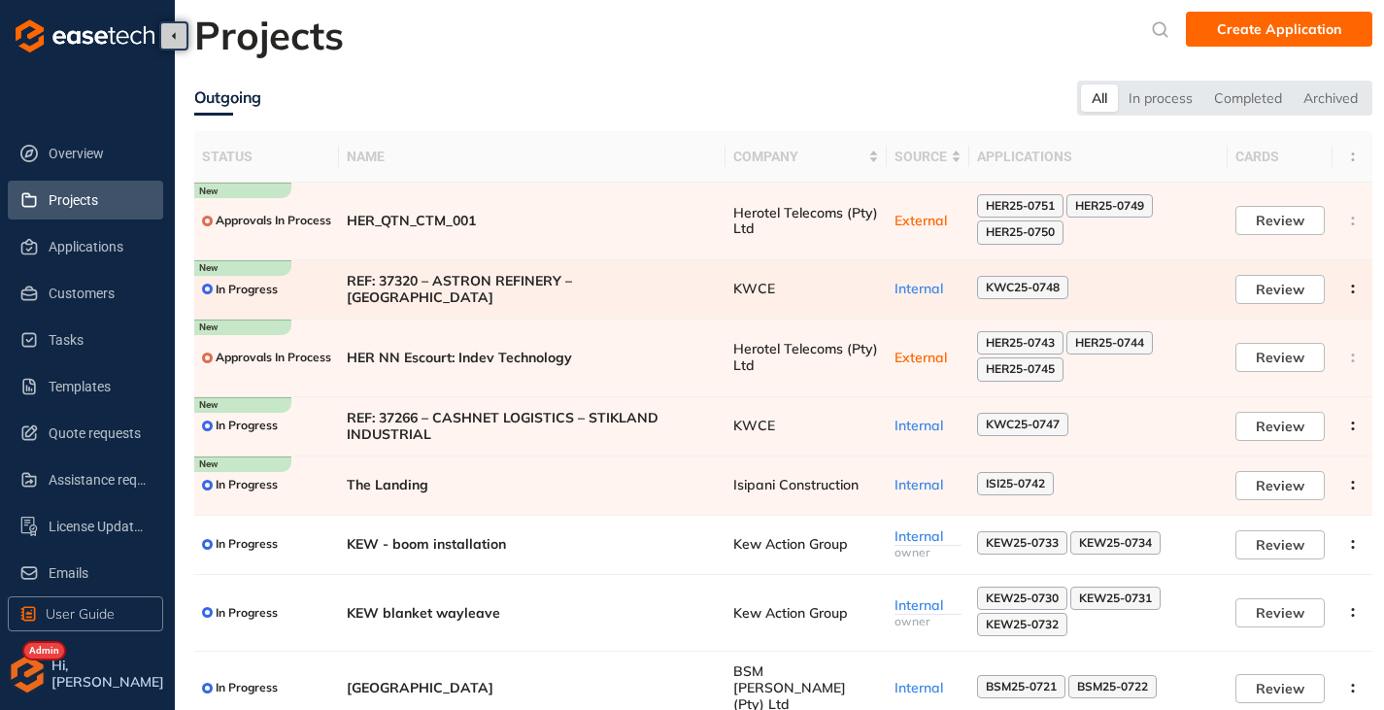
scroll to position [174, 0]
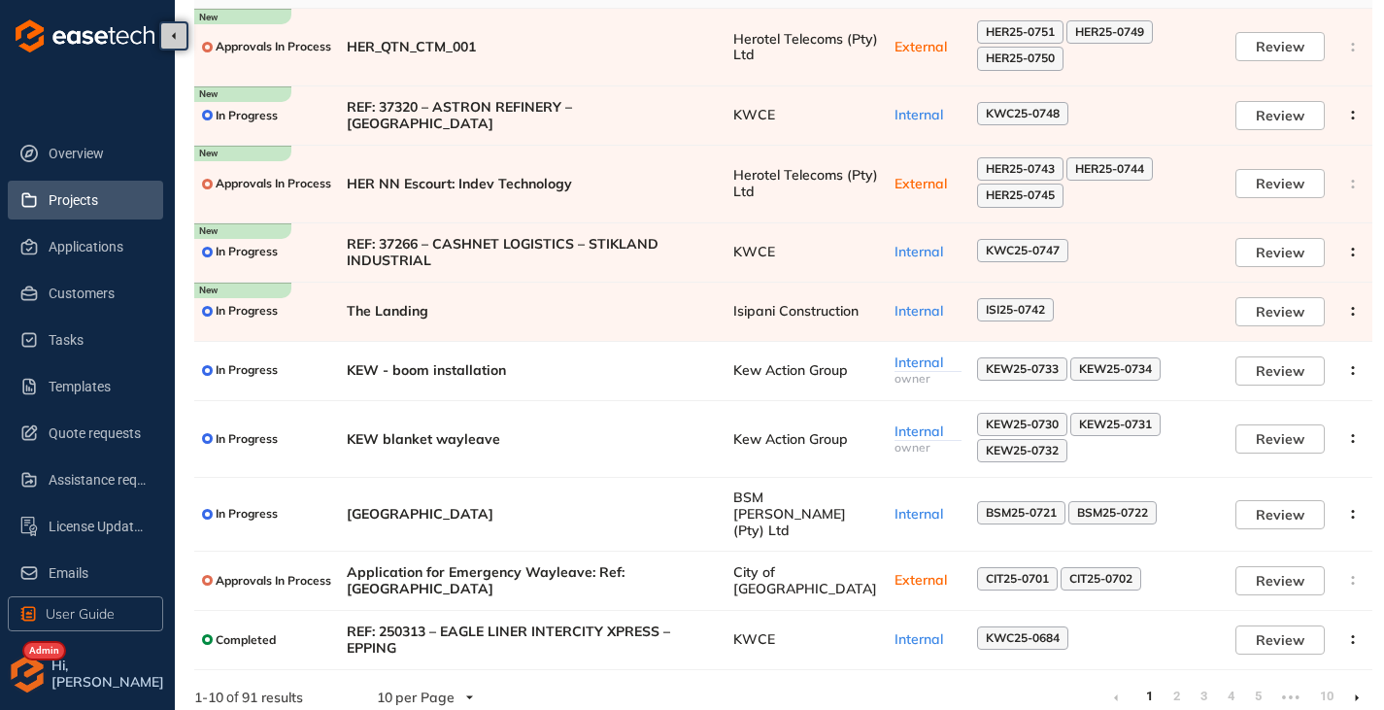
click at [1357, 694] on icon at bounding box center [1357, 697] width 4 height 7
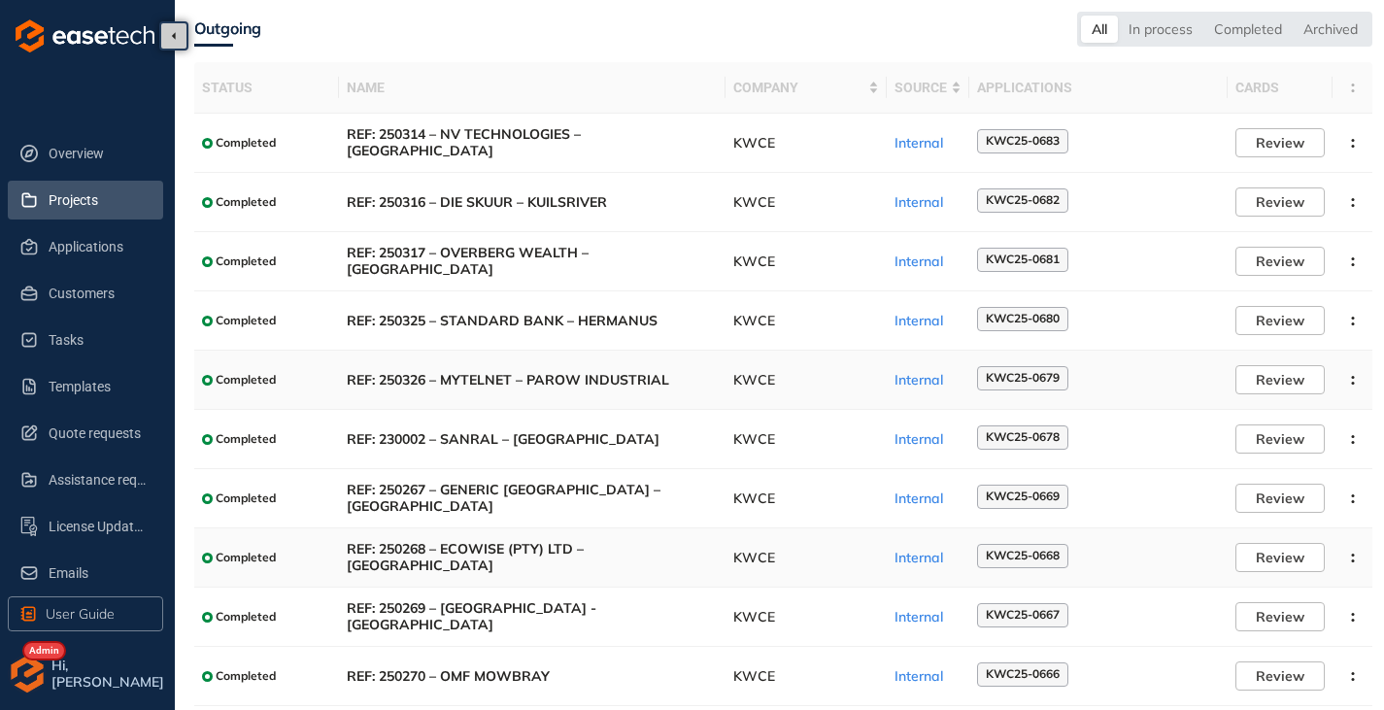
scroll to position [119, 0]
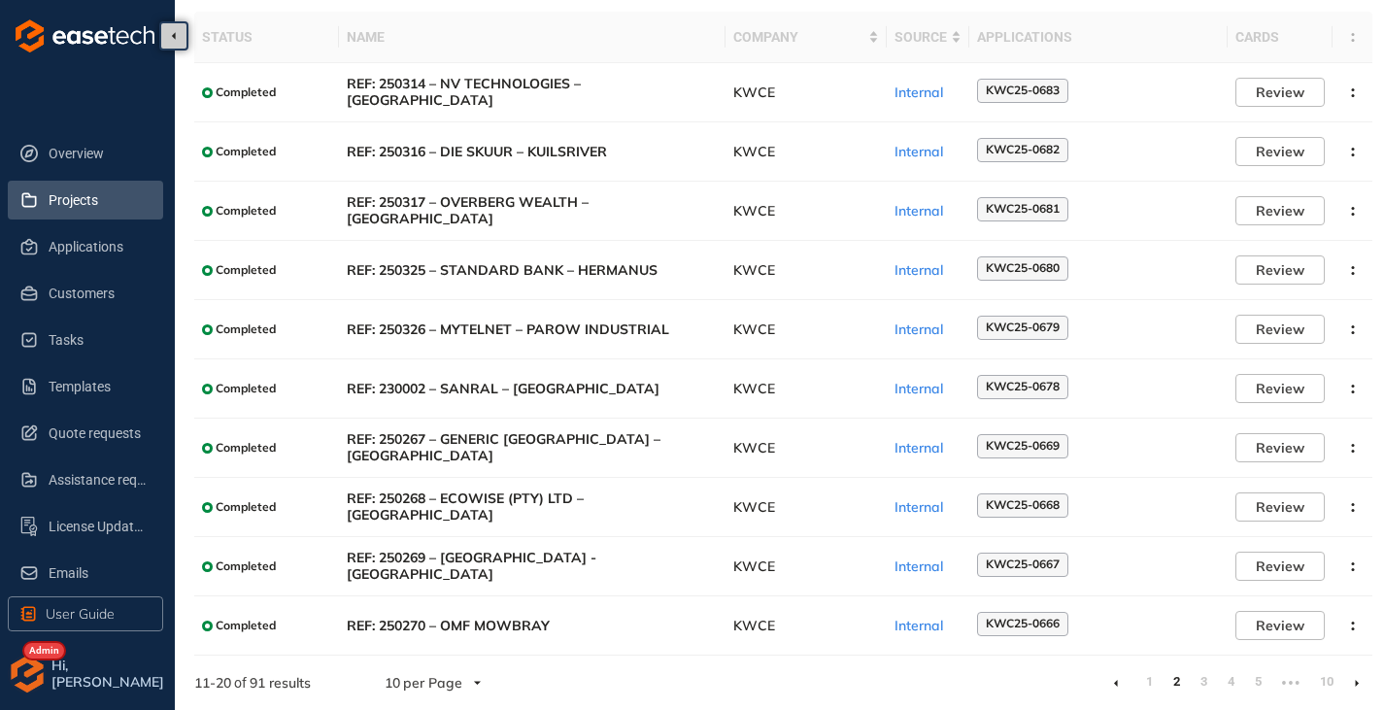
click at [1353, 687] on li at bounding box center [1356, 682] width 31 height 31
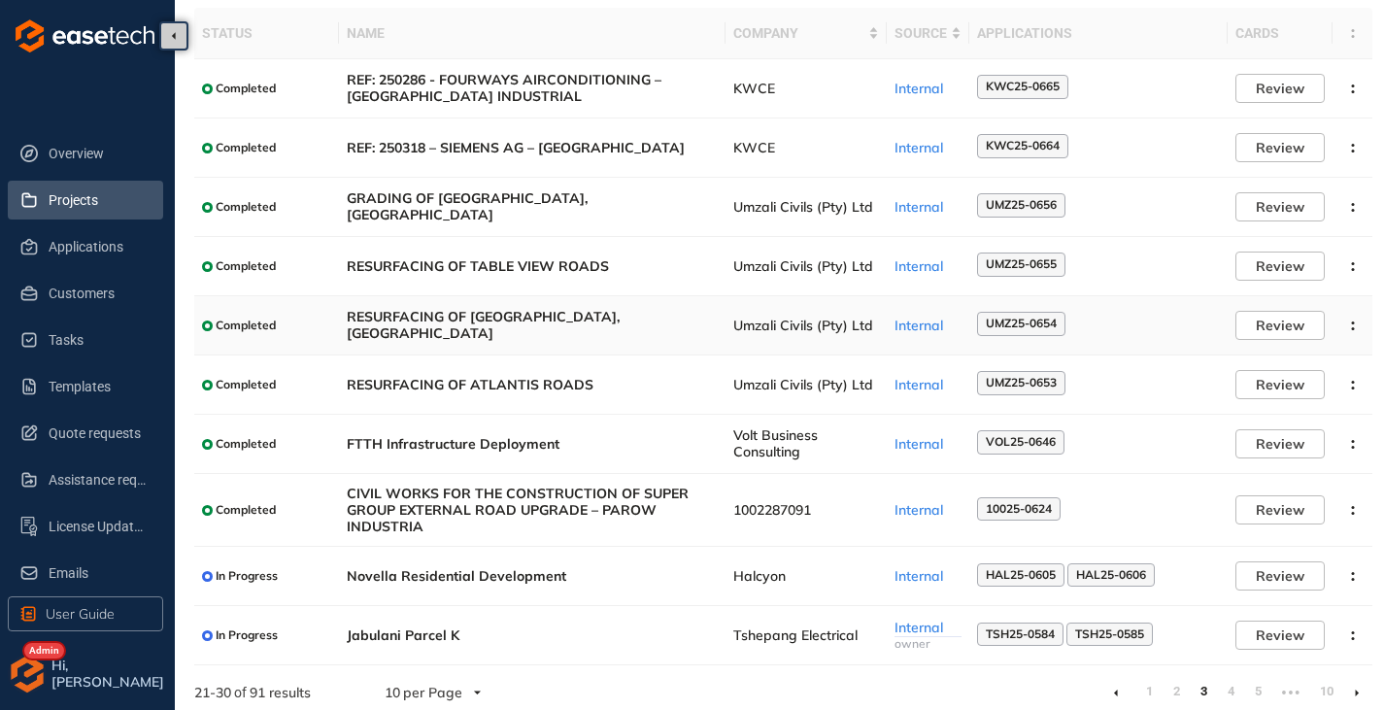
scroll to position [133, 0]
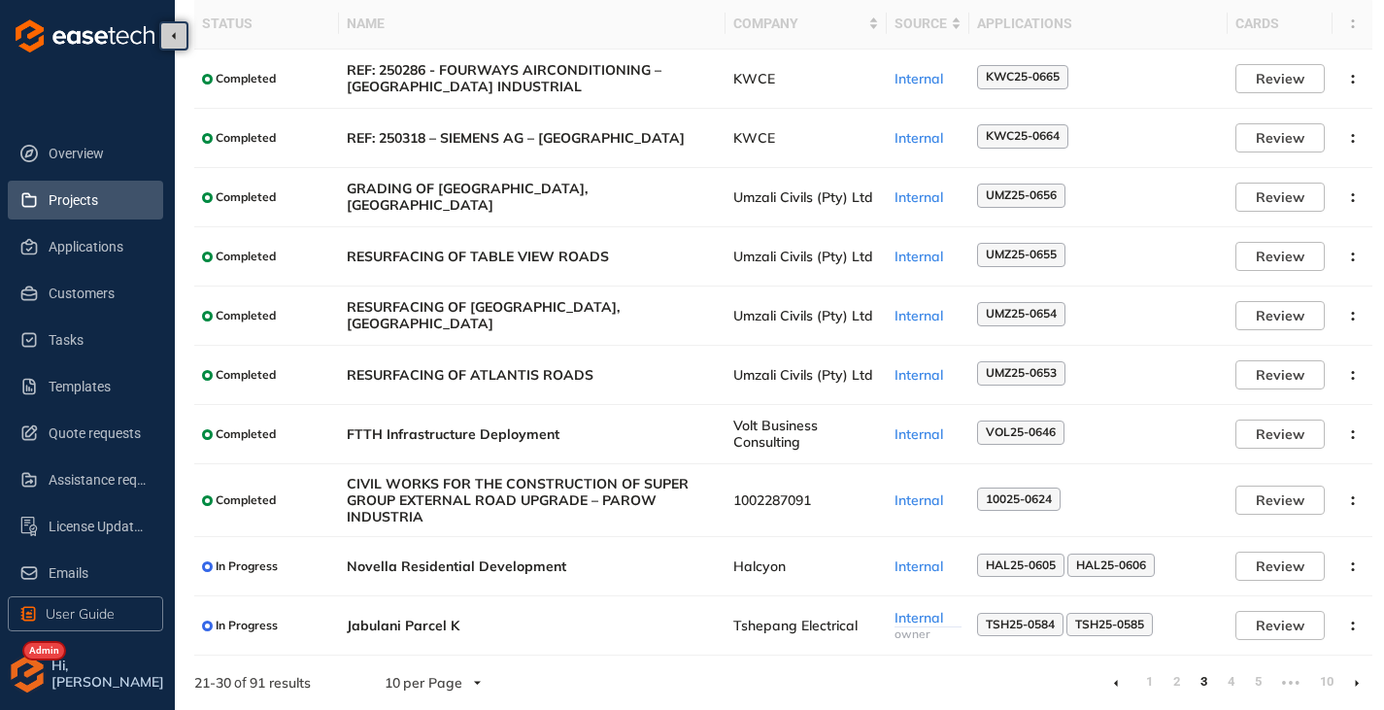
click at [1364, 679] on li at bounding box center [1356, 682] width 31 height 31
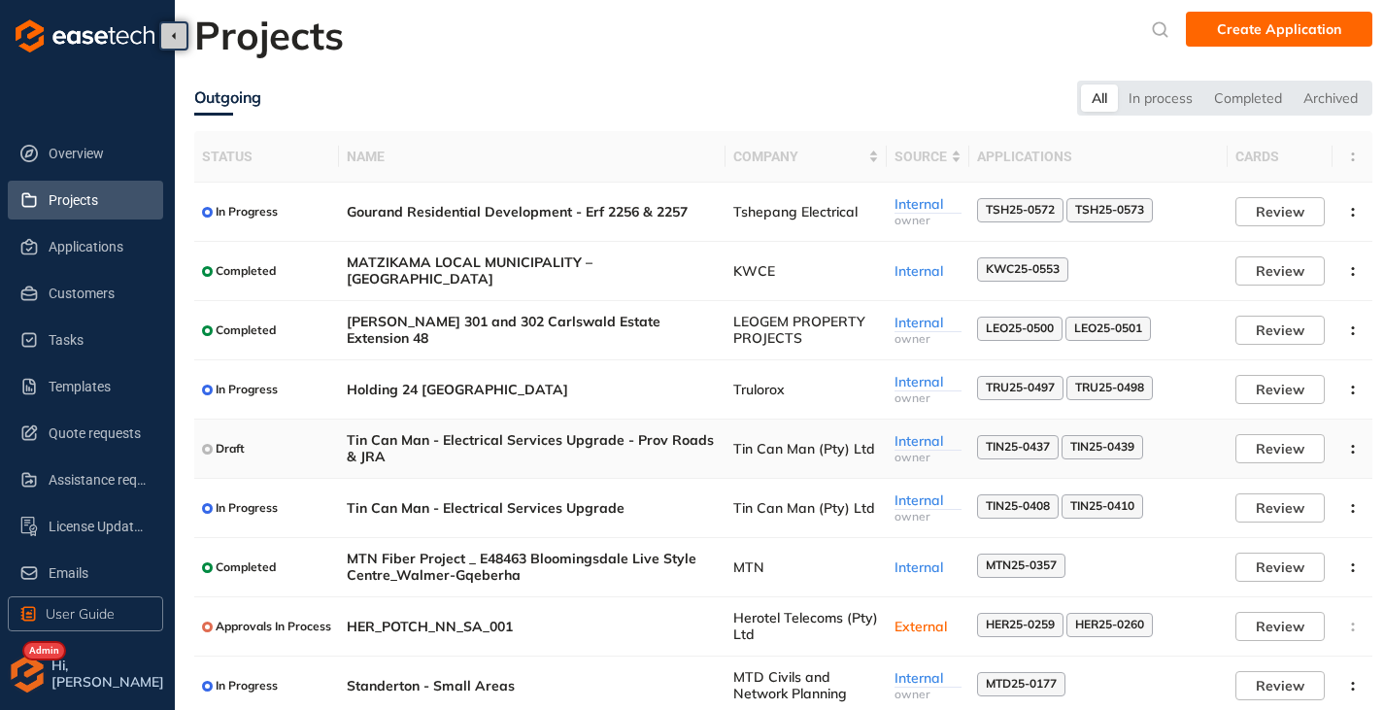
click at [704, 450] on span "Tin Can Man - Electrical Services Upgrade - Prov Roads & JRA" at bounding box center [532, 448] width 371 height 33
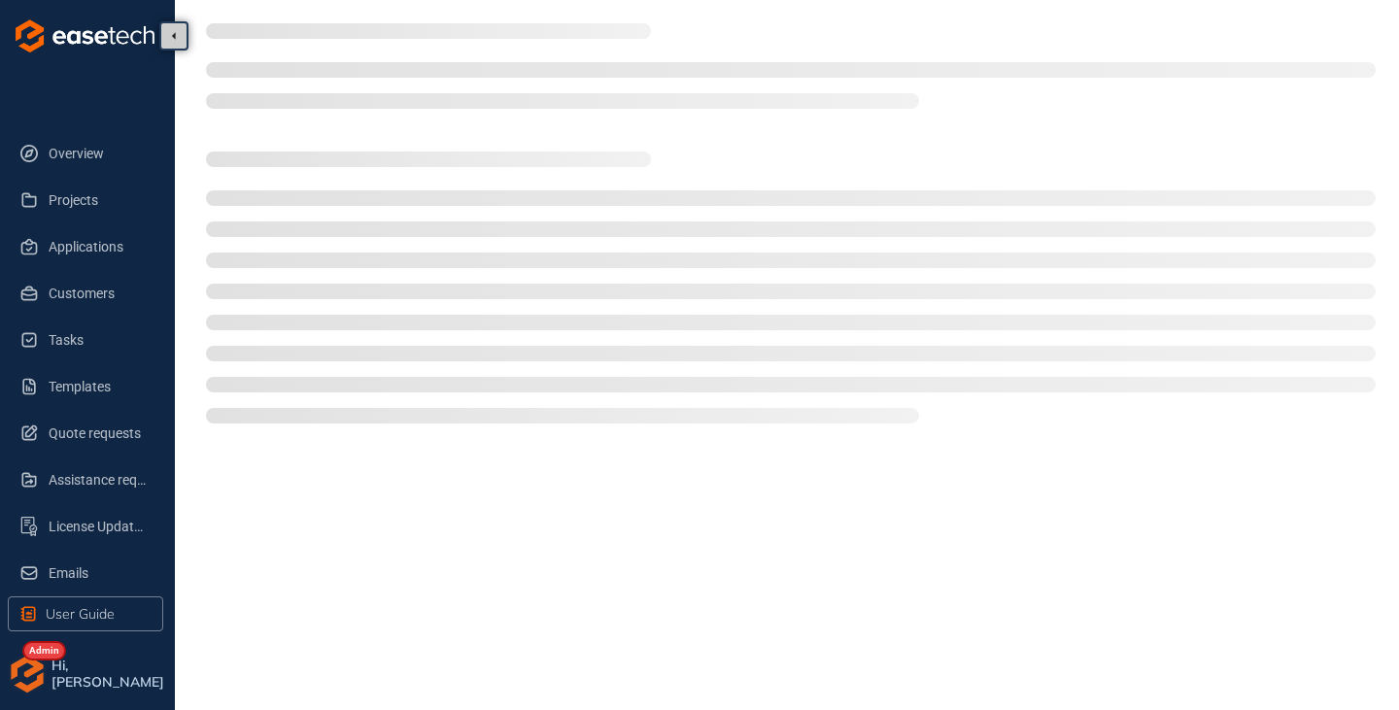
type textarea "**********"
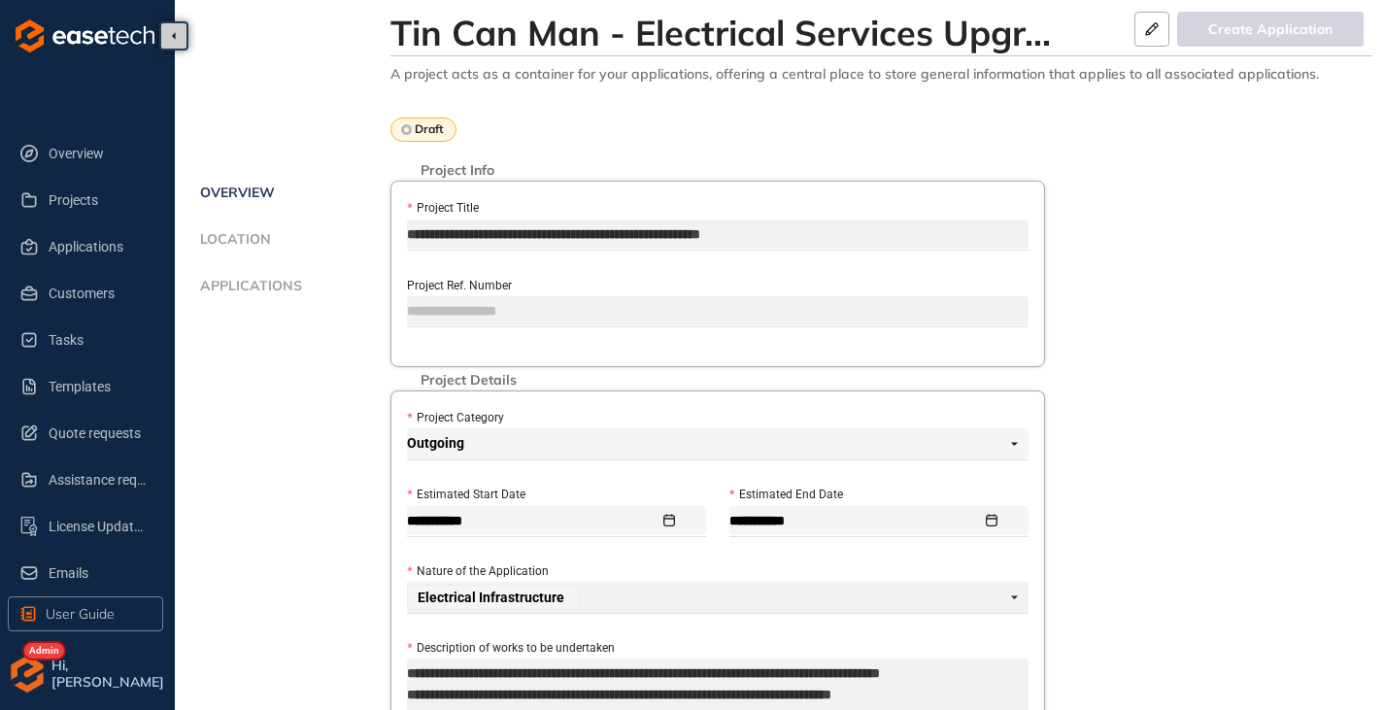
click at [248, 302] on li "Applications" at bounding box center [292, 297] width 196 height 39
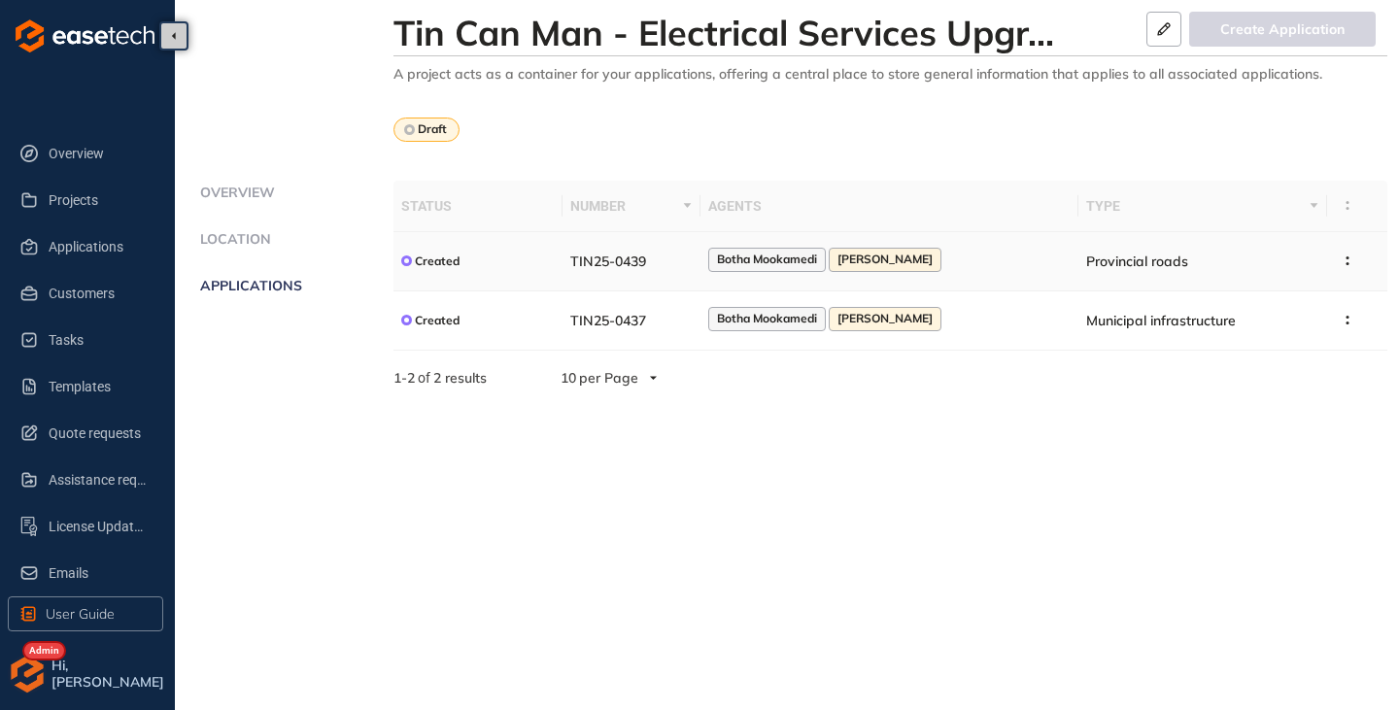
click at [670, 263] on td "TIN25-0439" at bounding box center [630, 261] width 137 height 59
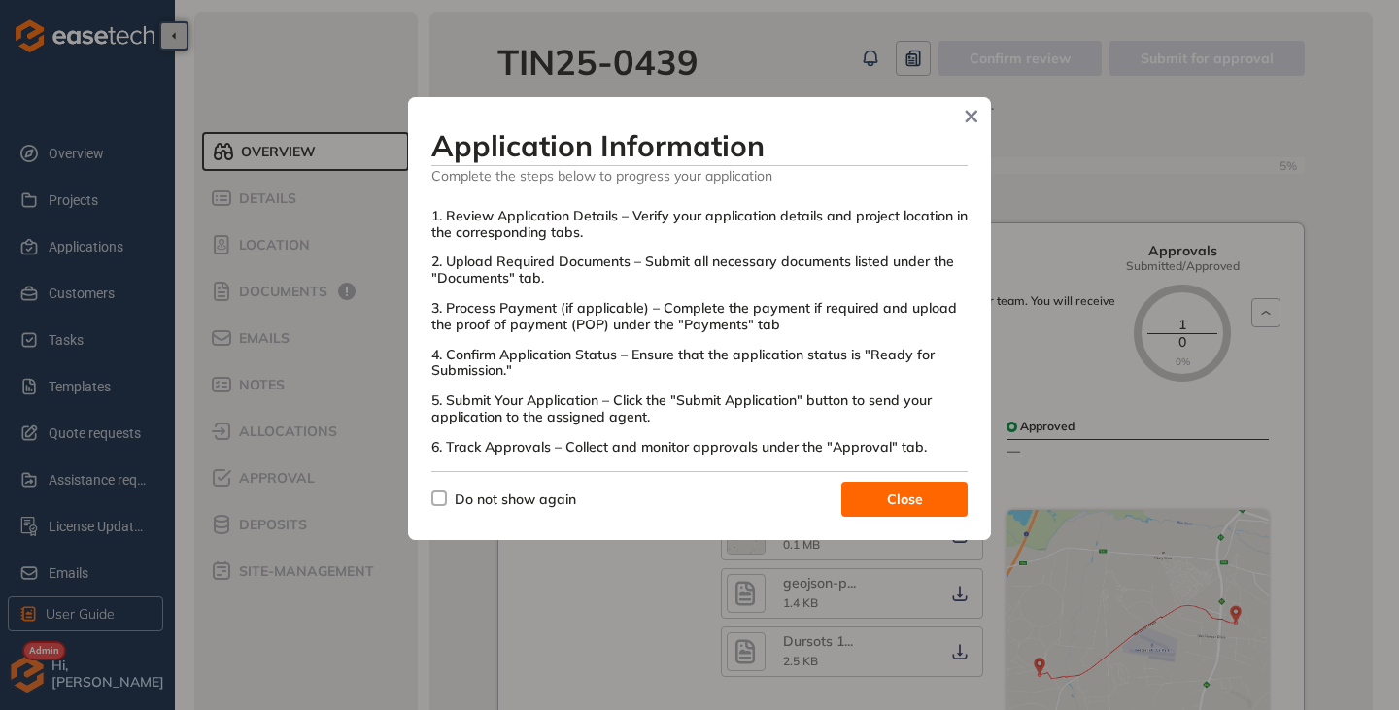
click at [896, 501] on span "Close" at bounding box center [905, 499] width 36 height 21
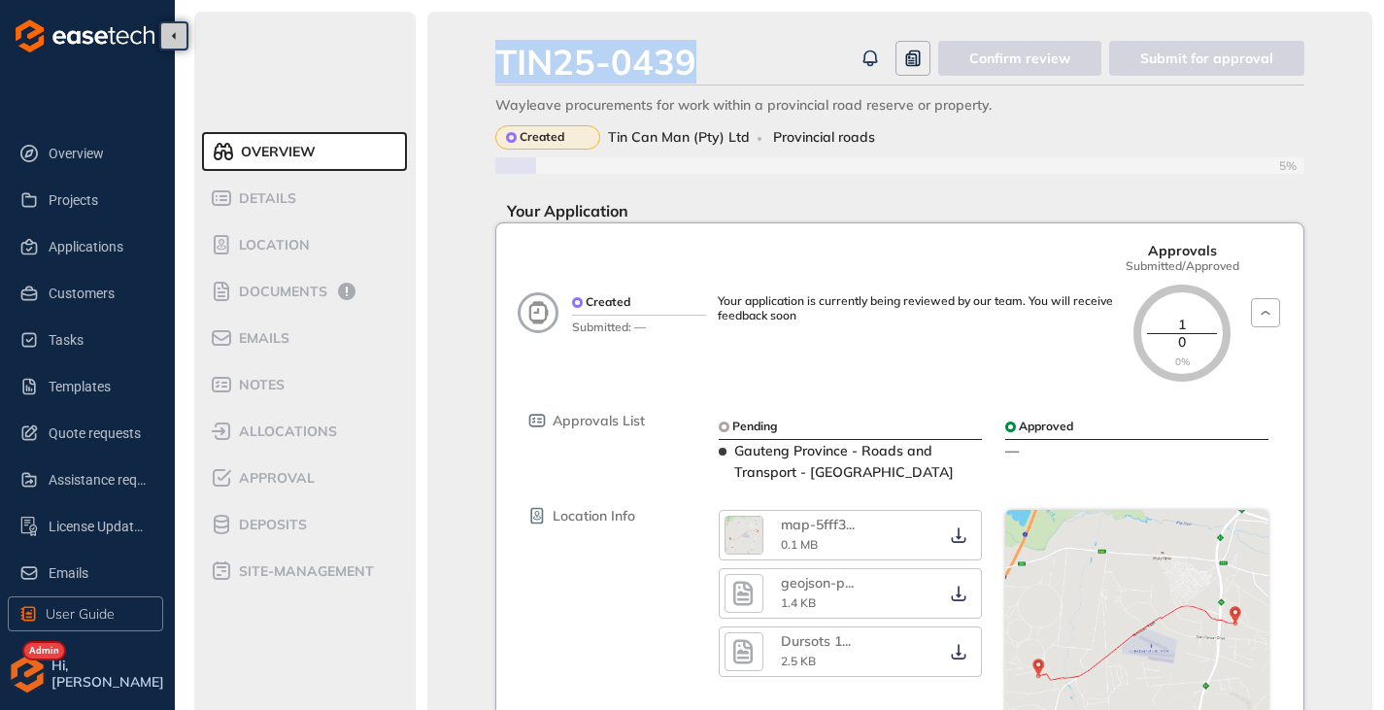
drag, startPoint x: 694, startPoint y: 65, endPoint x: 501, endPoint y: 72, distance: 193.4
click at [499, 73] on div "TIN25-0439" at bounding box center [595, 62] width 201 height 42
copy div "TIN25-0439"
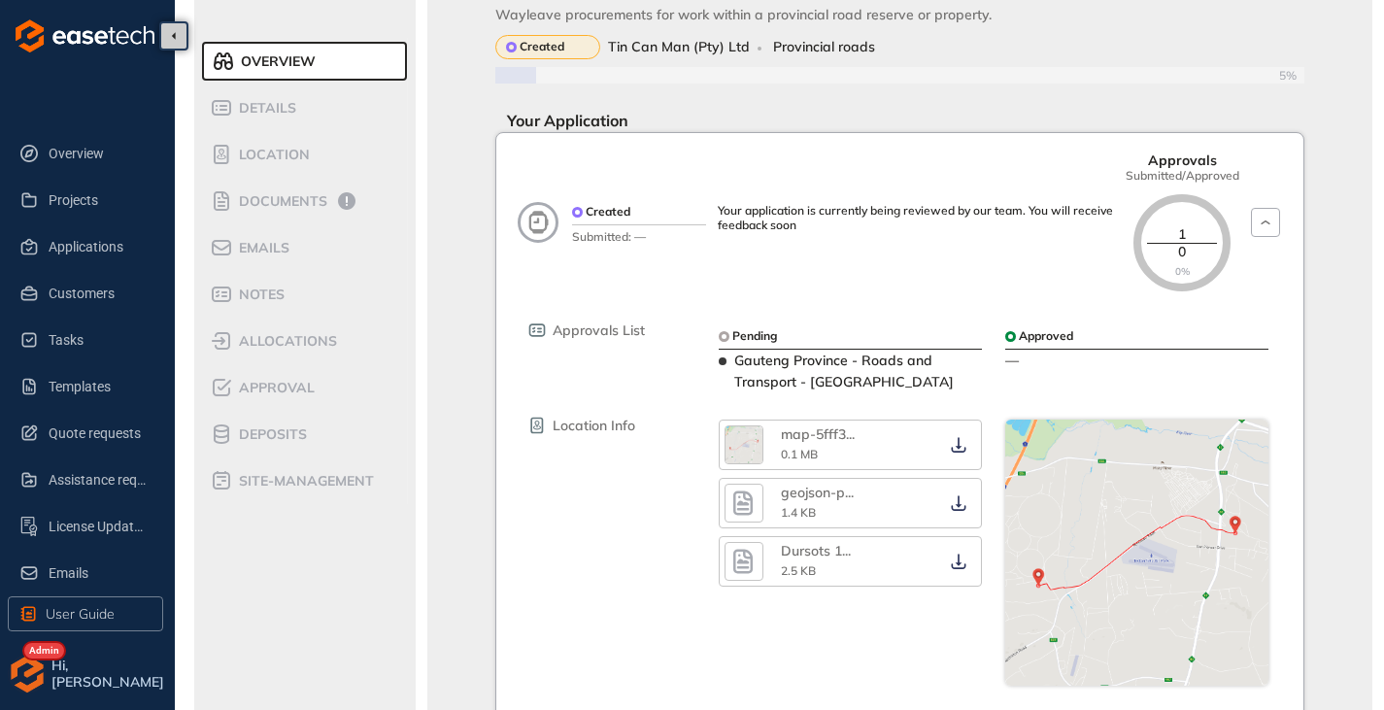
scroll to position [194, 0]
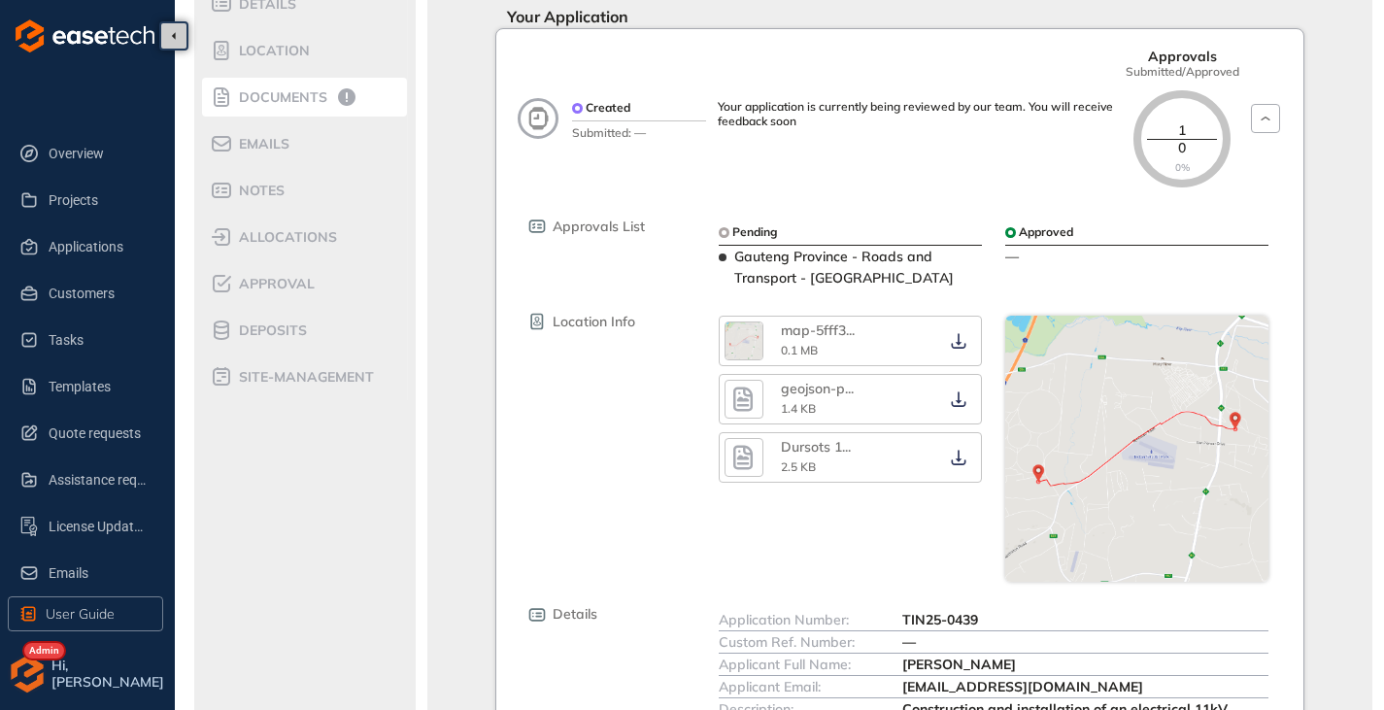
click at [307, 96] on span "Documents" at bounding box center [280, 97] width 94 height 17
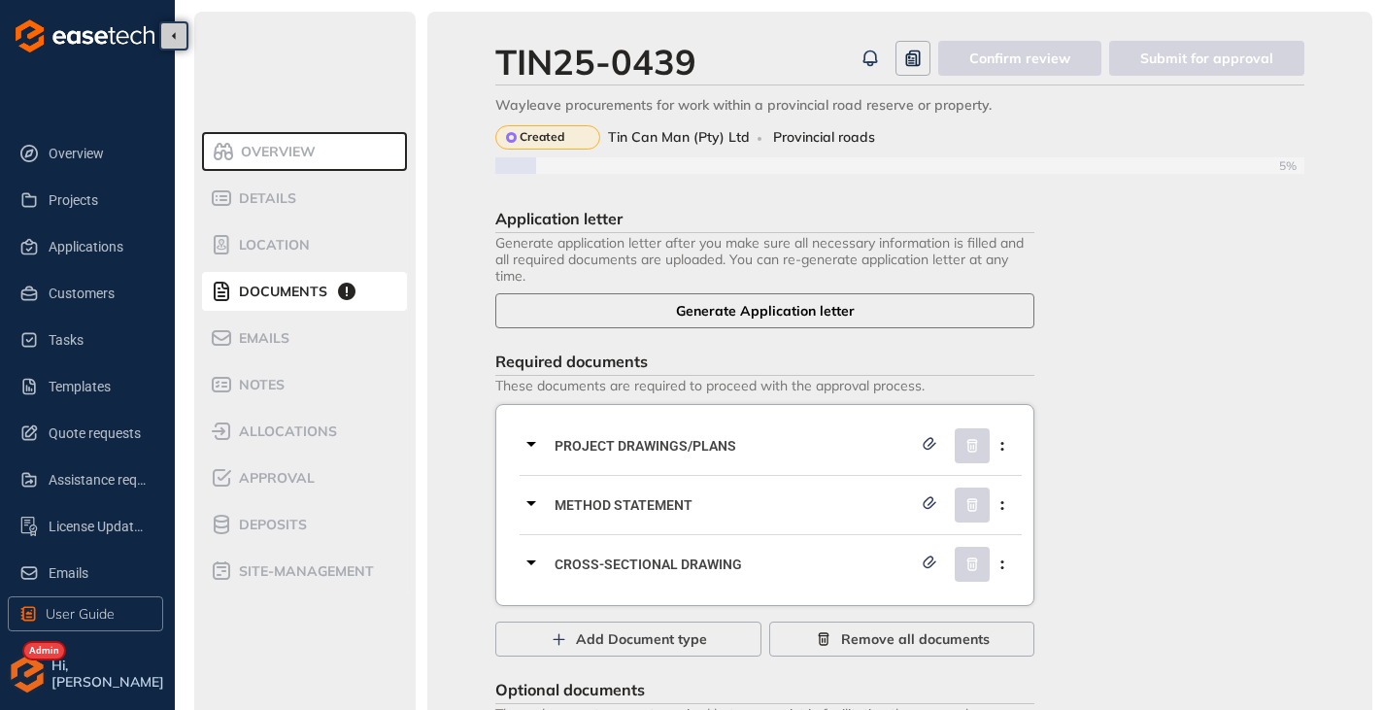
click at [683, 299] on button "Generate Application letter" at bounding box center [764, 310] width 539 height 35
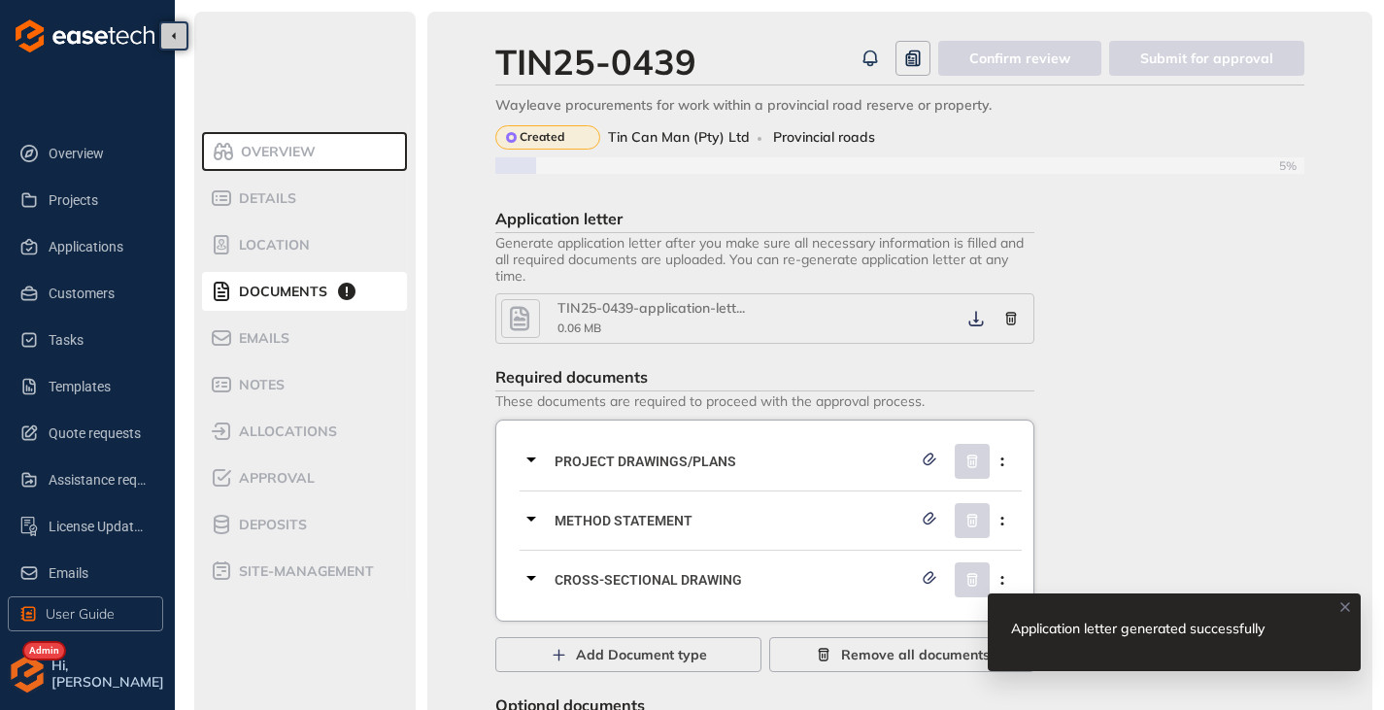
click at [521, 310] on icon "button" at bounding box center [519, 318] width 29 height 35
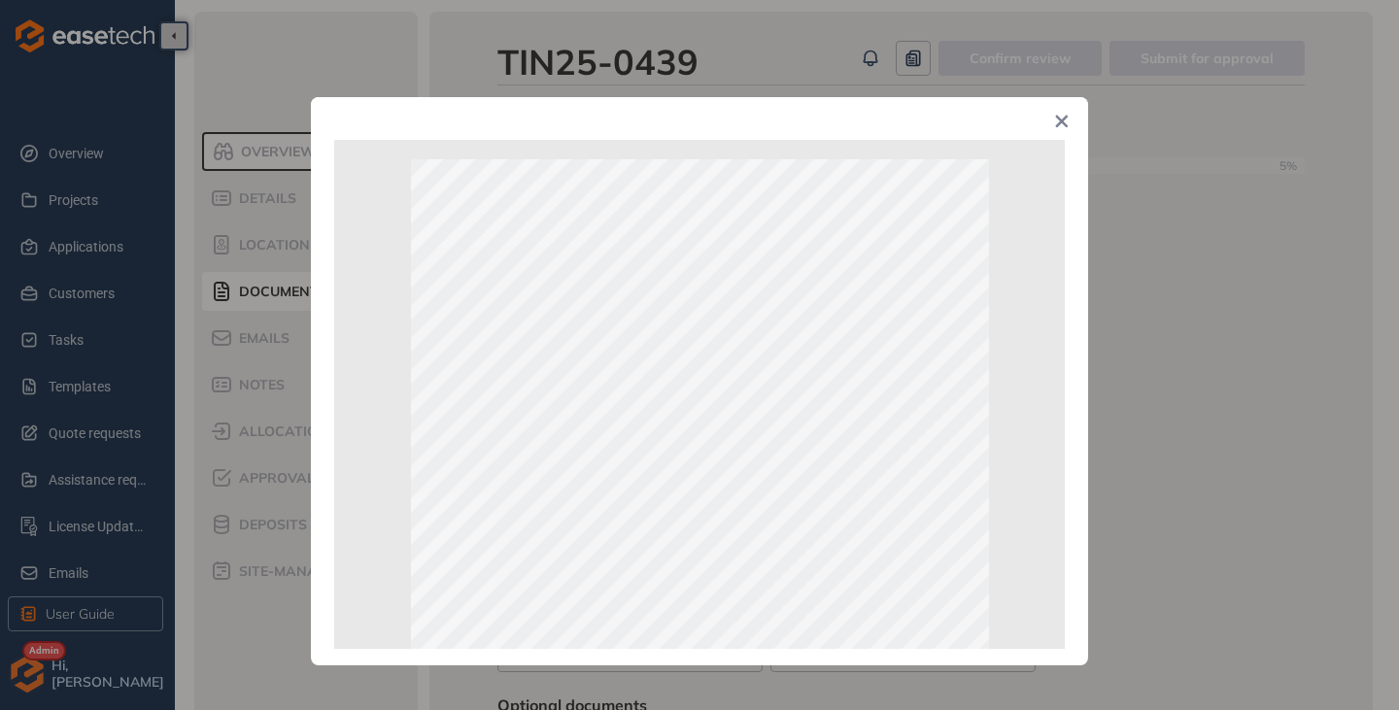
click at [1059, 128] on icon "Close" at bounding box center [1062, 122] width 14 height 14
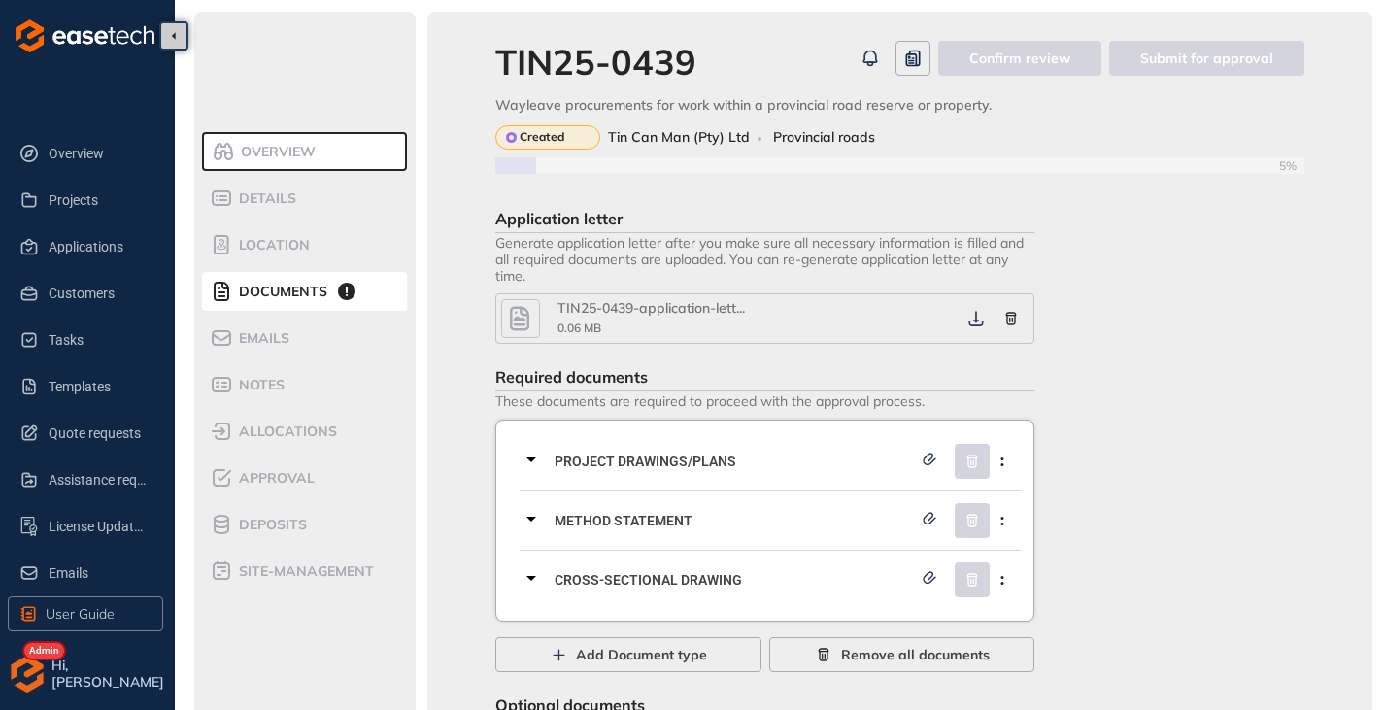
click at [980, 328] on button "button" at bounding box center [976, 318] width 35 height 35
click at [979, 320] on icon "button" at bounding box center [975, 319] width 19 height 16
